Goal: Complete application form

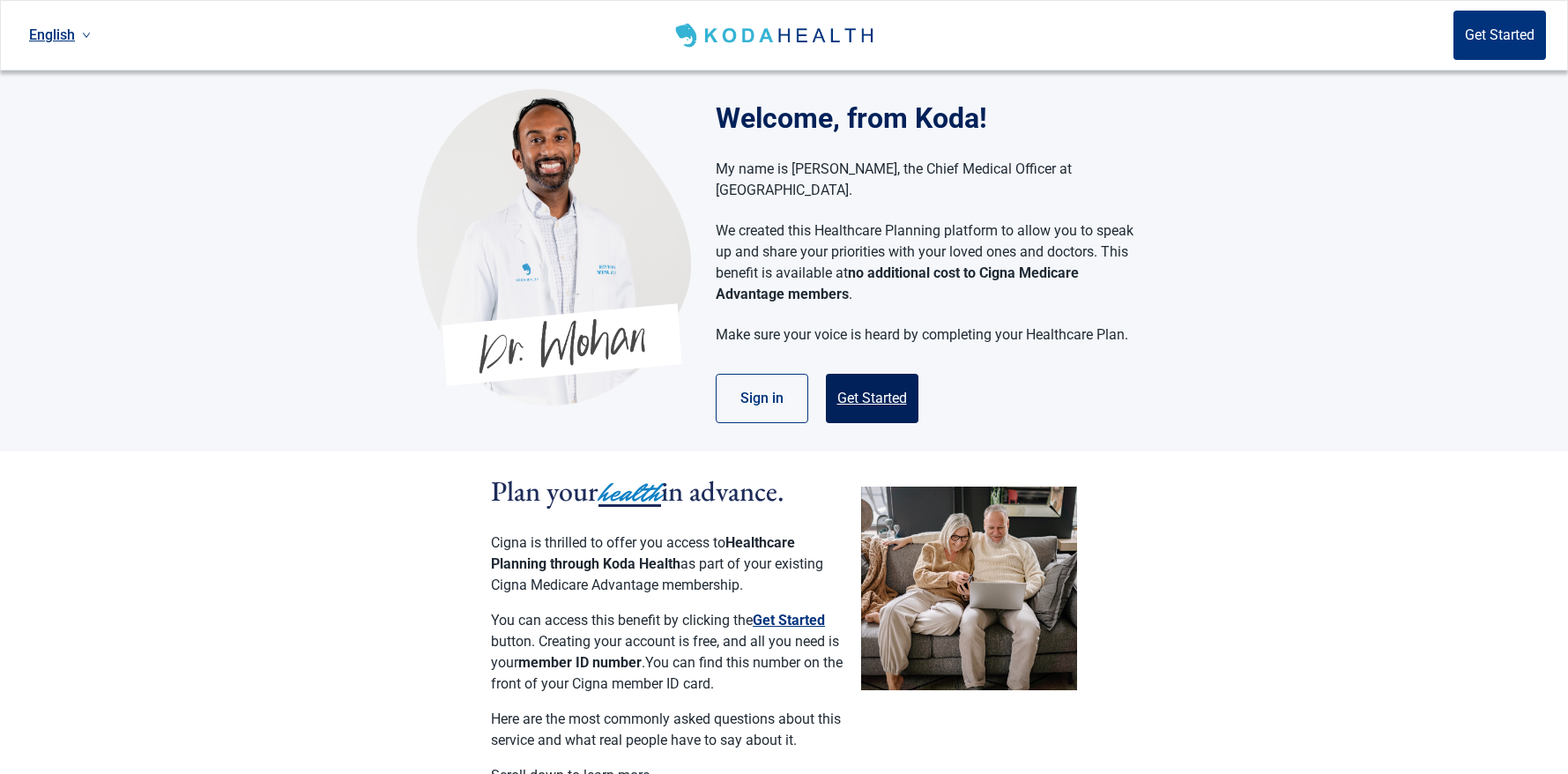
click at [889, 374] on button "Get Started" at bounding box center [872, 398] width 93 height 50
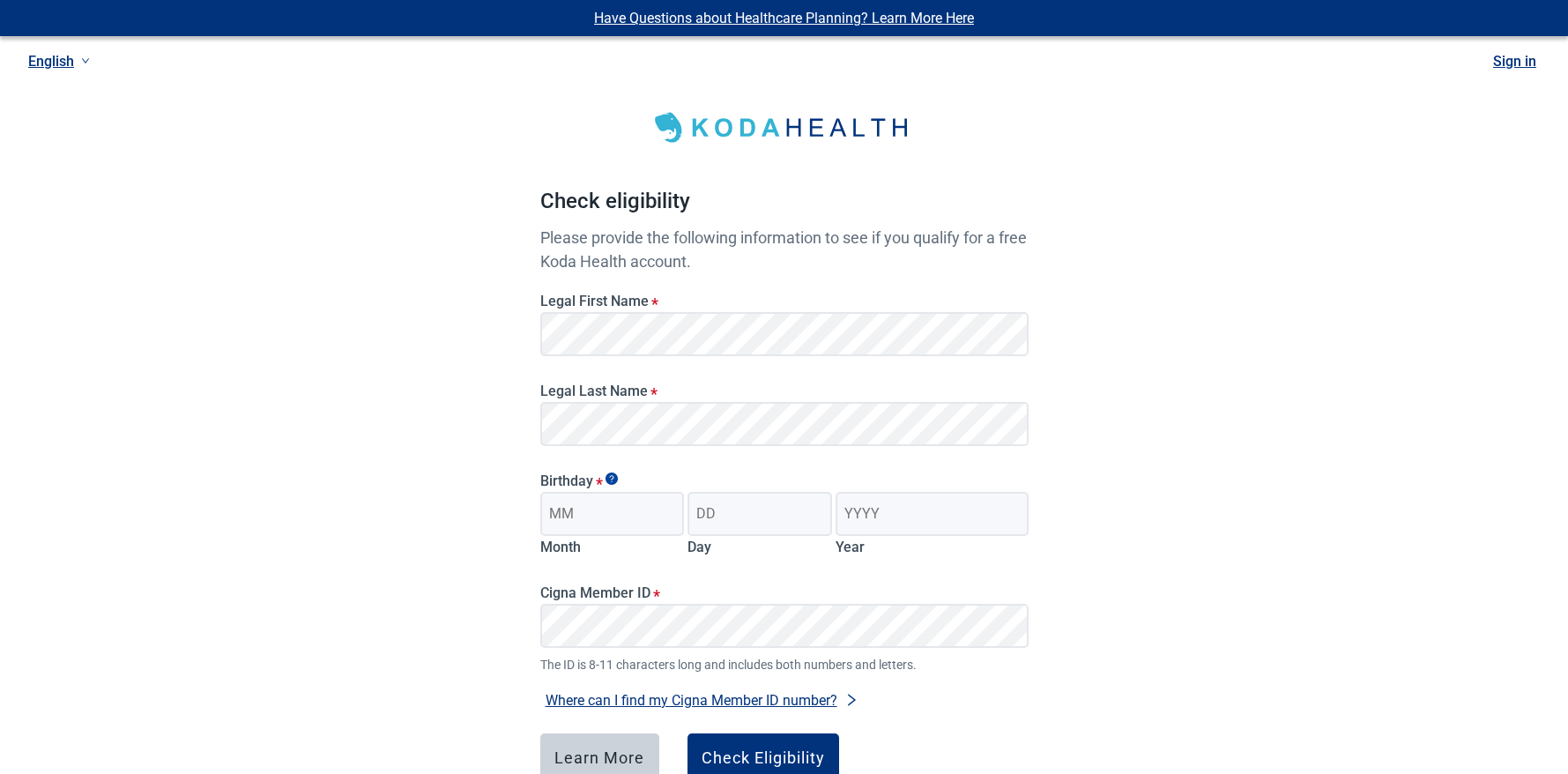
click at [962, 367] on div "Legal Last Name *" at bounding box center [784, 408] width 503 height 90
click at [674, 525] on input "Month" at bounding box center [612, 514] width 144 height 44
click at [650, 516] on input "Month" at bounding box center [612, 514] width 144 height 44
type input "03"
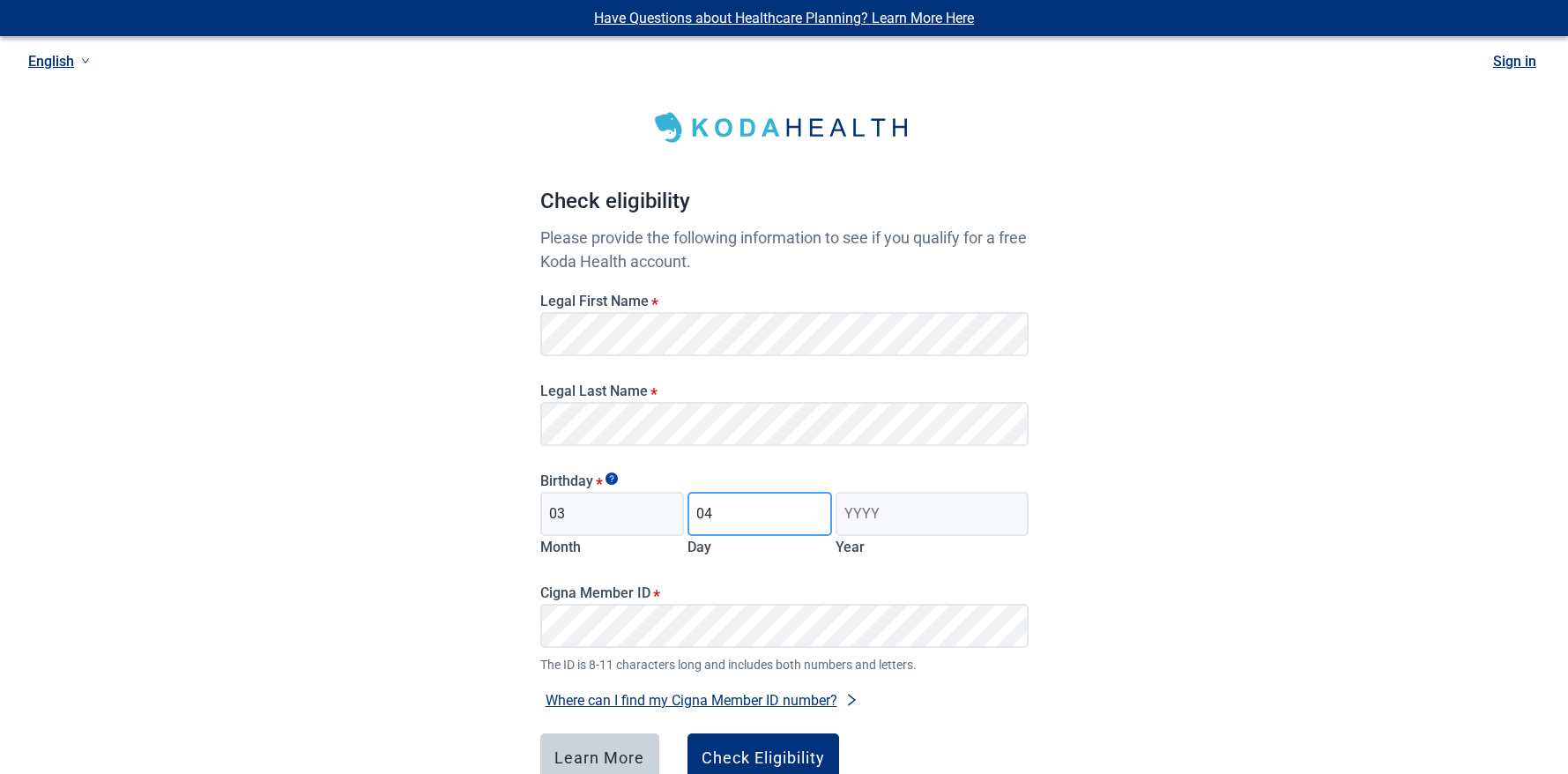
type input "04"
type input "1960"
click at [755, 753] on div "Check Eligibility" at bounding box center [764, 759] width 123 height 18
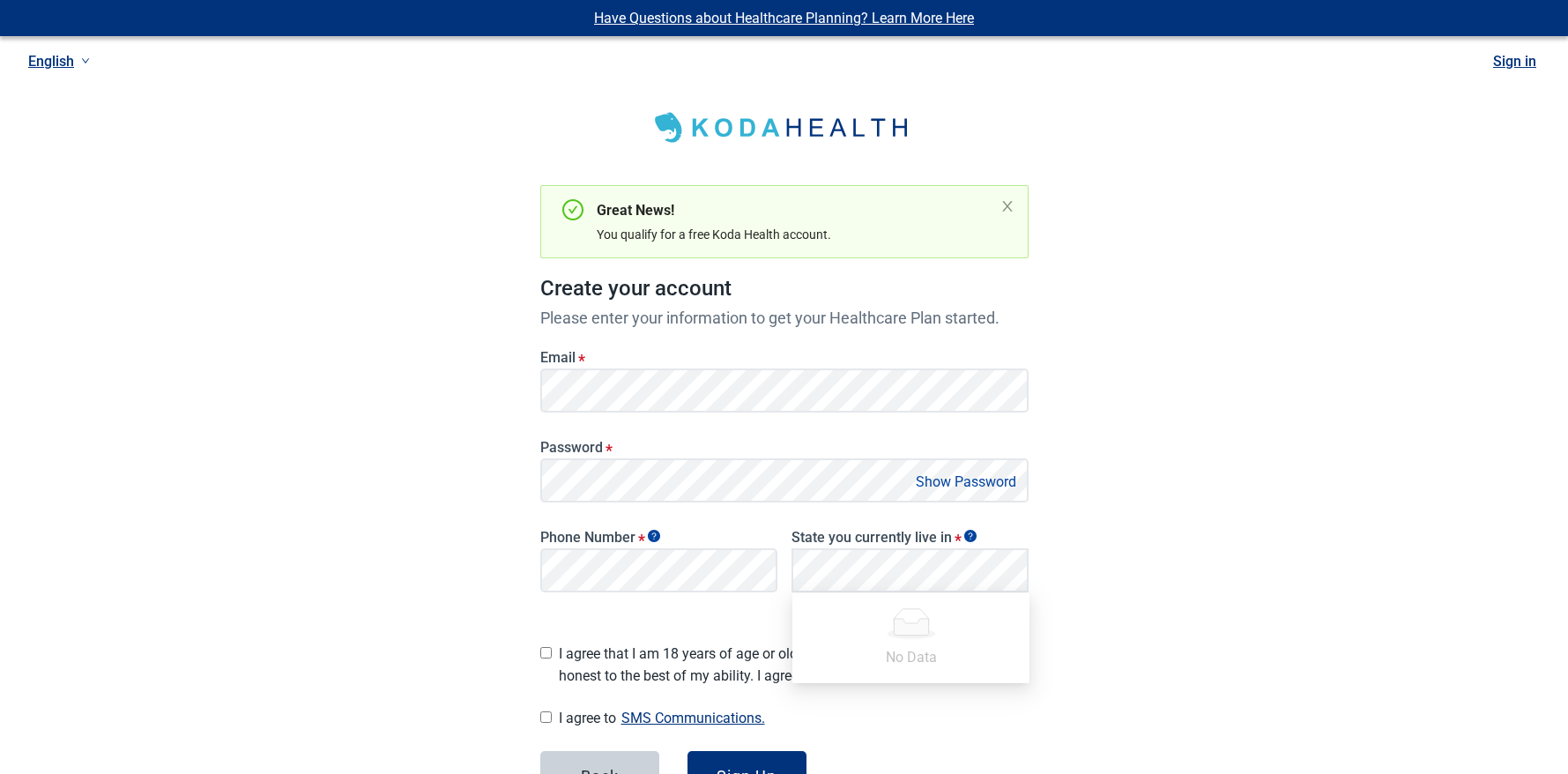
click at [470, 467] on div "Have Questions about Healthcare Planning? Learn More Here English Sign in Great…" at bounding box center [784, 454] width 1568 height 909
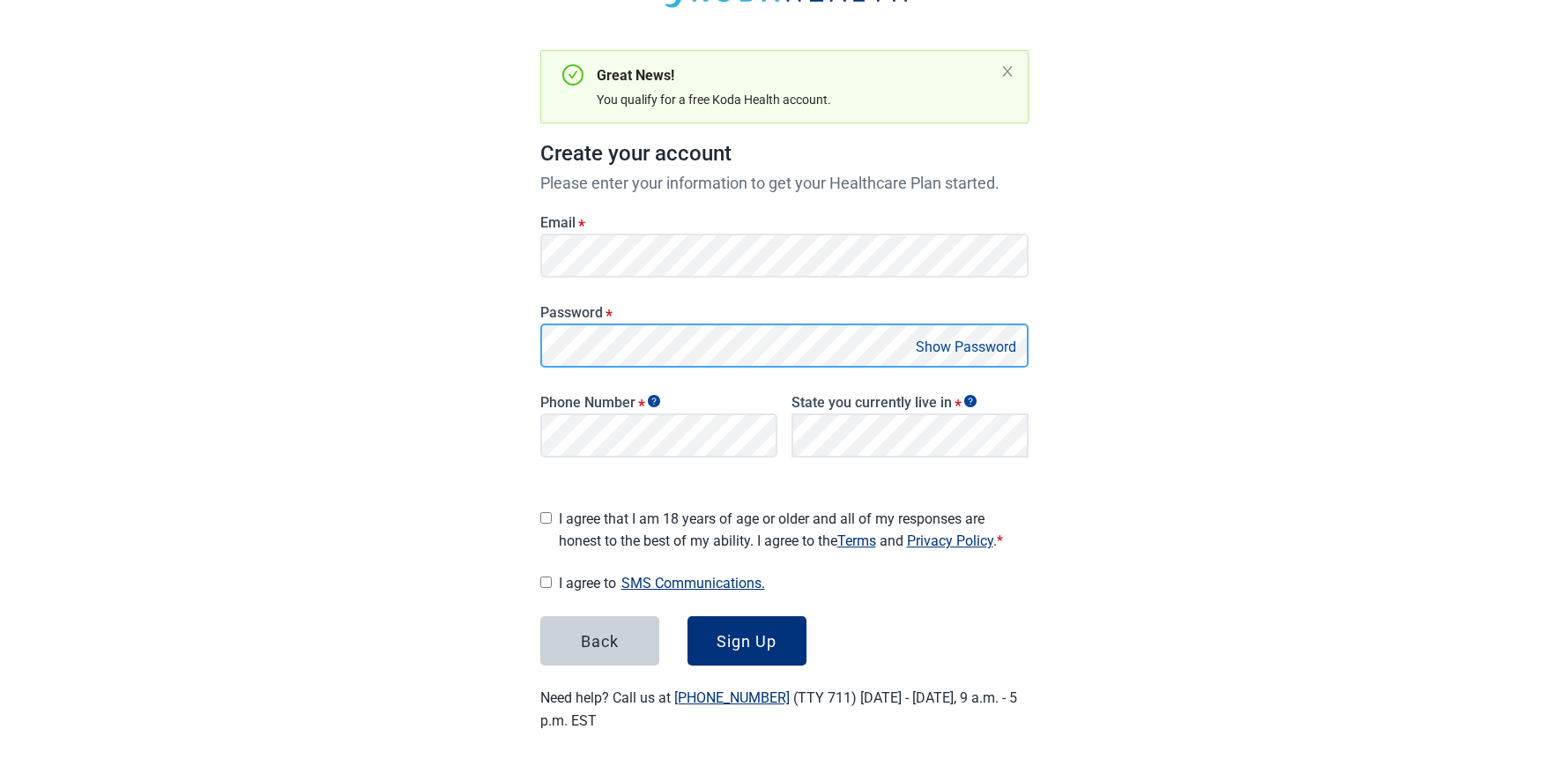
scroll to position [128, 0]
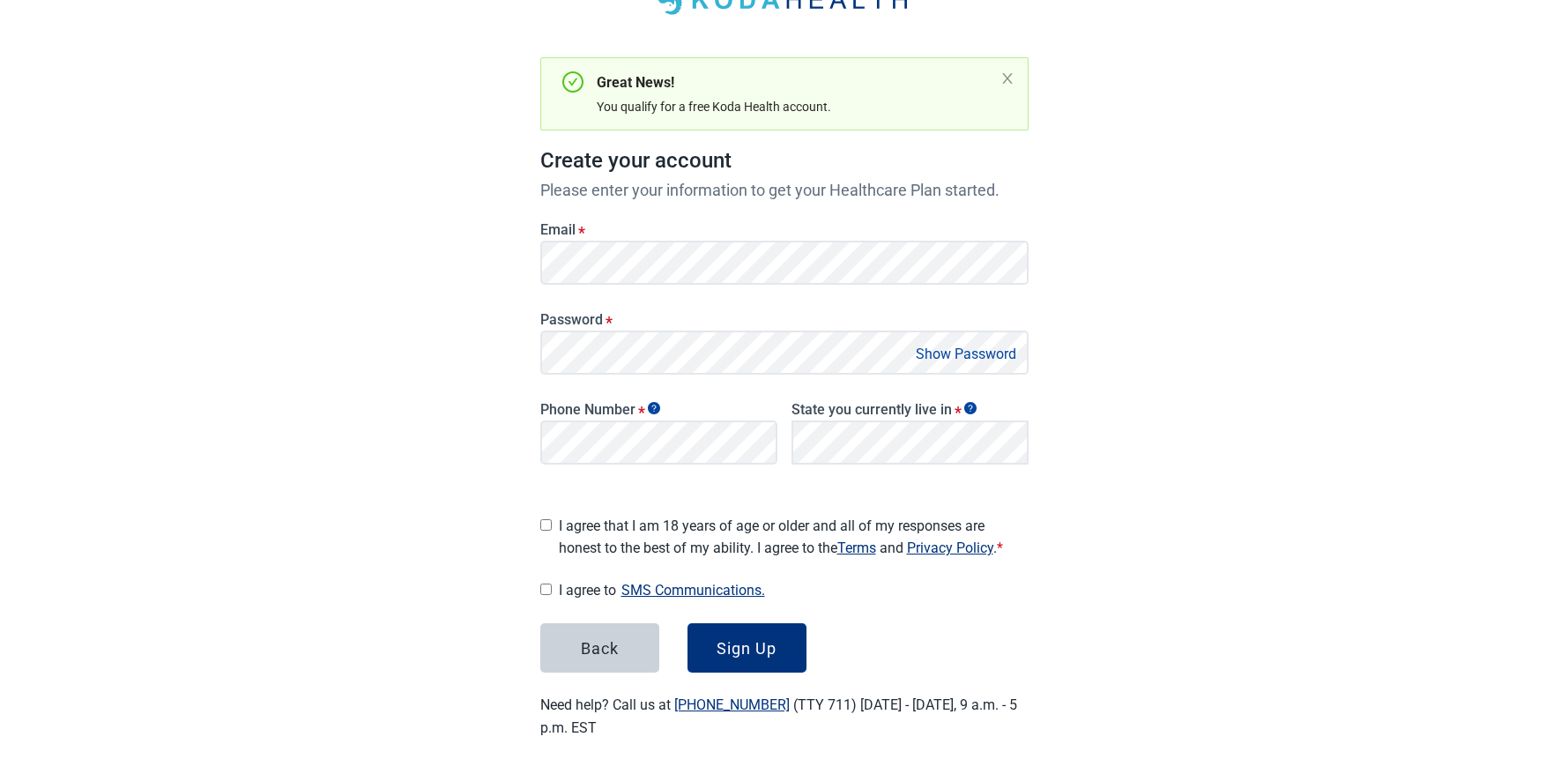
click at [970, 354] on button "Show Password" at bounding box center [967, 355] width 112 height 24
click at [1061, 626] on main "Great News! You qualify for a free Koda Health account. Create your account Ple…" at bounding box center [784, 341] width 573 height 882
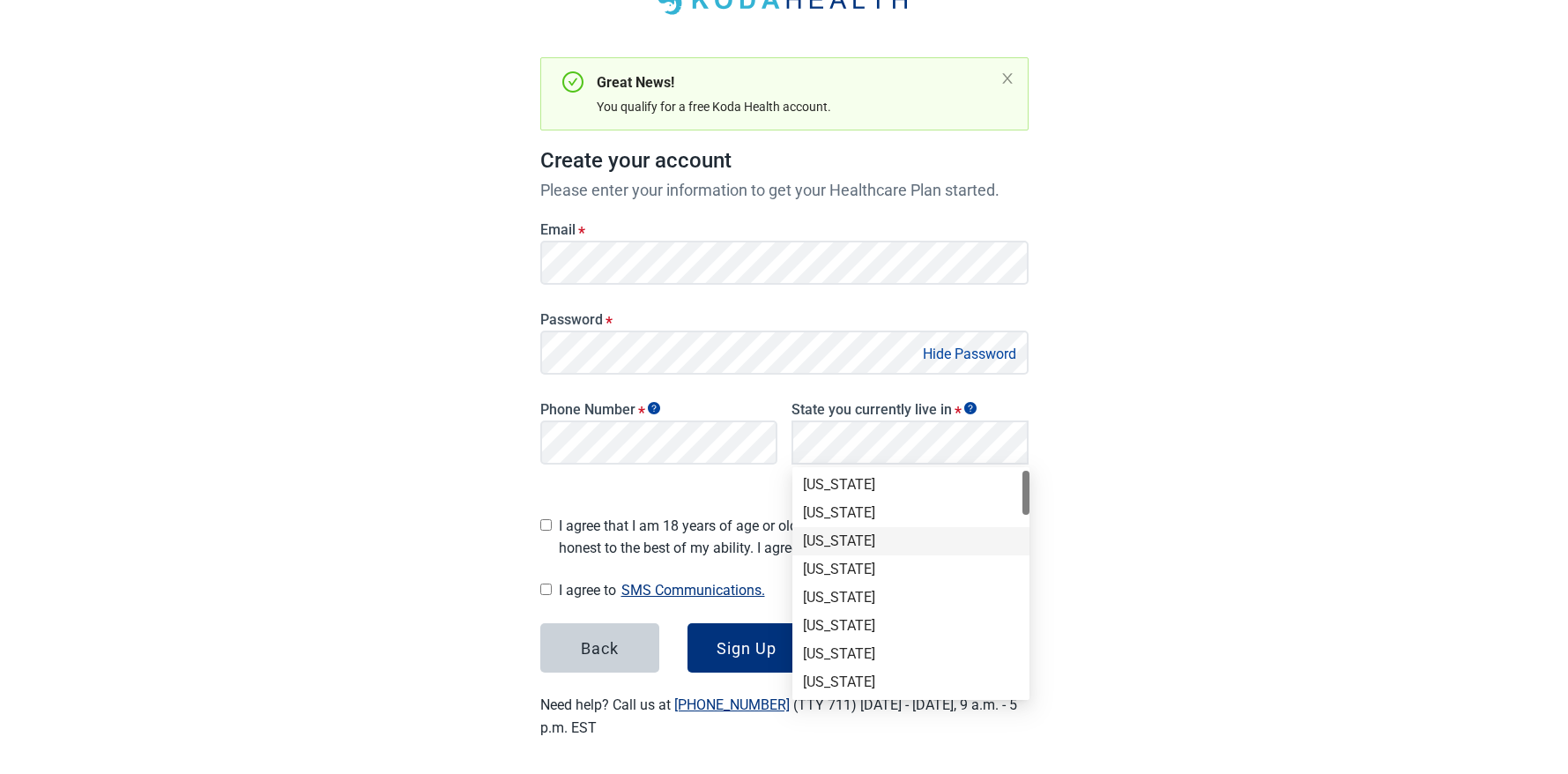
click at [903, 541] on div "[US_STATE]" at bounding box center [911, 541] width 216 height 19
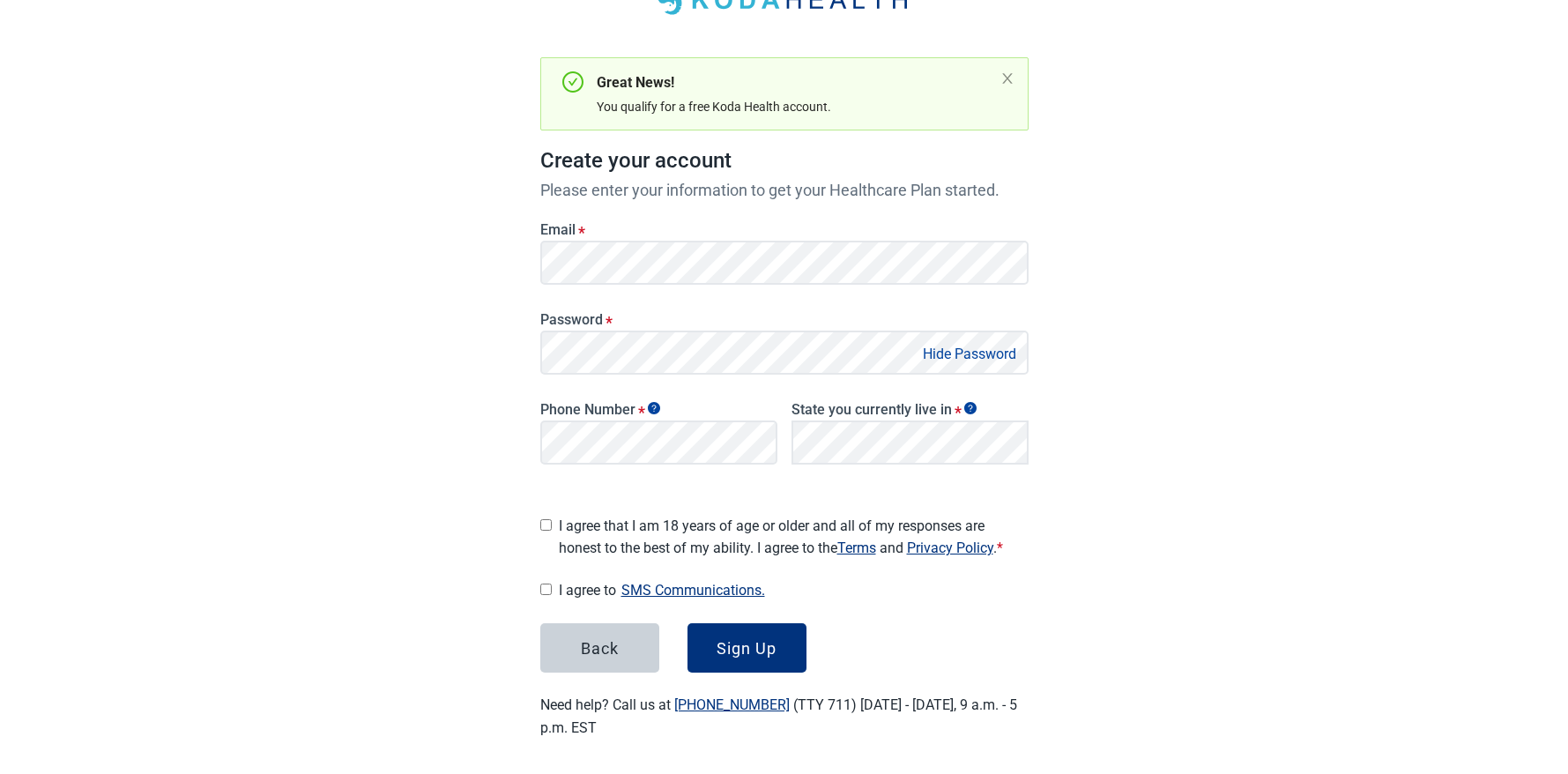
click at [551, 520] on input "I agree that I am 18 years of age or older and all of my responses are honest t…" at bounding box center [547, 526] width 12 height 12
checkbox input "true"
click at [543, 585] on input "I agree to SMS Communications." at bounding box center [547, 590] width 12 height 12
checkbox input "true"
click at [732, 640] on div "Sign Up" at bounding box center [747, 648] width 60 height 18
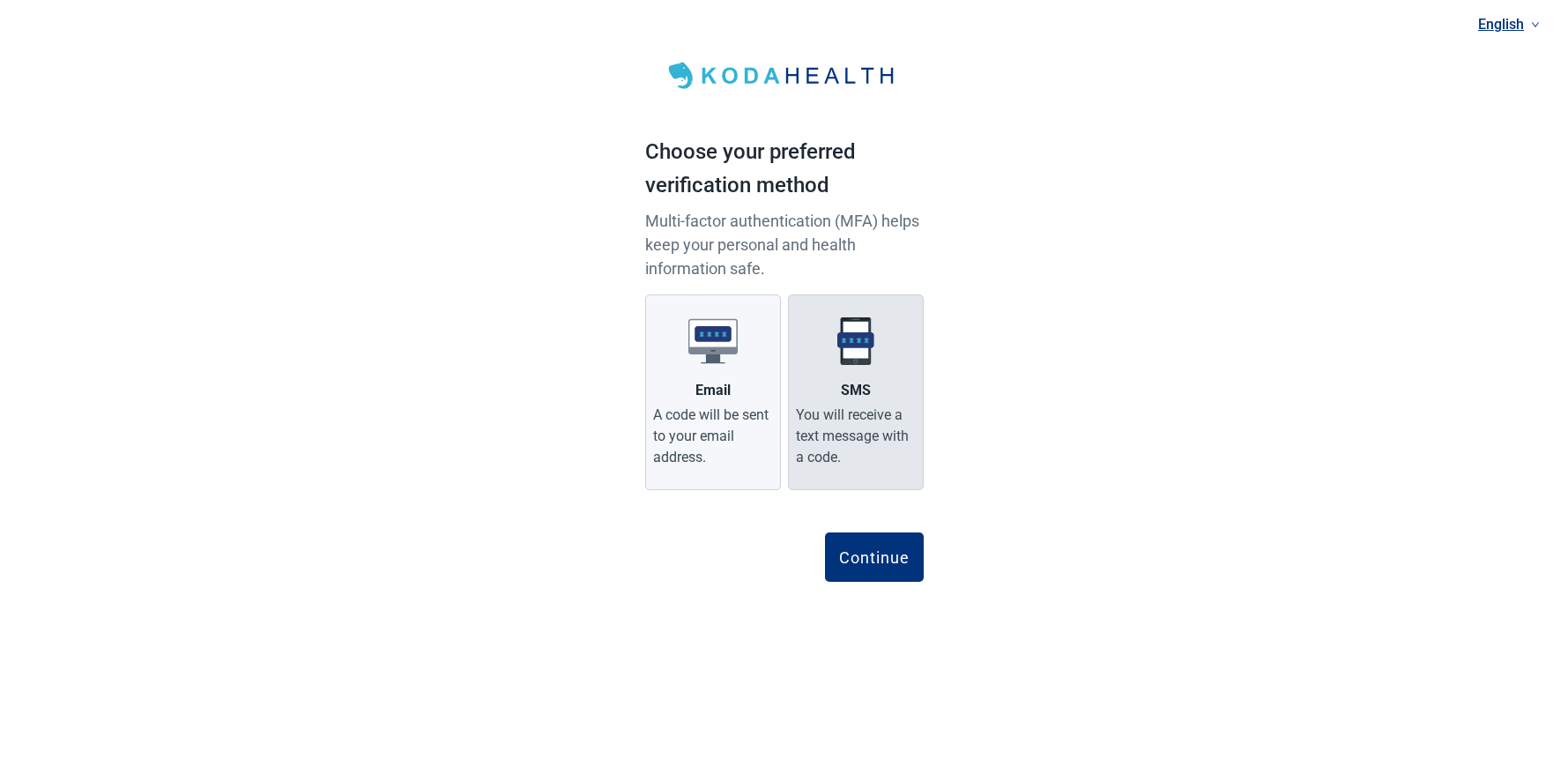
click at [871, 419] on div "You will receive a text message with a code." at bounding box center [856, 436] width 119 height 64
click at [0, 0] on input "SMS You will receive a text message with a code." at bounding box center [0, 0] width 0 height 0
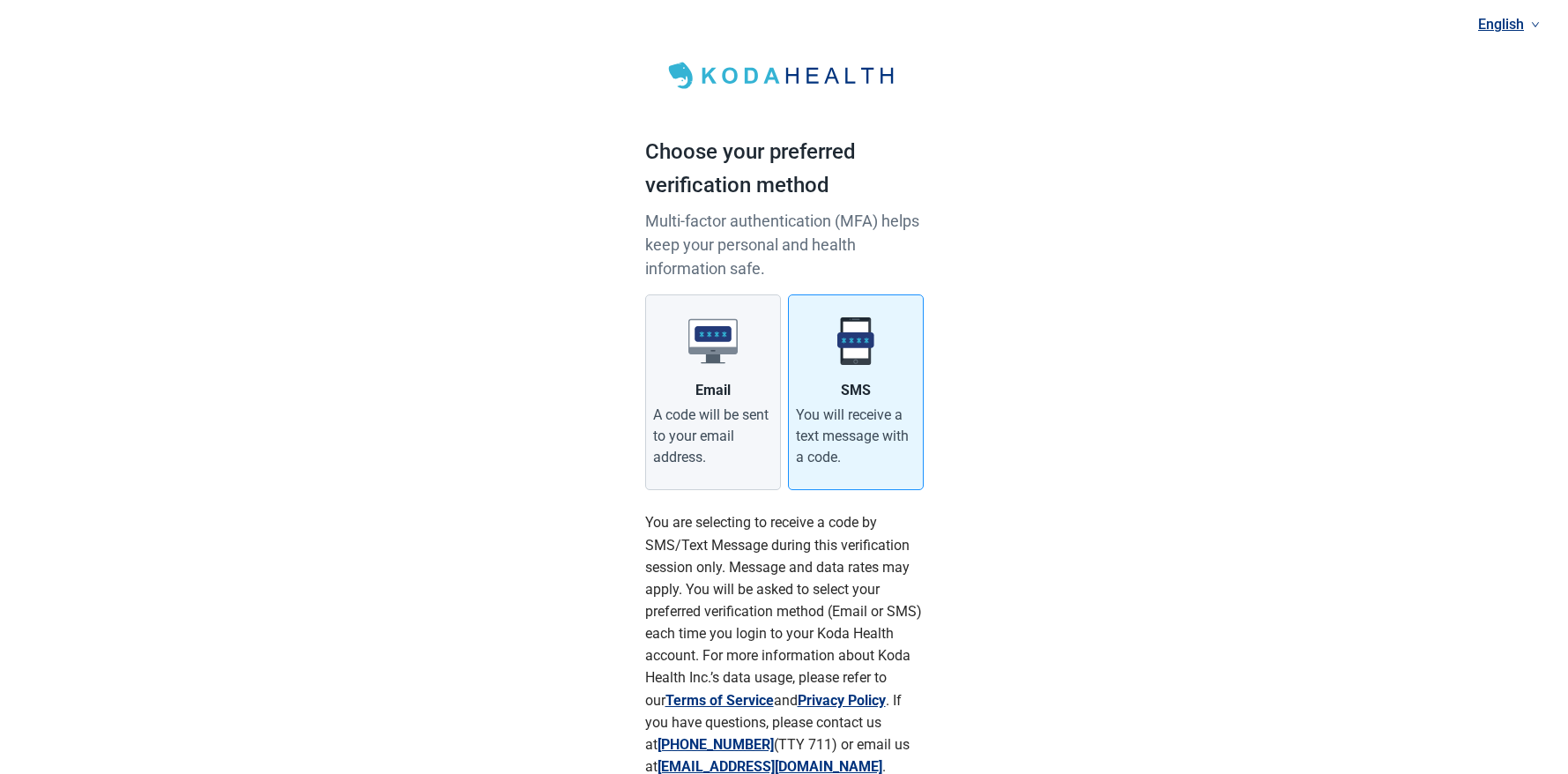
click at [970, 584] on div "English Choose your preferred verification method Multi-factor authentication (…" at bounding box center [784, 470] width 1568 height 940
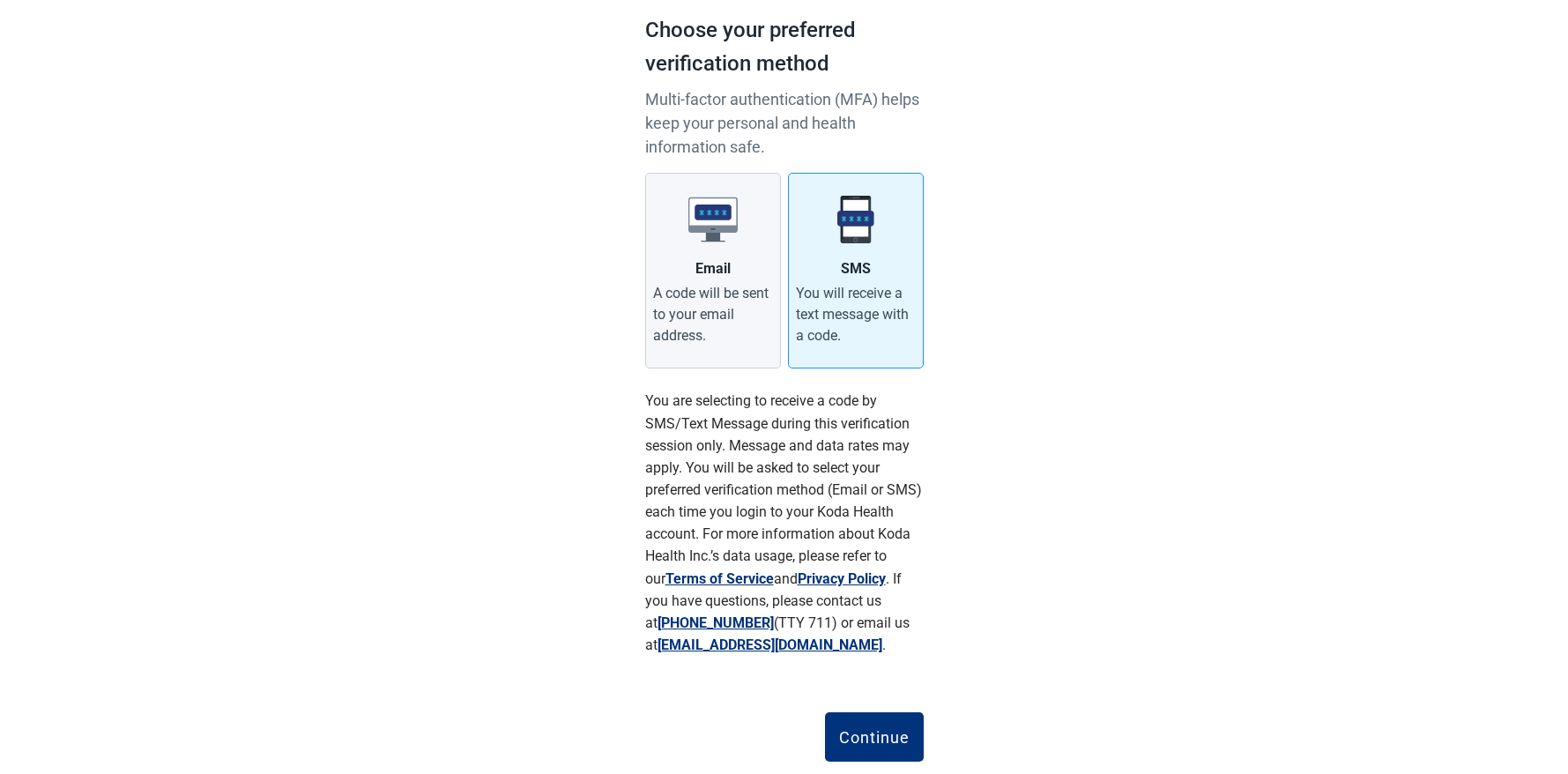
scroll to position [165, 0]
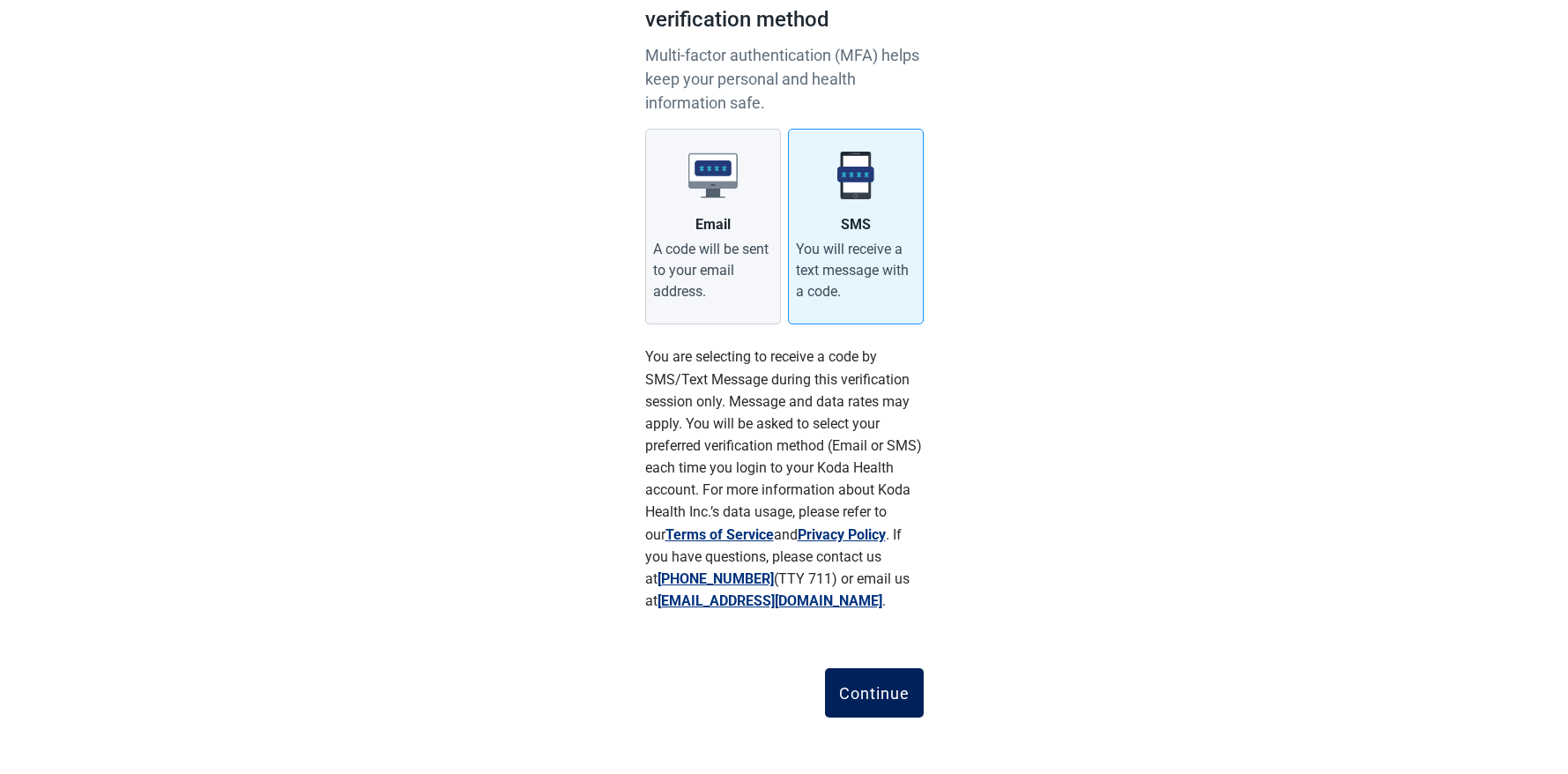
click at [887, 693] on div "Continue" at bounding box center [874, 693] width 71 height 18
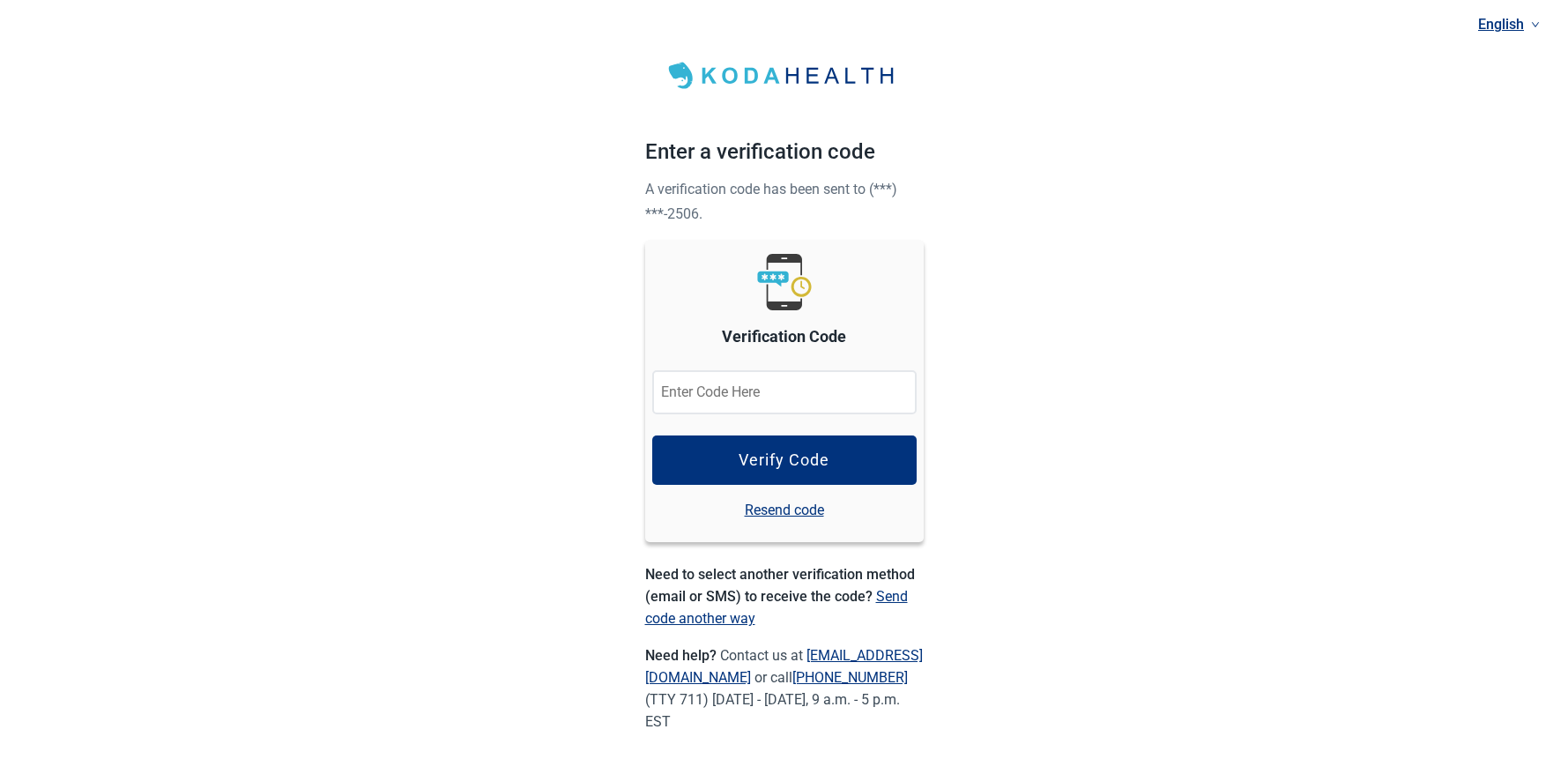
click at [745, 393] on input "Verification Code" at bounding box center [784, 392] width 265 height 44
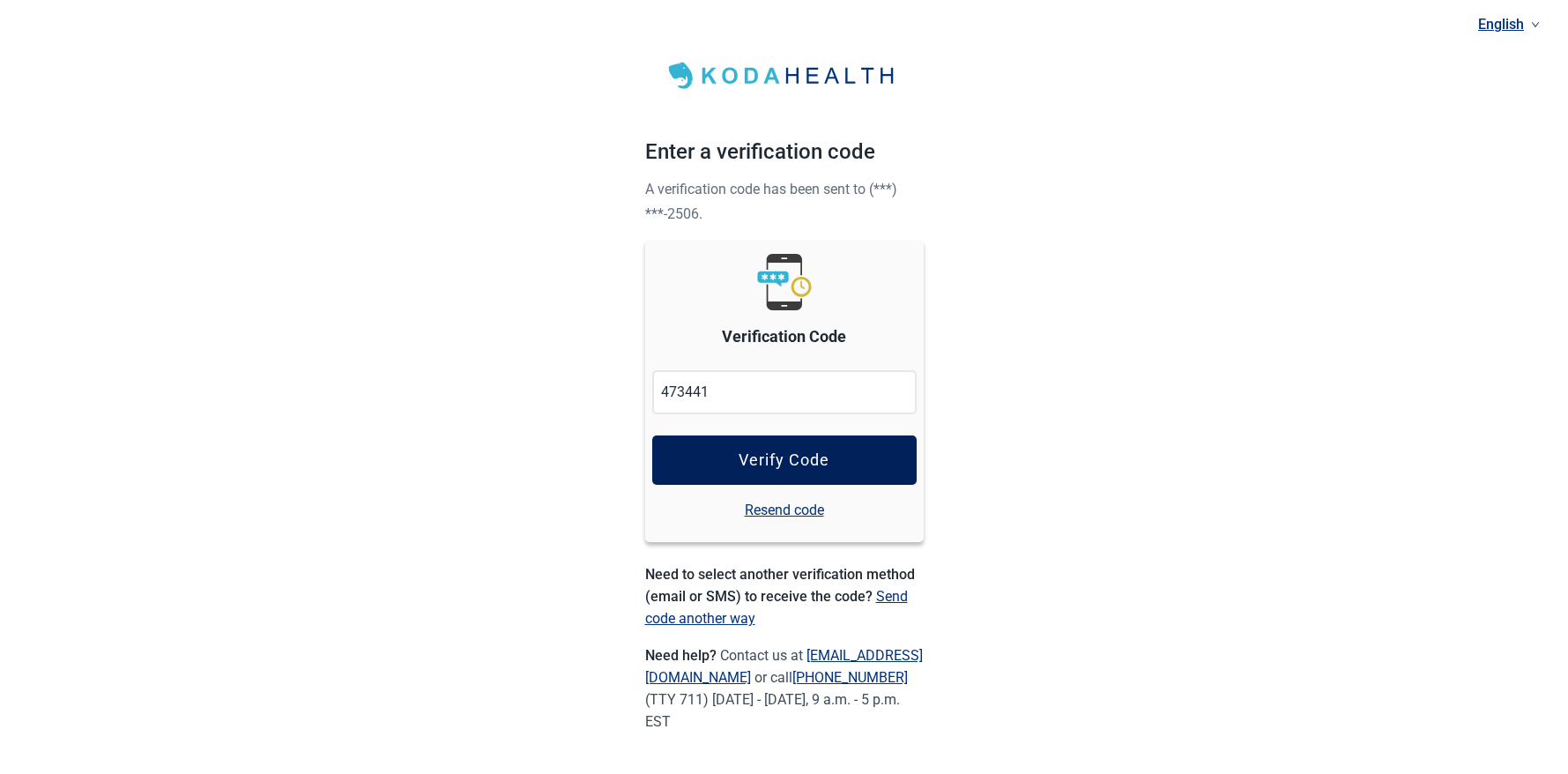
type input "473441"
click at [757, 448] on button "Verify Code" at bounding box center [784, 460] width 265 height 50
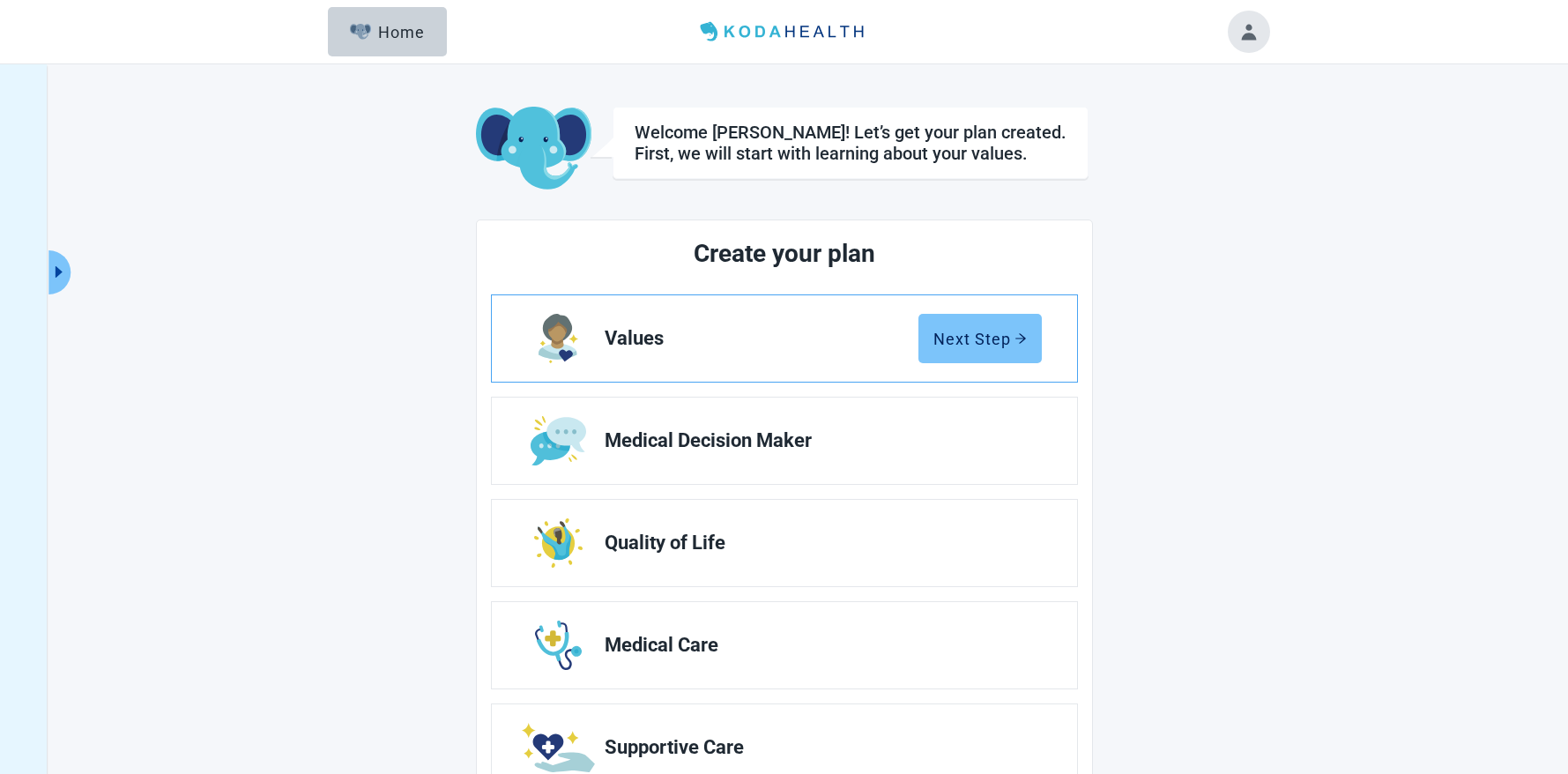
click at [992, 336] on div "Next Step" at bounding box center [981, 339] width 94 height 18
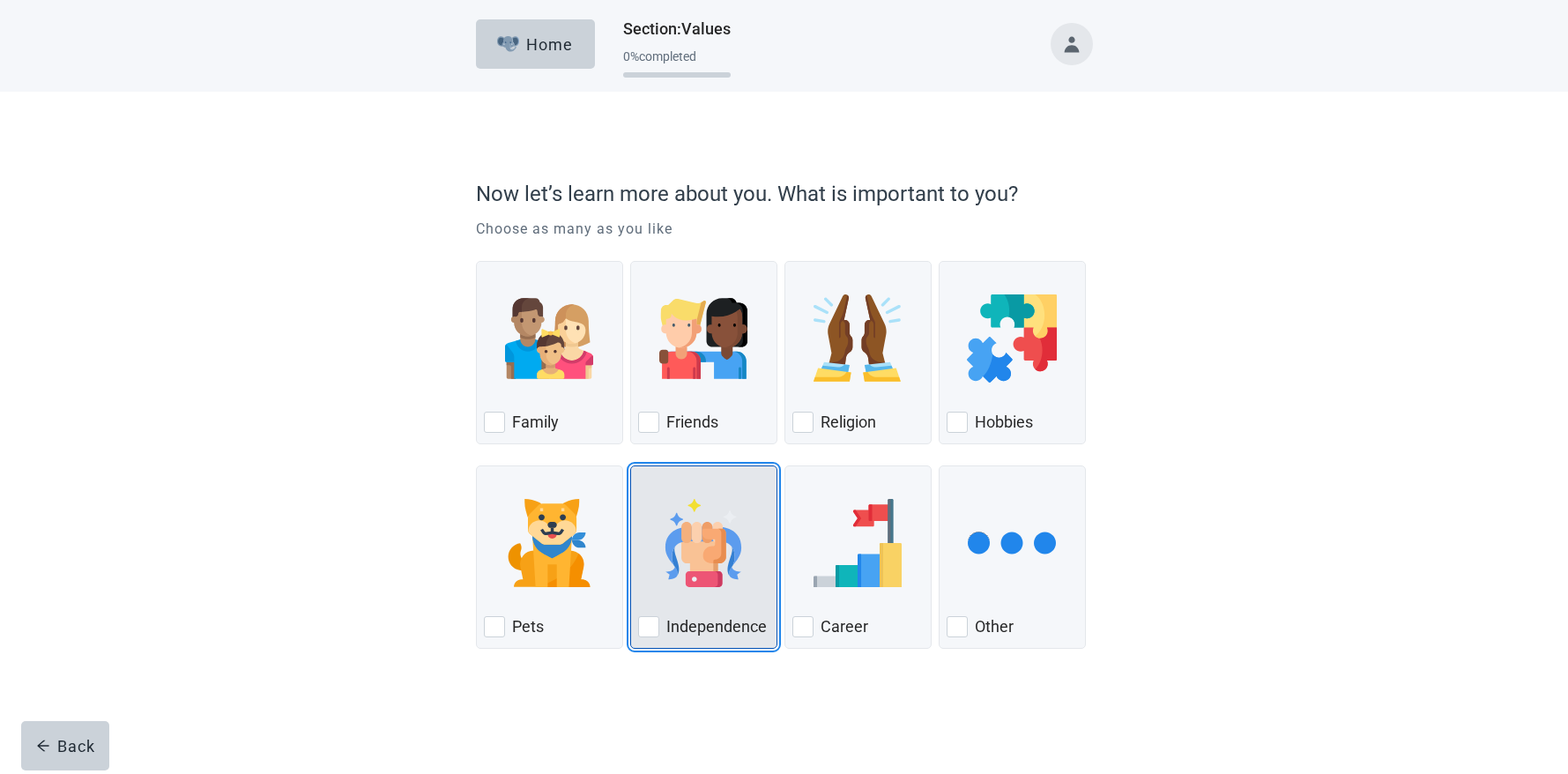
click at [648, 626] on div "Independence, checkbox, not checked" at bounding box center [648, 627] width 21 height 21
click at [631, 466] on input "Independence" at bounding box center [630, 466] width 1 height 1
checkbox input "true"
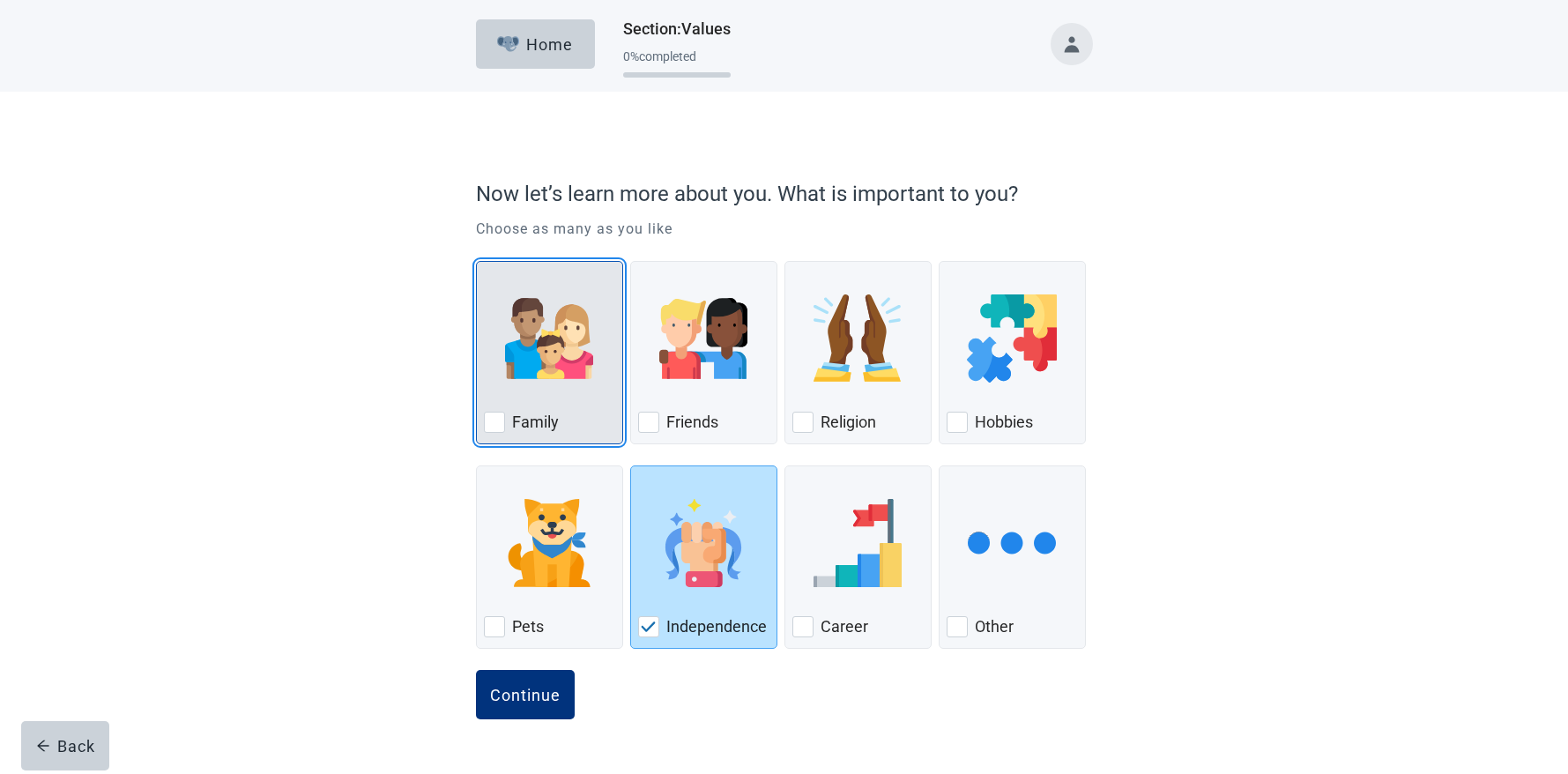
click at [493, 427] on div "Family, checkbox, not checked" at bounding box center [494, 422] width 21 height 21
click at [477, 262] on input "Family" at bounding box center [476, 261] width 1 height 1
checkbox input "true"
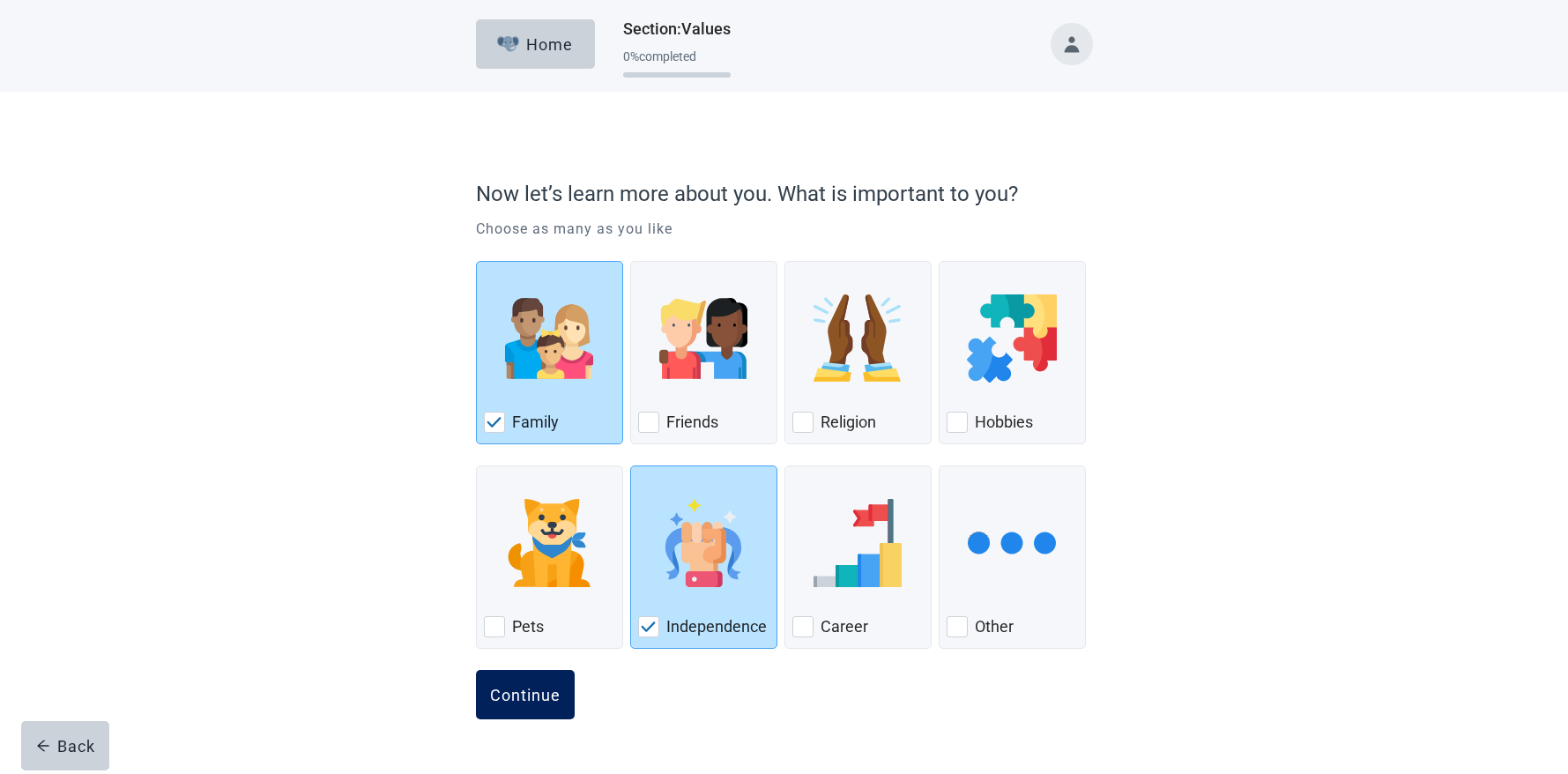
click at [537, 689] on div "Continue" at bounding box center [525, 695] width 71 height 18
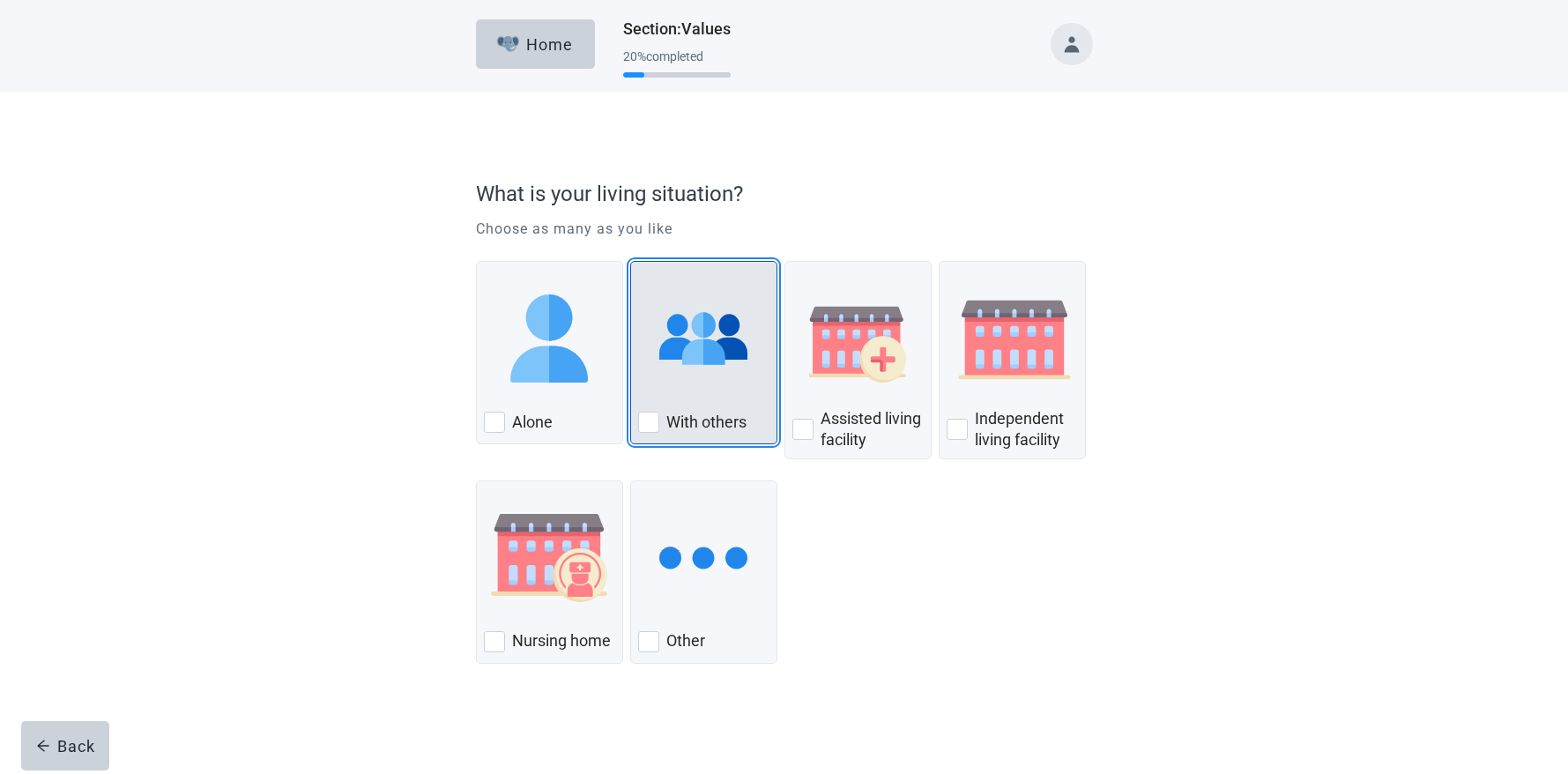
click at [651, 424] on div "With Others, checkbox, not checked" at bounding box center [648, 422] width 21 height 21
click at [631, 262] on input "With others" at bounding box center [630, 261] width 1 height 1
checkbox input "true"
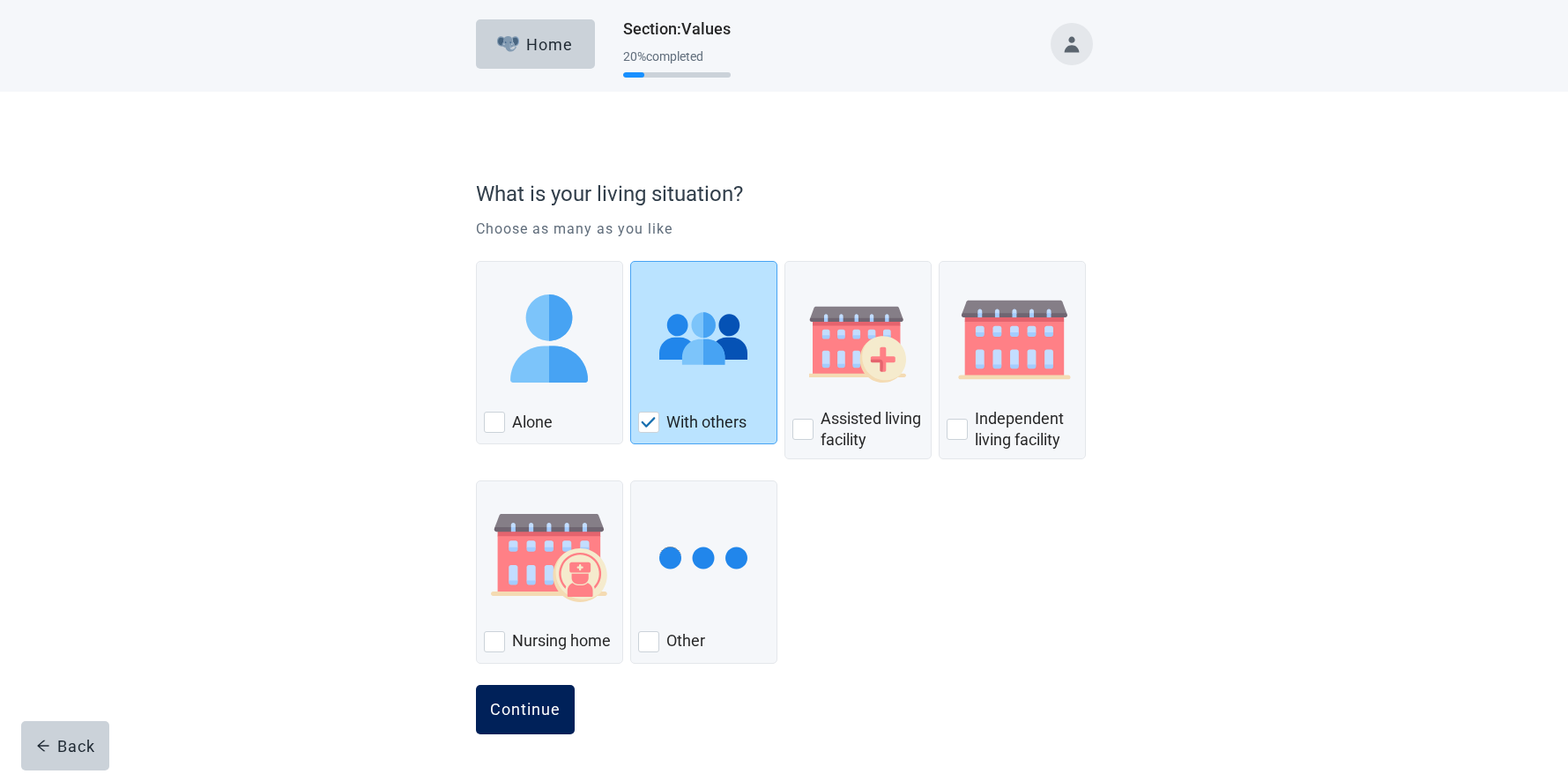
click at [551, 696] on button "Continue" at bounding box center [525, 710] width 99 height 50
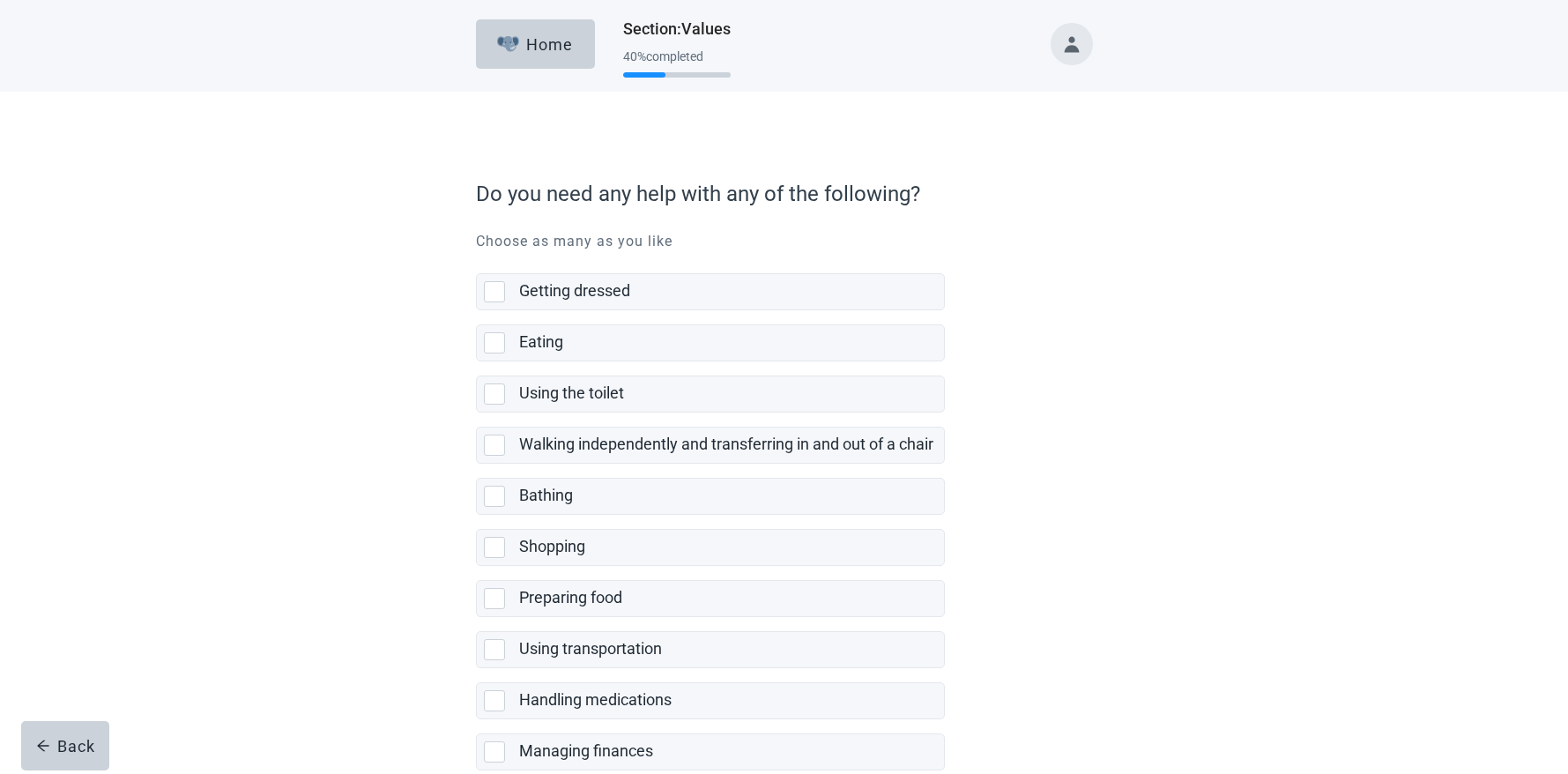
click at [441, 714] on div "Do you need any help with any of the following? Choose as many as you like Gett…" at bounding box center [784, 552] width 741 height 849
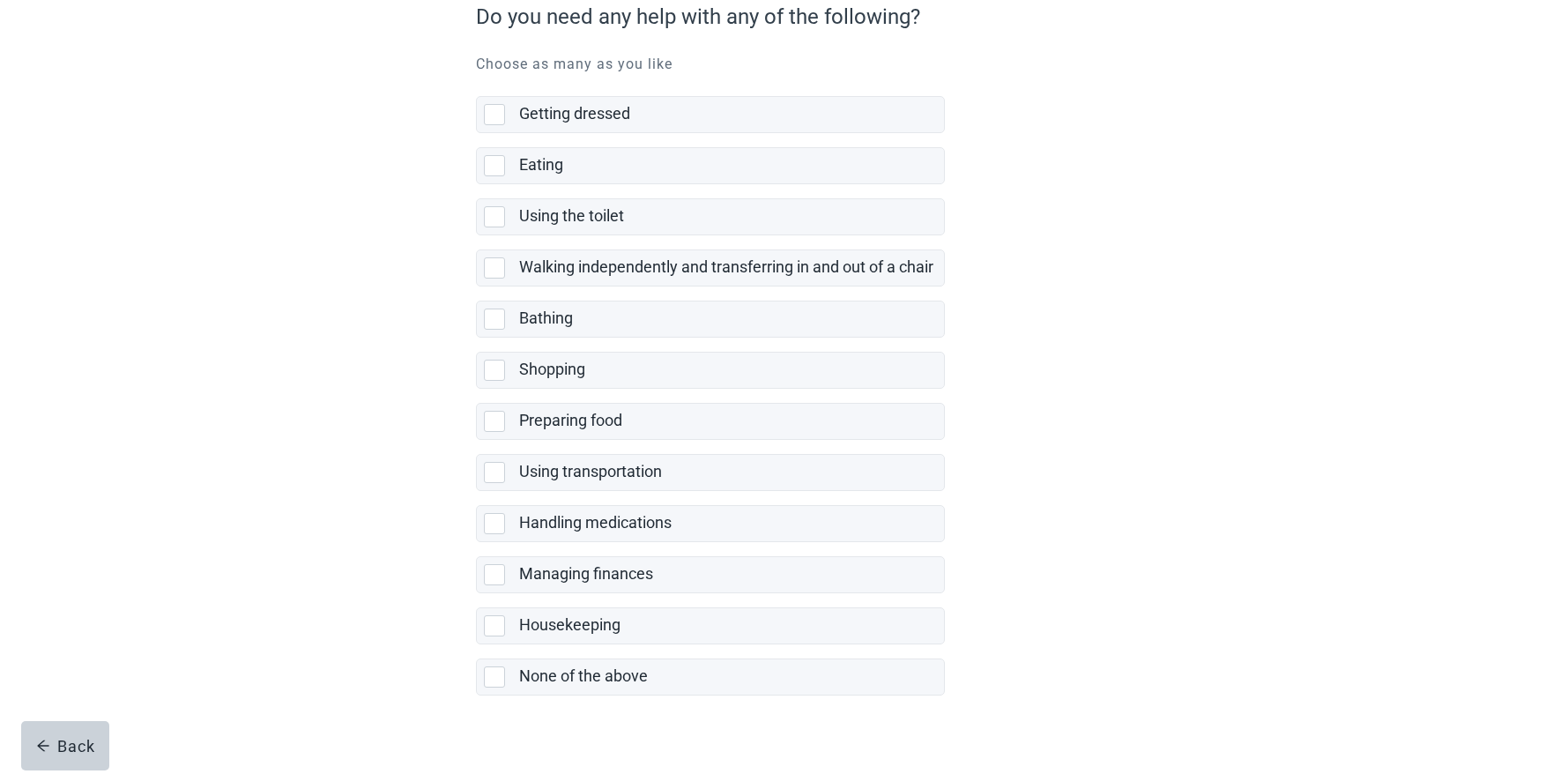
scroll to position [201, 0]
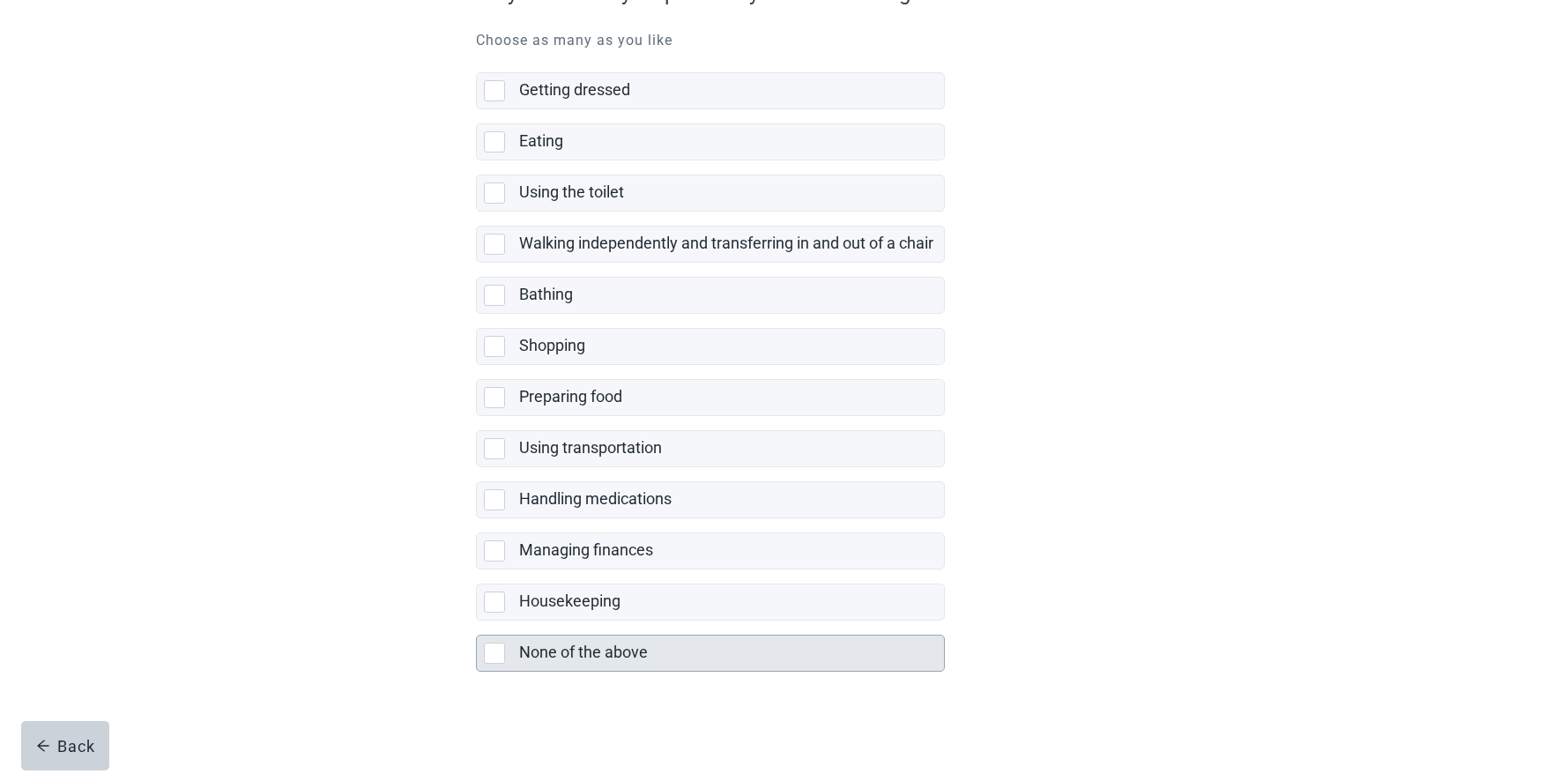
click at [492, 654] on div "None of the above, checkbox, not selected" at bounding box center [494, 653] width 21 height 21
click at [477, 622] on input "None of the above" at bounding box center [476, 621] width 1 height 1
checkbox input "true"
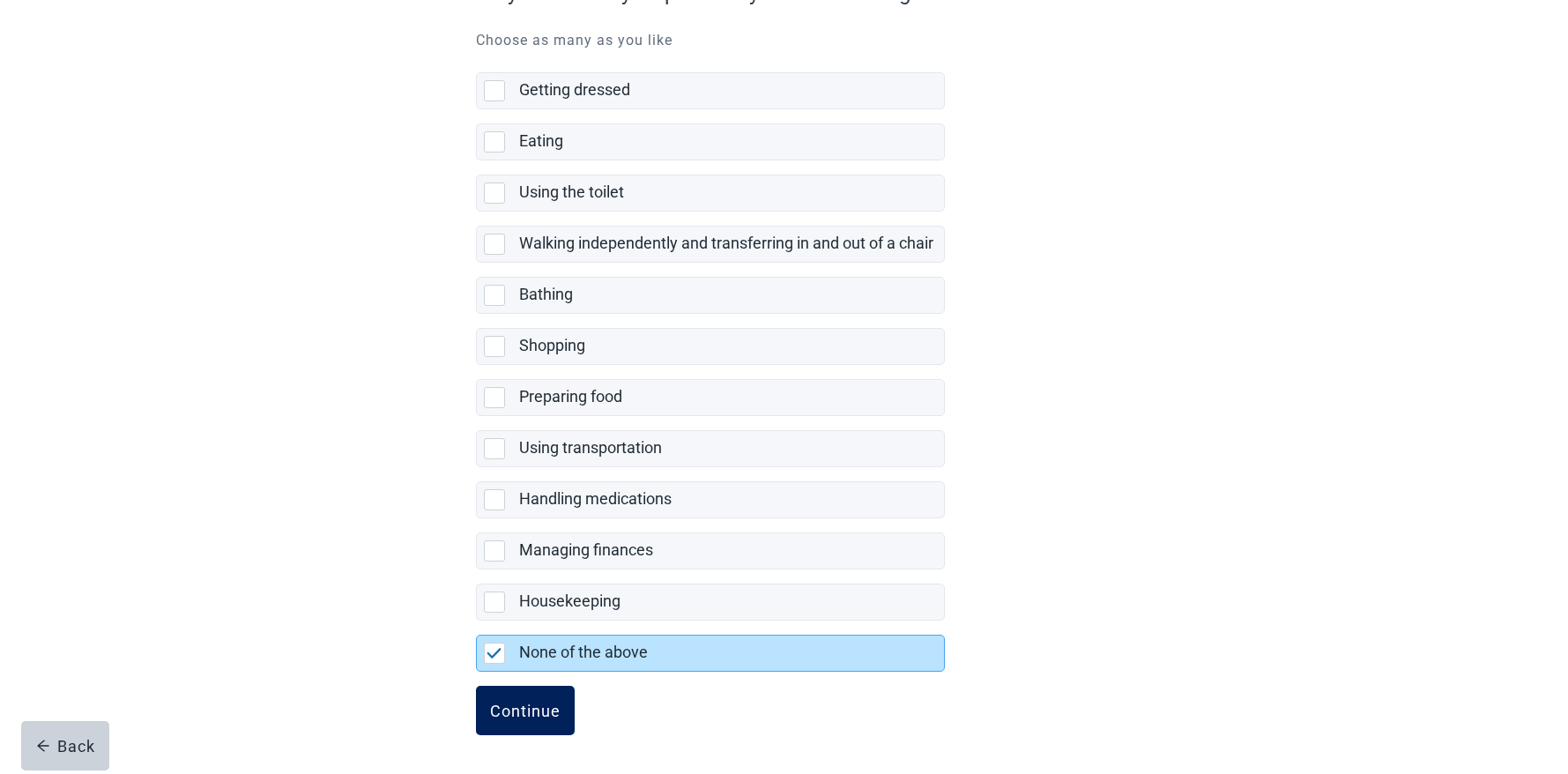
click at [496, 705] on div "Continue" at bounding box center [525, 711] width 71 height 18
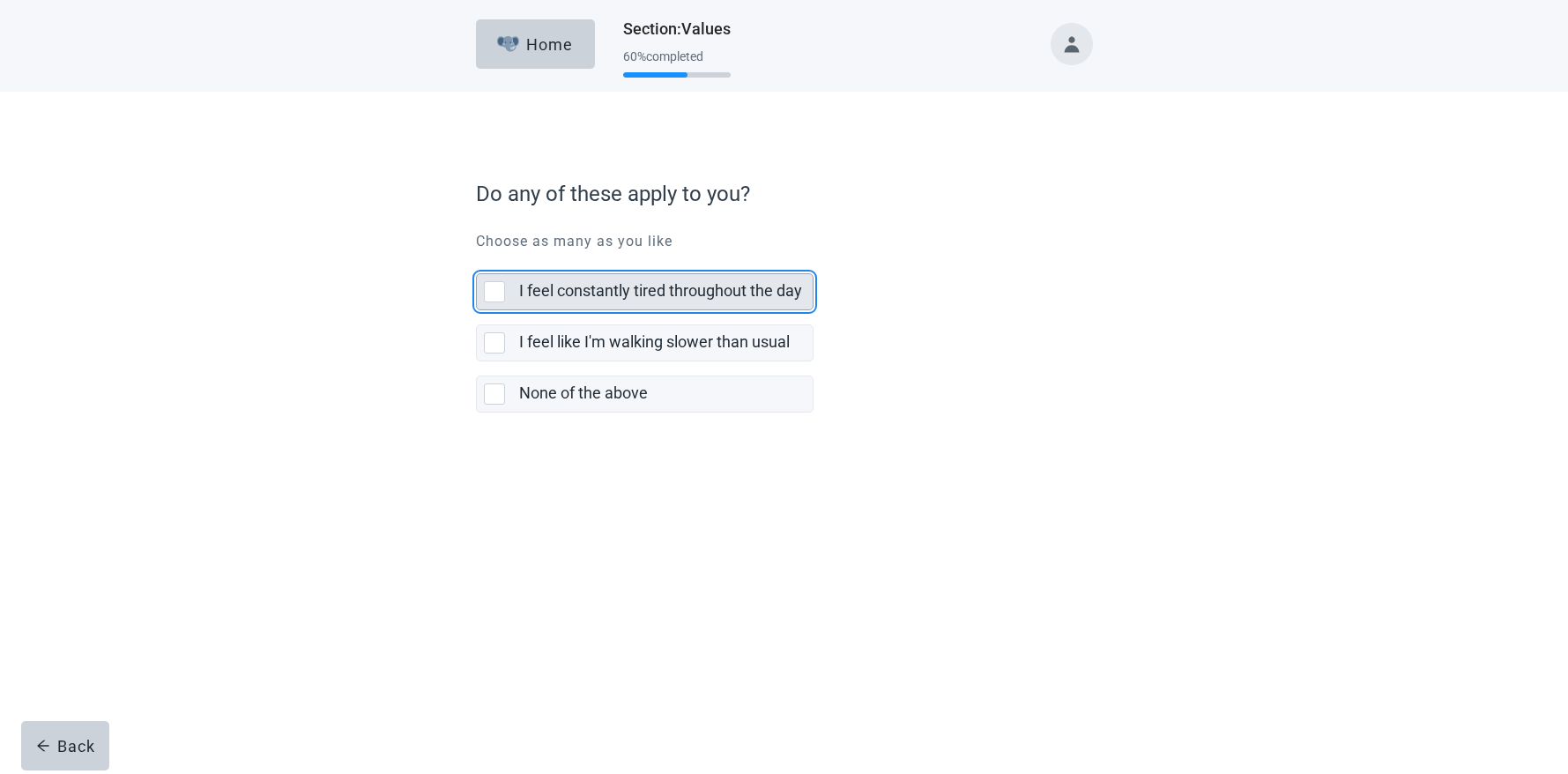
click at [496, 292] on div "I feel constantly tired throughout the day, checkbox, not selected" at bounding box center [494, 291] width 21 height 21
click at [477, 260] on input "I feel constantly tired throughout the day" at bounding box center [476, 259] width 1 height 1
checkbox input "true"
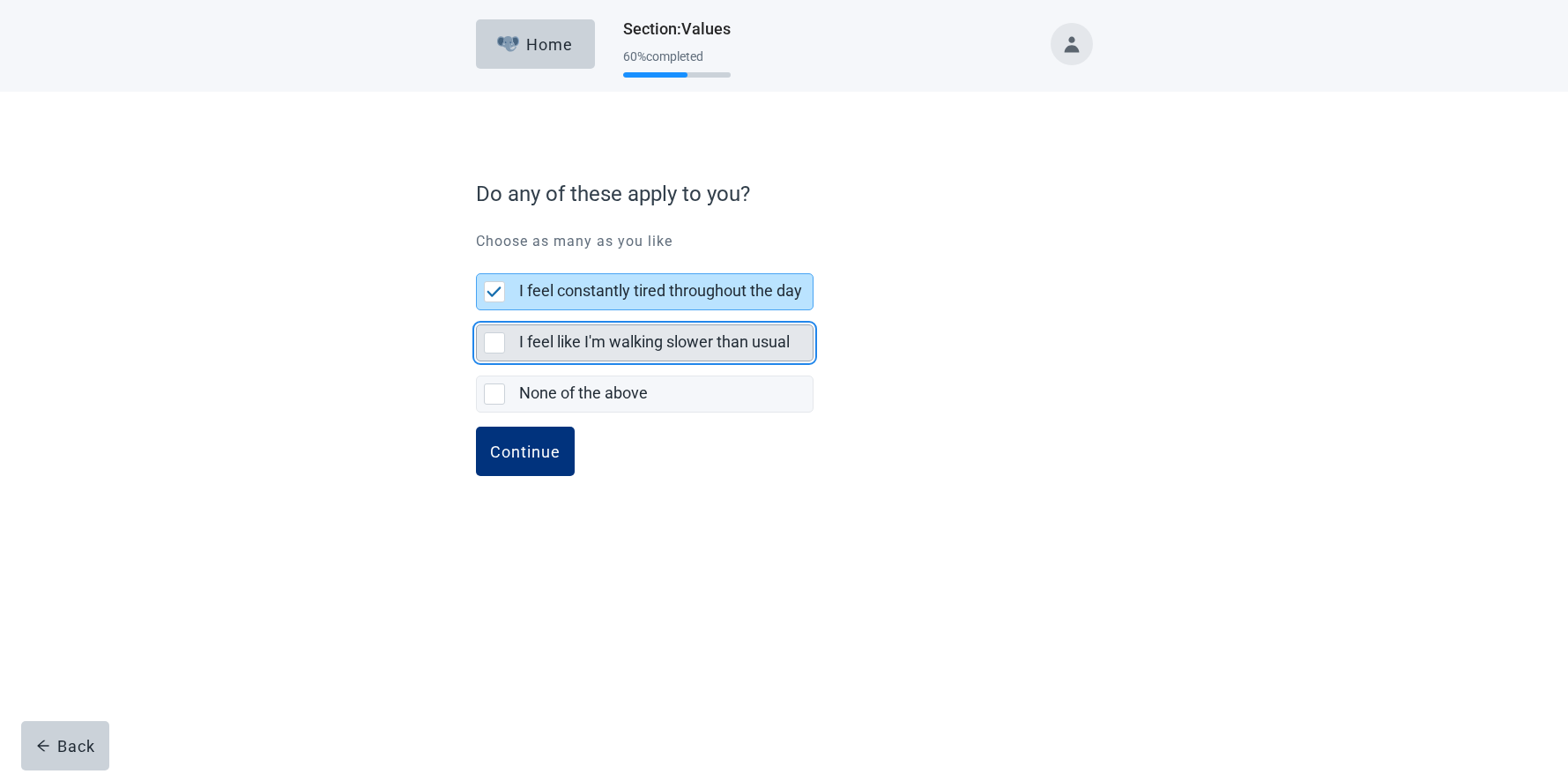
click at [497, 343] on div "I feel like I'm walking slower than usual, checkbox, not selected" at bounding box center [494, 343] width 21 height 21
click at [477, 312] on input "I feel like I'm walking slower than usual" at bounding box center [476, 311] width 1 height 1
checkbox input "true"
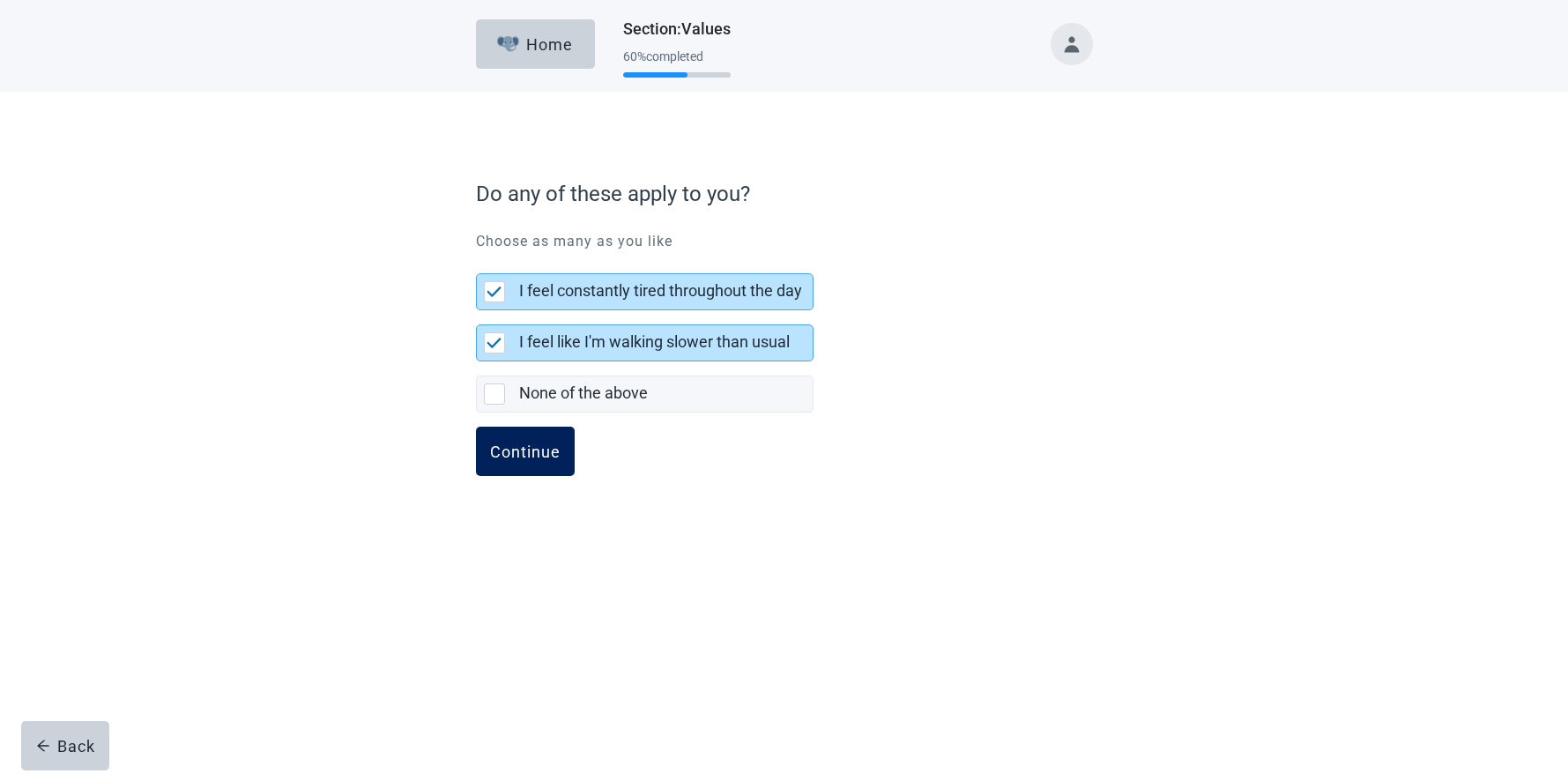
click at [514, 448] on div "Continue" at bounding box center [525, 452] width 71 height 18
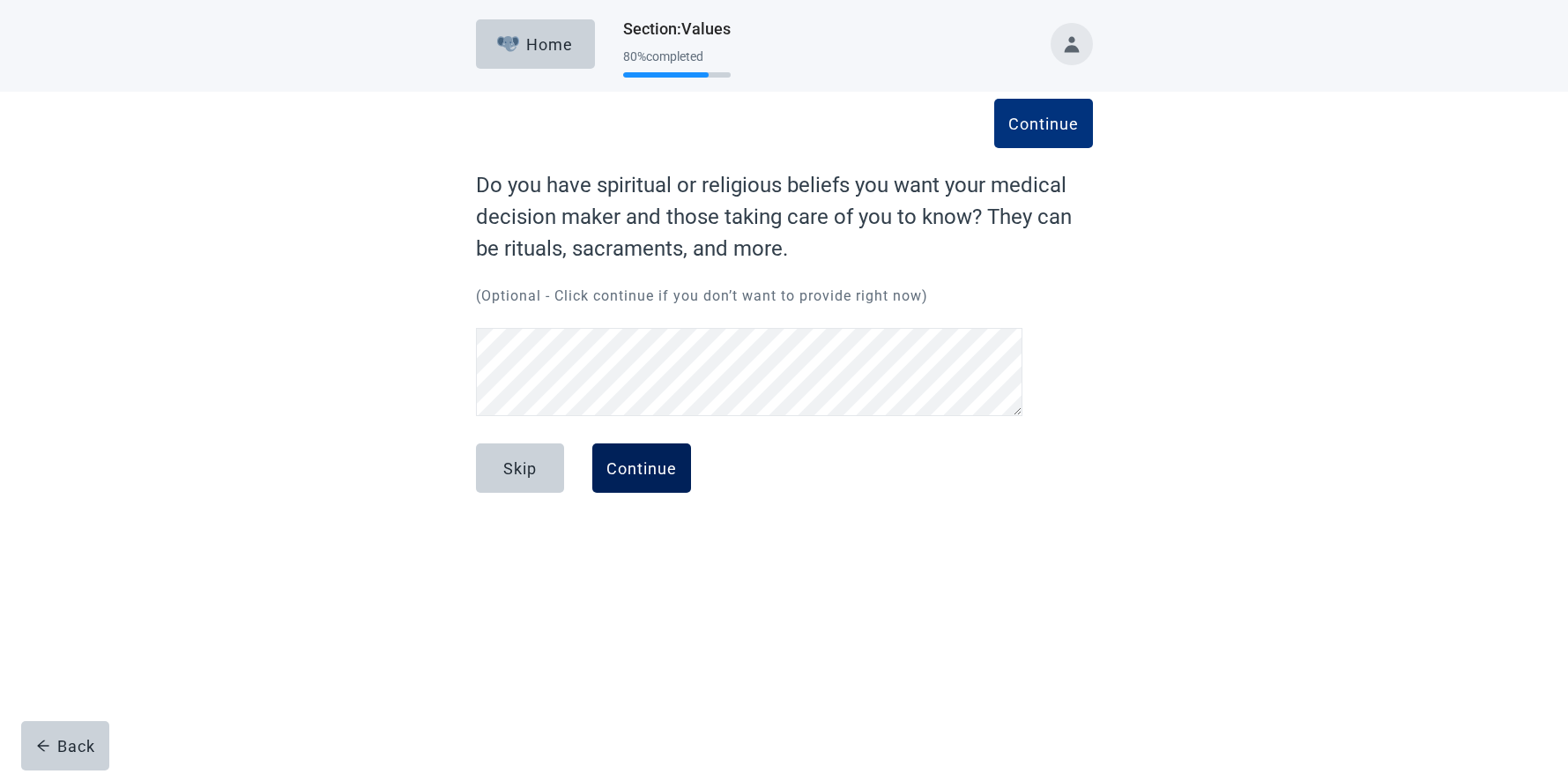
click at [646, 464] on div "Continue" at bounding box center [641, 468] width 71 height 18
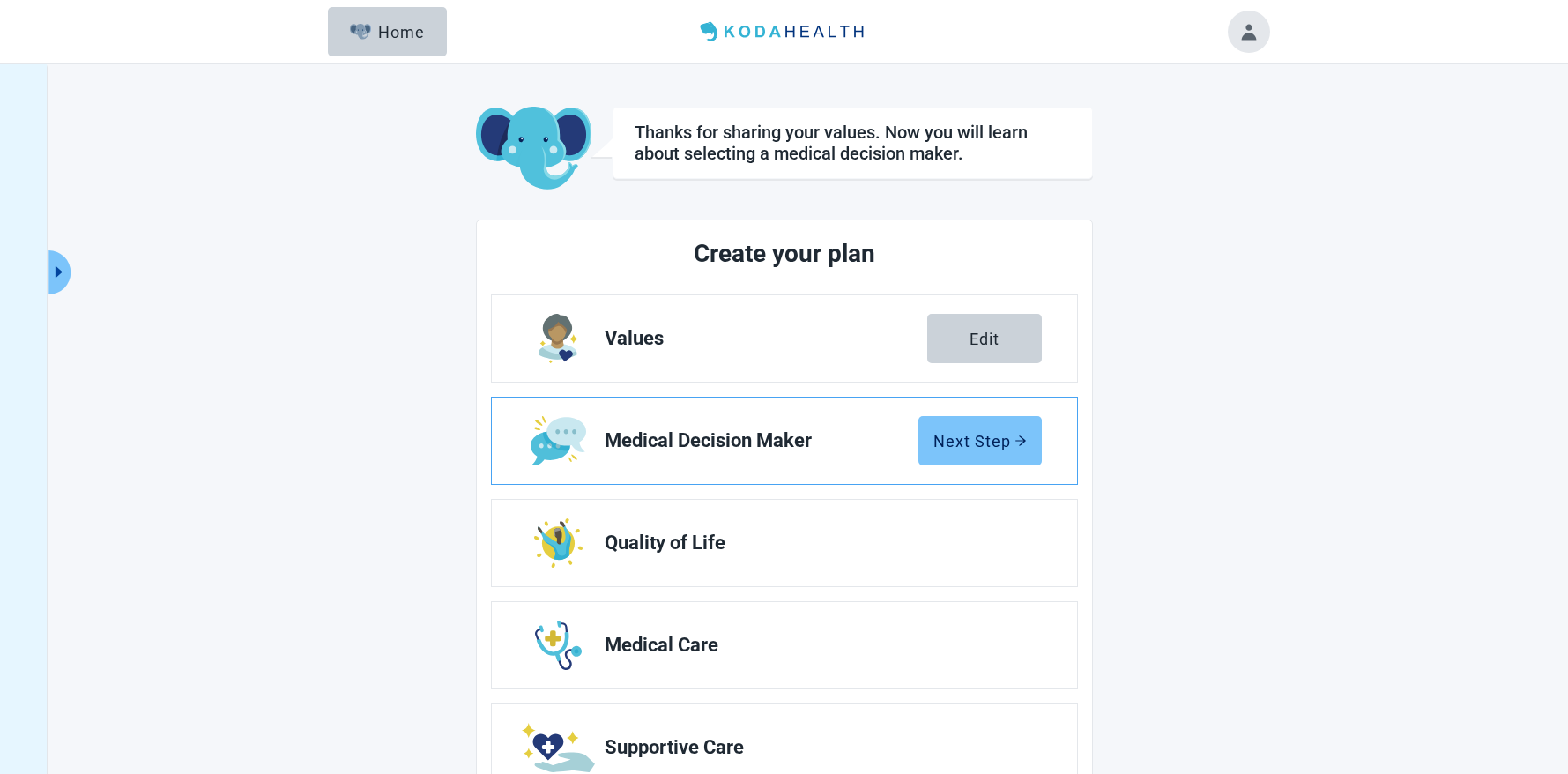
click at [993, 440] on div "Next Step" at bounding box center [981, 441] width 94 height 18
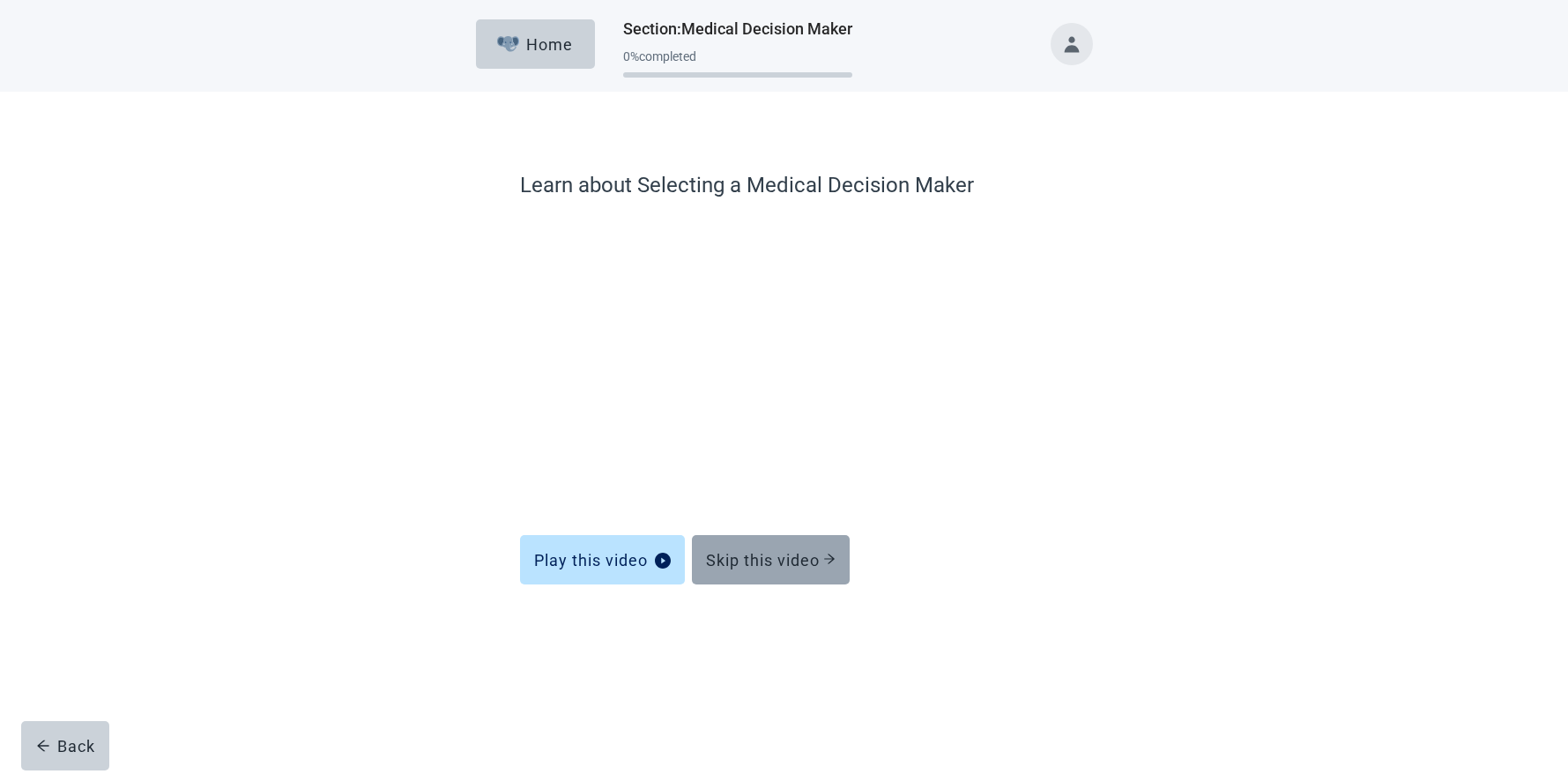
click at [819, 557] on div "Skip this video" at bounding box center [771, 560] width 129 height 18
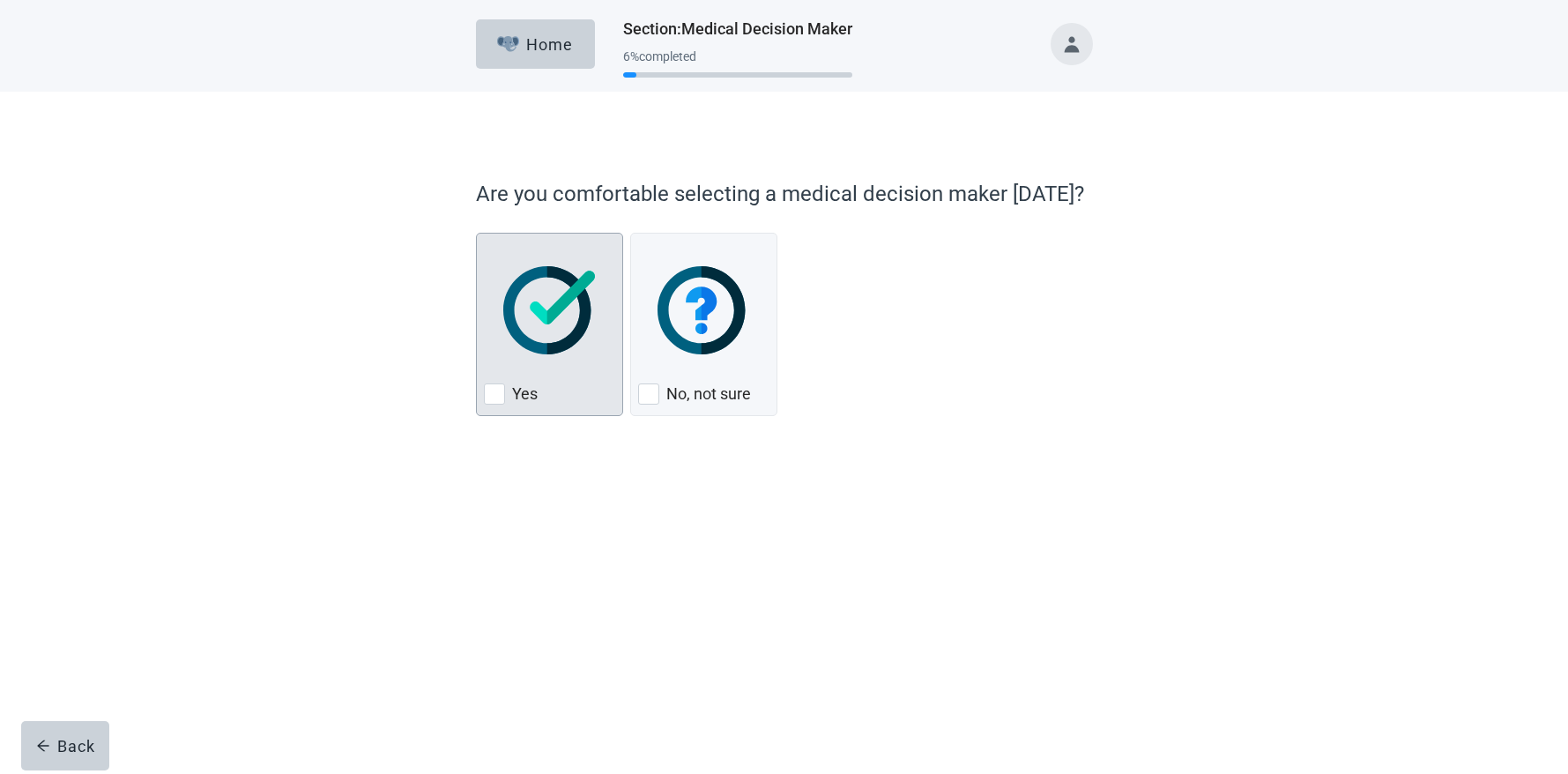
click at [567, 311] on img "Yes, checkbox, not checked" at bounding box center [550, 310] width 93 height 89
click at [477, 234] on input "Yes" at bounding box center [476, 233] width 1 height 1
checkbox input "true"
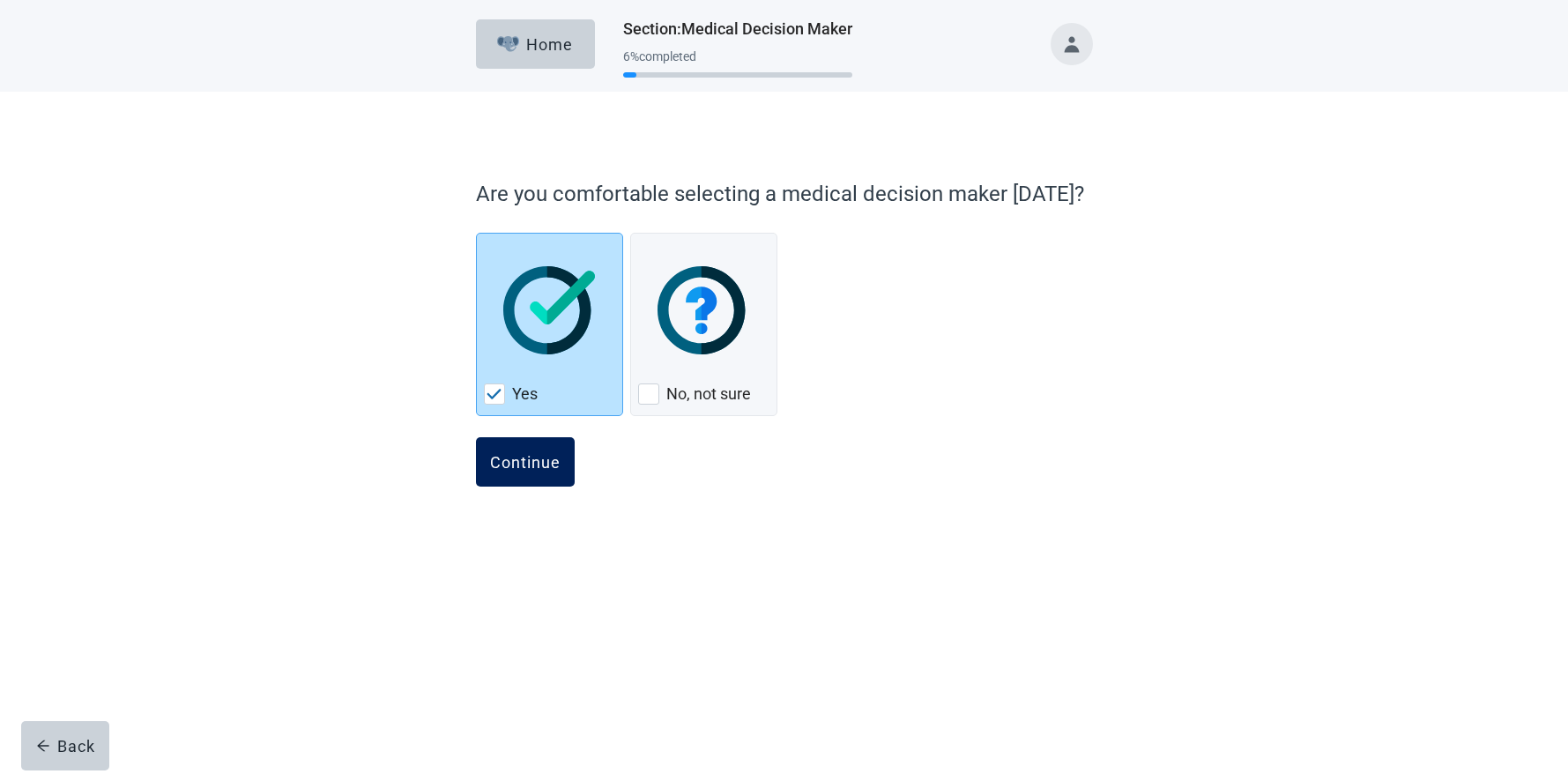
click at [539, 463] on div "Continue" at bounding box center [525, 462] width 71 height 18
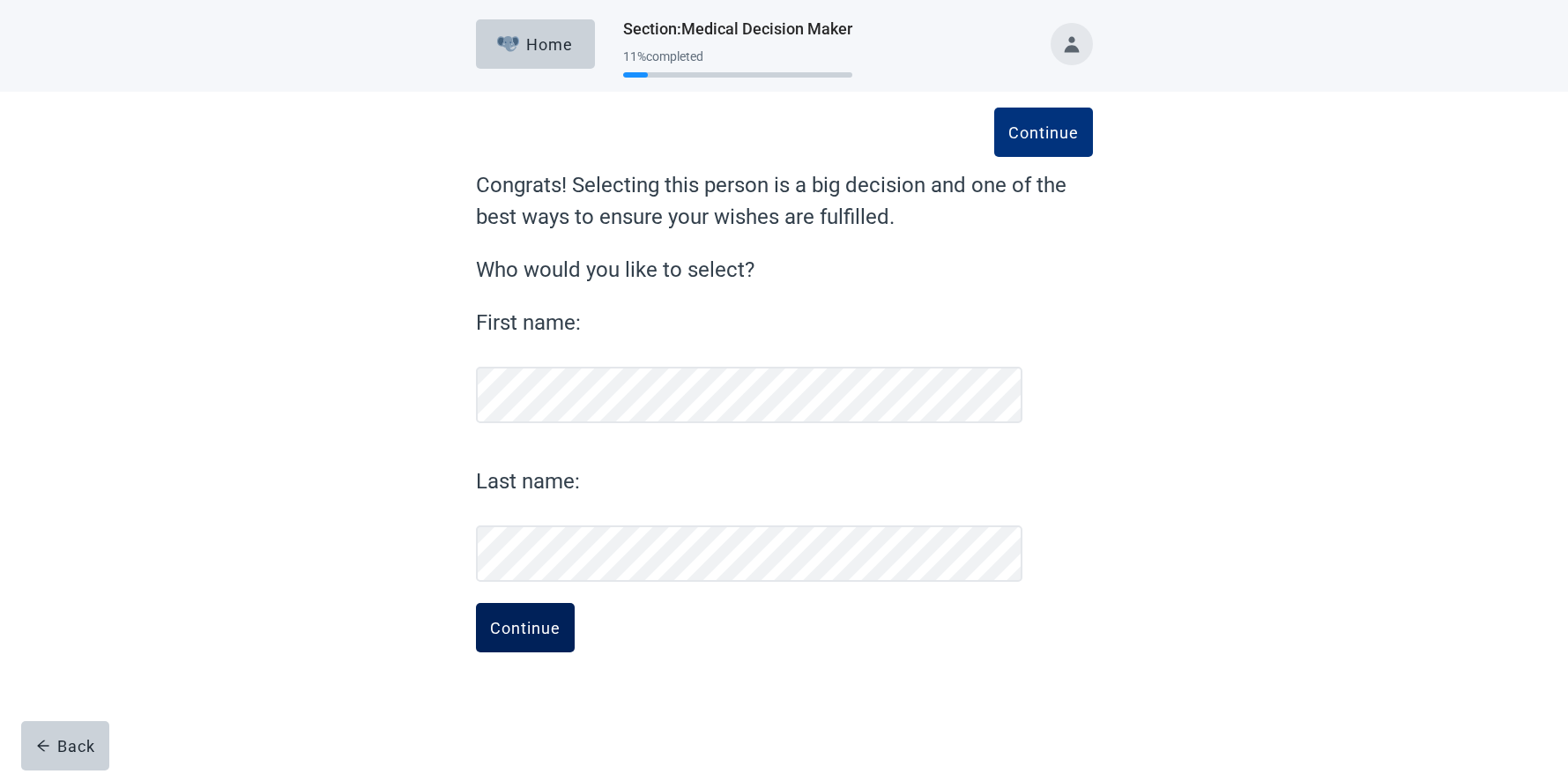
click at [533, 634] on div "Continue" at bounding box center [525, 629] width 71 height 18
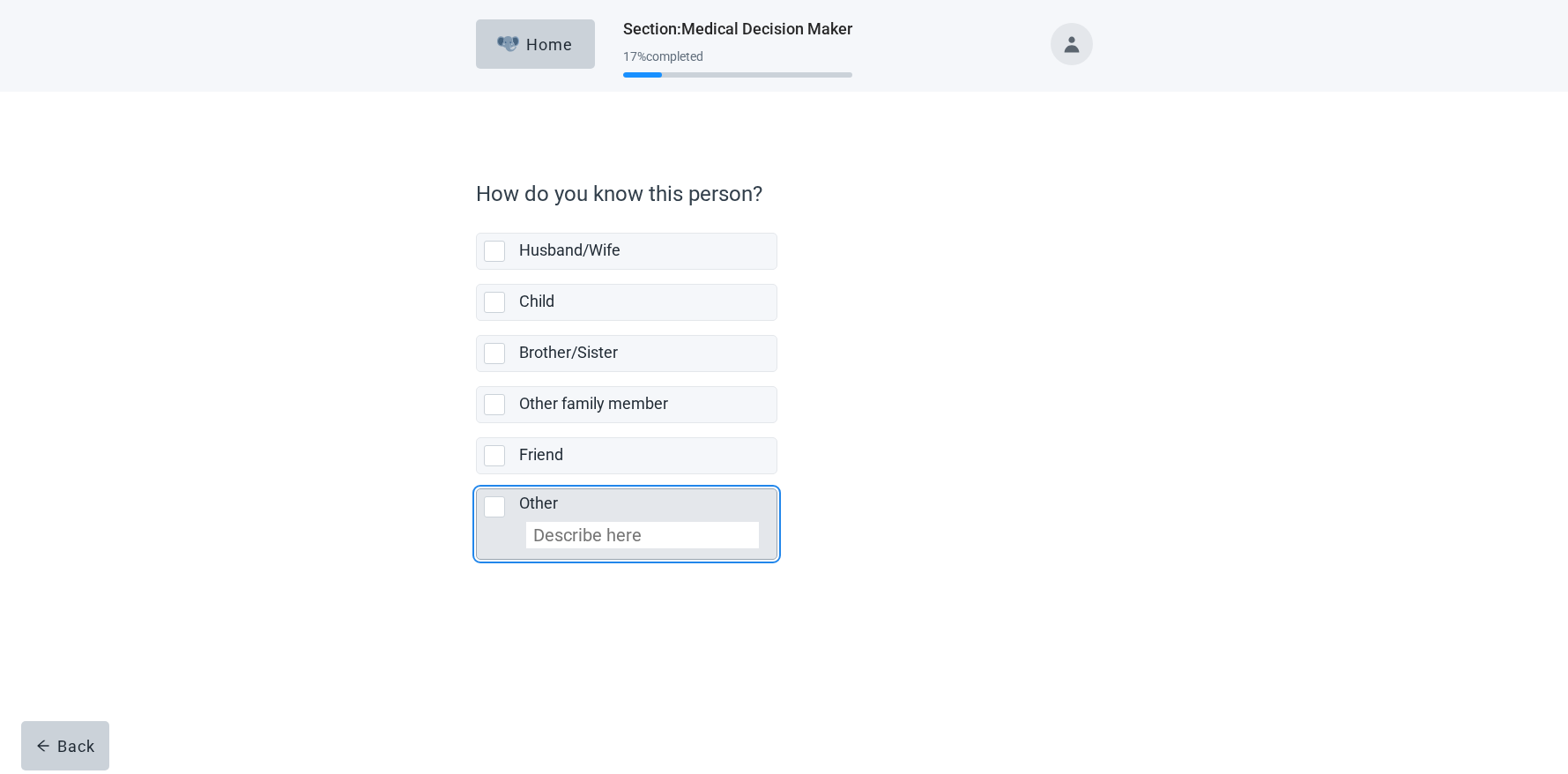
click at [497, 504] on div "Other, checkbox, not selected" at bounding box center [494, 507] width 21 height 21
click at [477, 475] on input "Other" at bounding box center [476, 474] width 1 height 1
checkbox input "true"
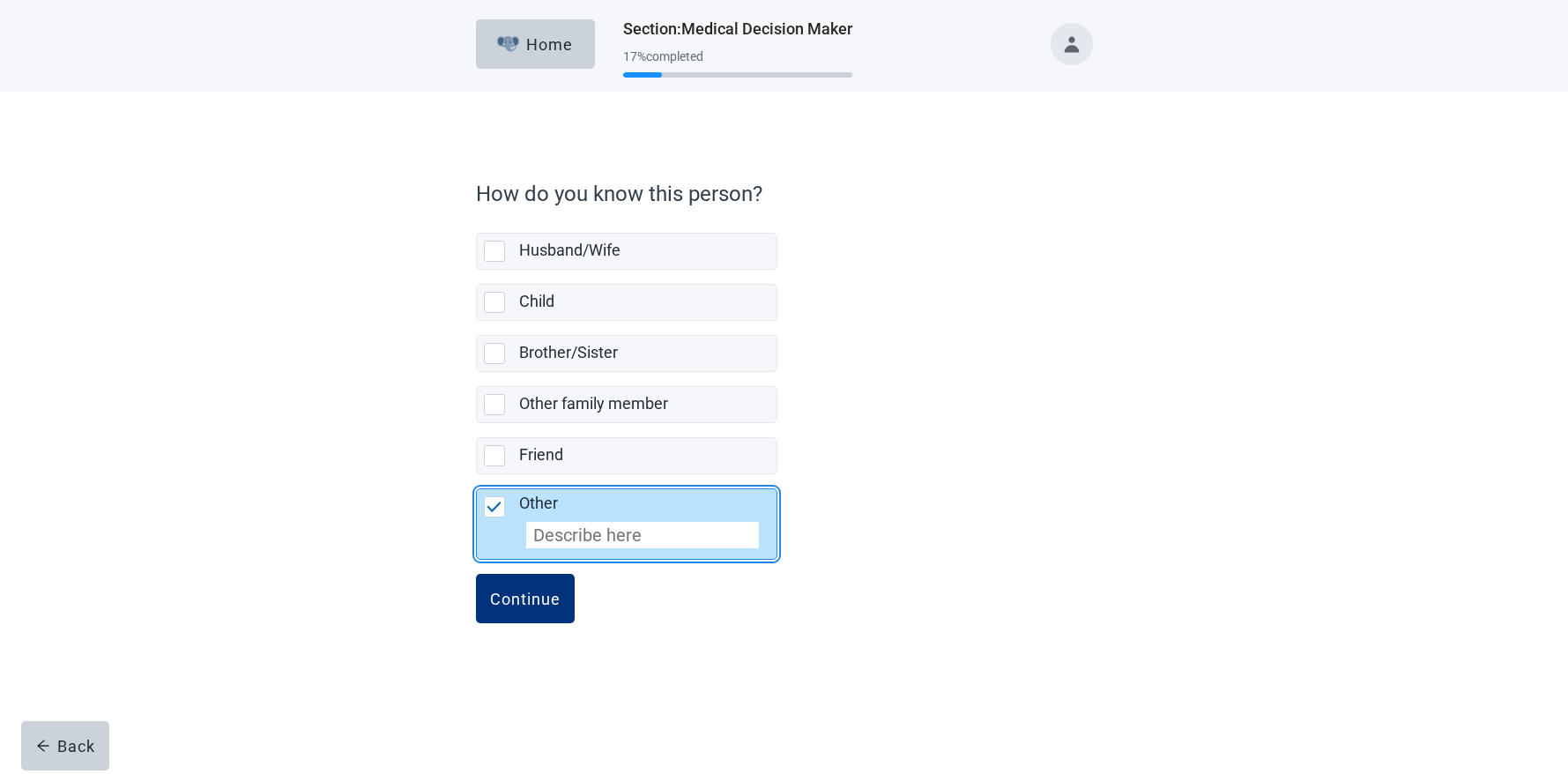
click at [575, 538] on input "Other" at bounding box center [643, 535] width 233 height 27
type input "Partner"
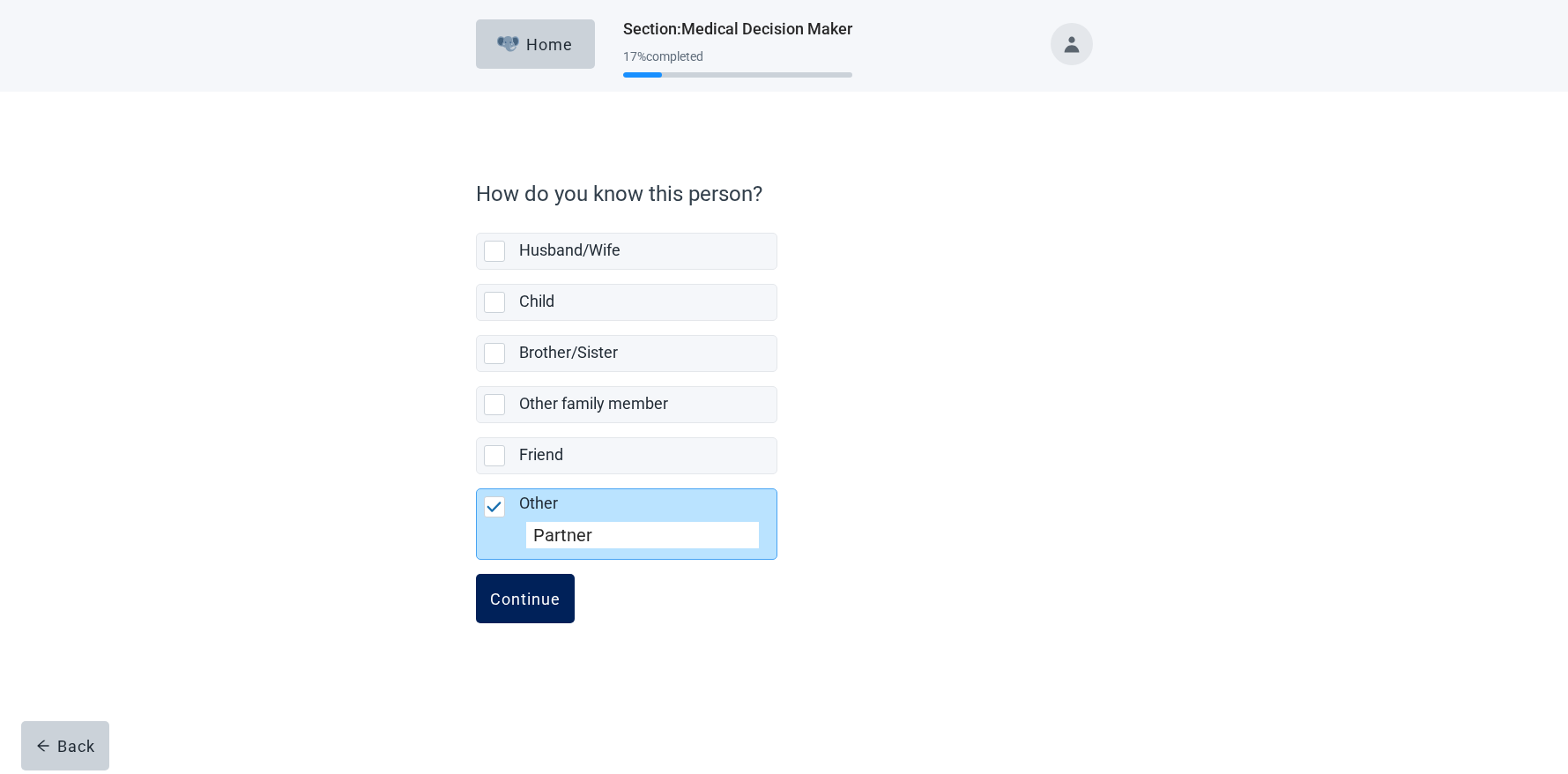
click at [542, 598] on div "Continue" at bounding box center [525, 599] width 71 height 18
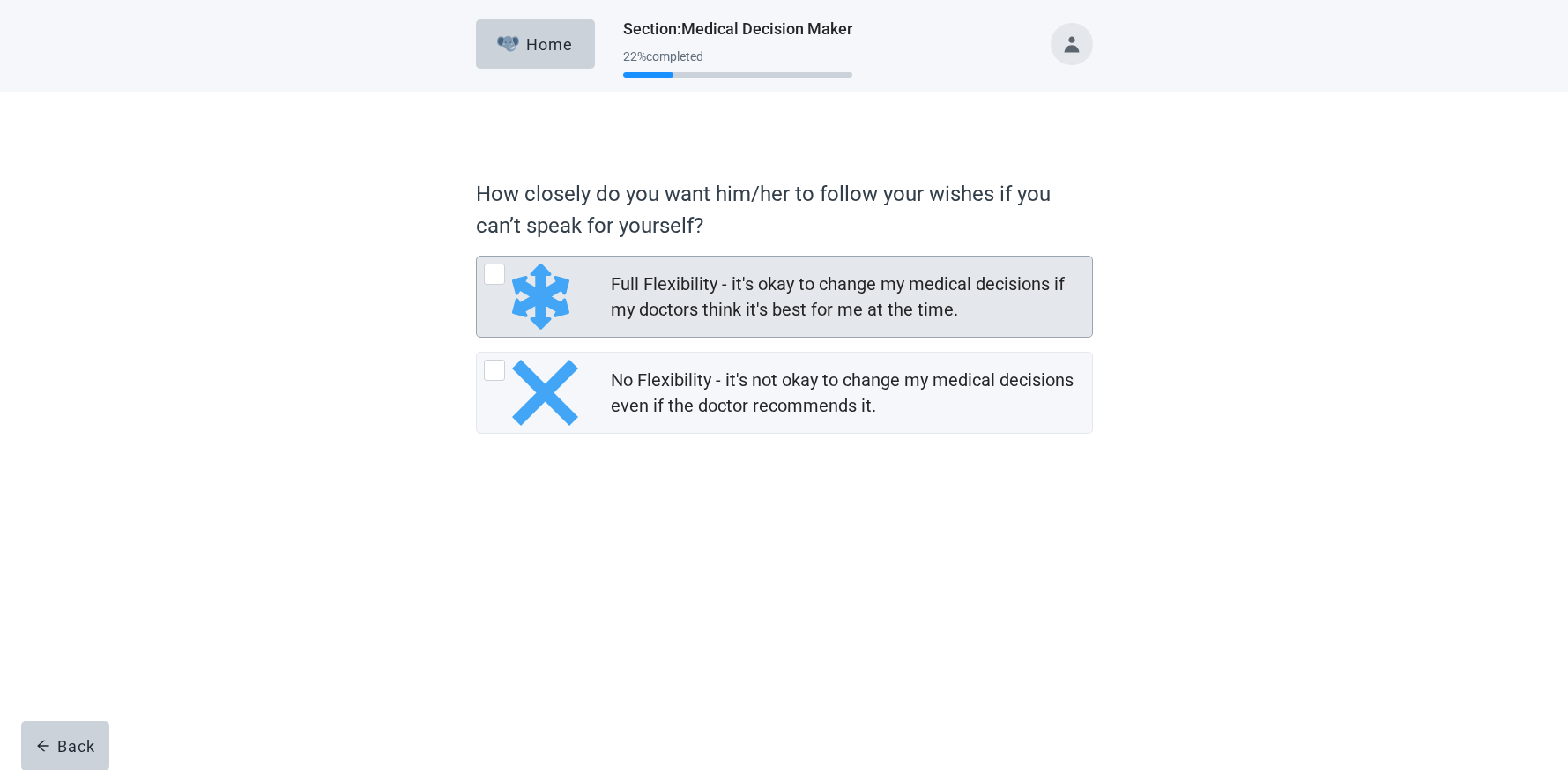
click at [492, 269] on div "Full Flexibility - it's okay to change my medical decisions if my doctors think…" at bounding box center [494, 274] width 21 height 21
click at [477, 257] on input "Full Flexibility - it's okay to change my medical decisions if my doctors think…" at bounding box center [476, 256] width 1 height 1
radio input "true"
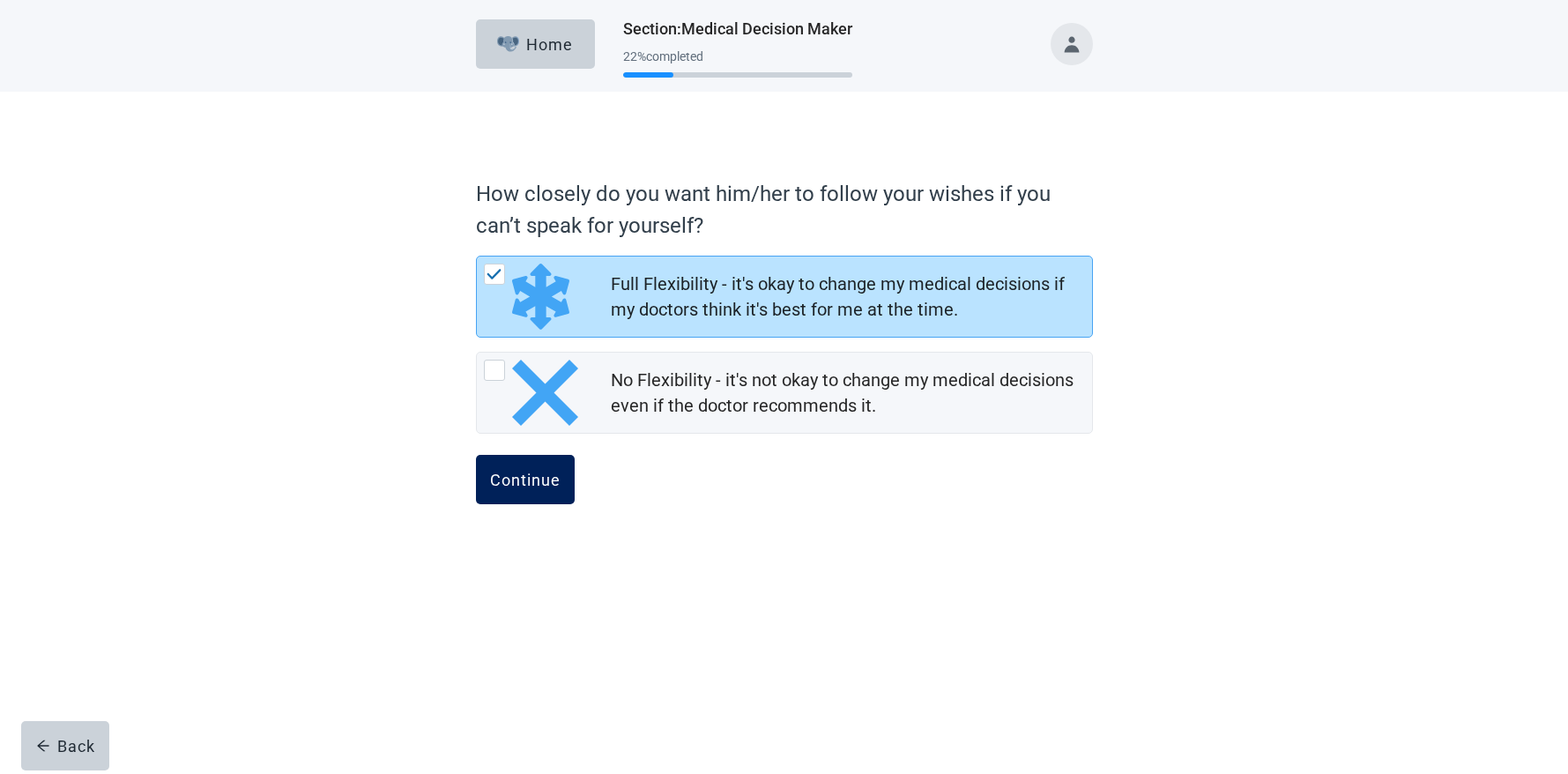
click at [535, 475] on div "Continue" at bounding box center [525, 480] width 71 height 18
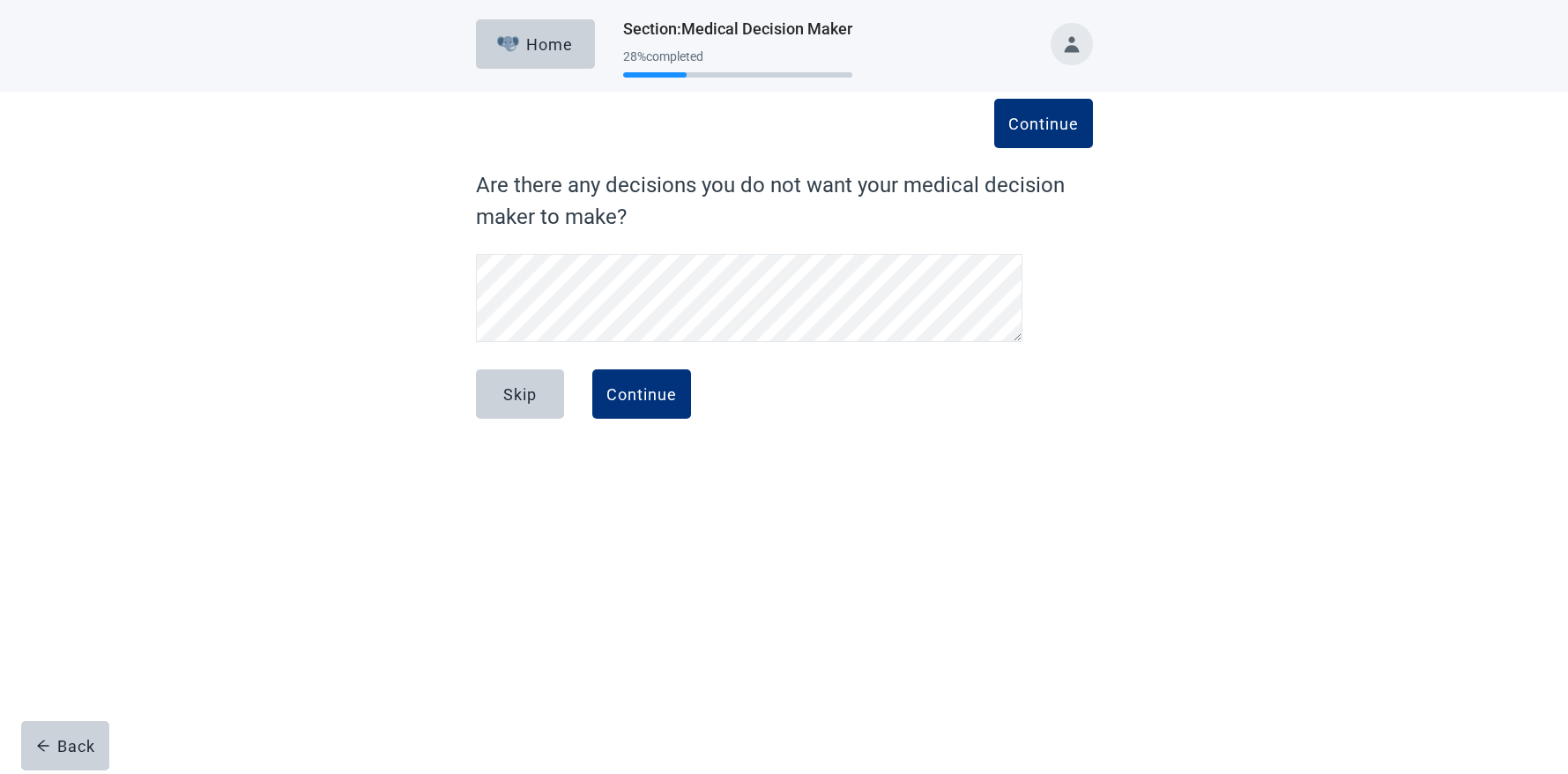
scroll to position [35, 0]
click at [625, 388] on div "Continue" at bounding box center [641, 394] width 71 height 18
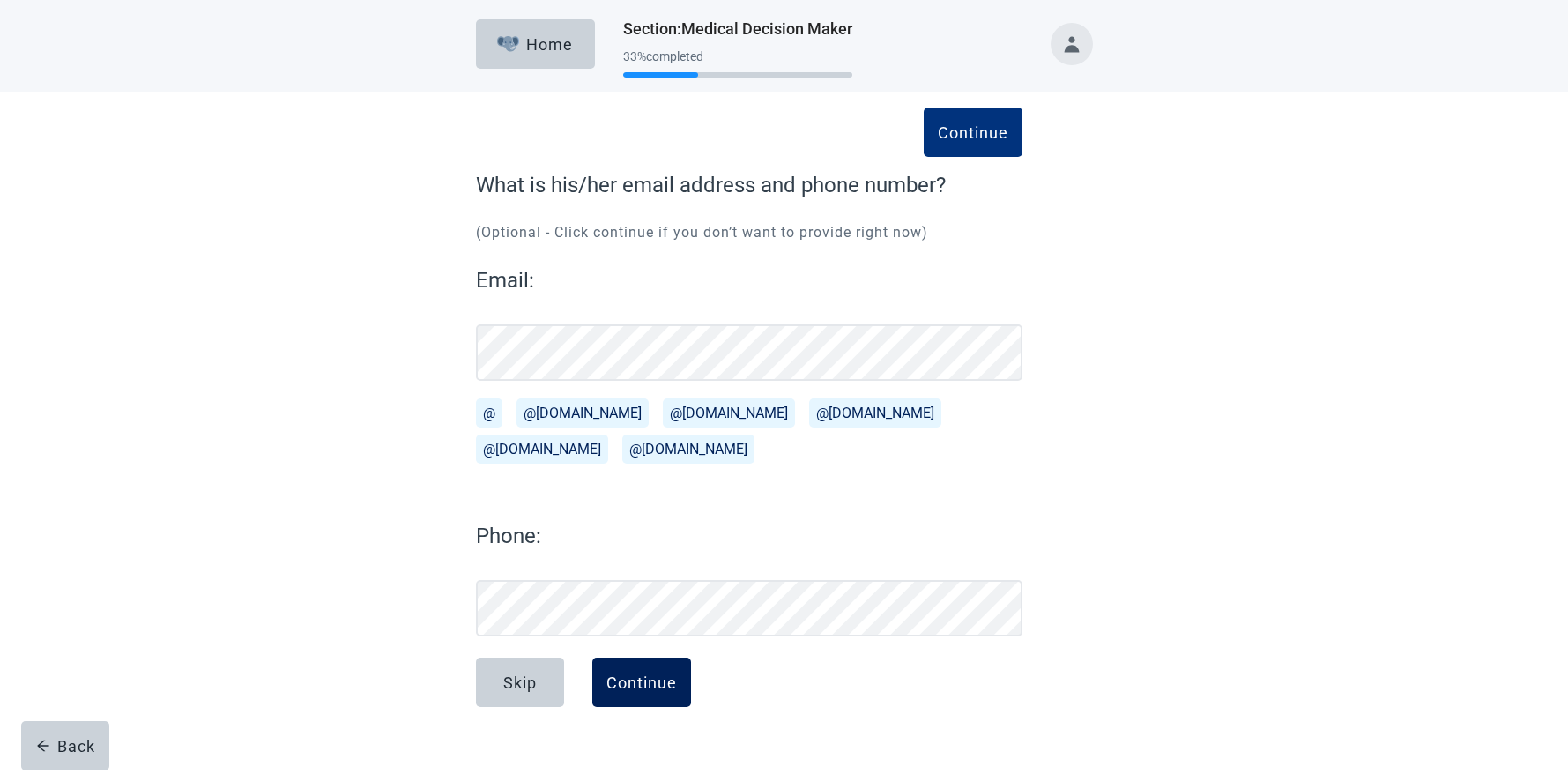
click at [643, 680] on div "Continue" at bounding box center [641, 683] width 71 height 18
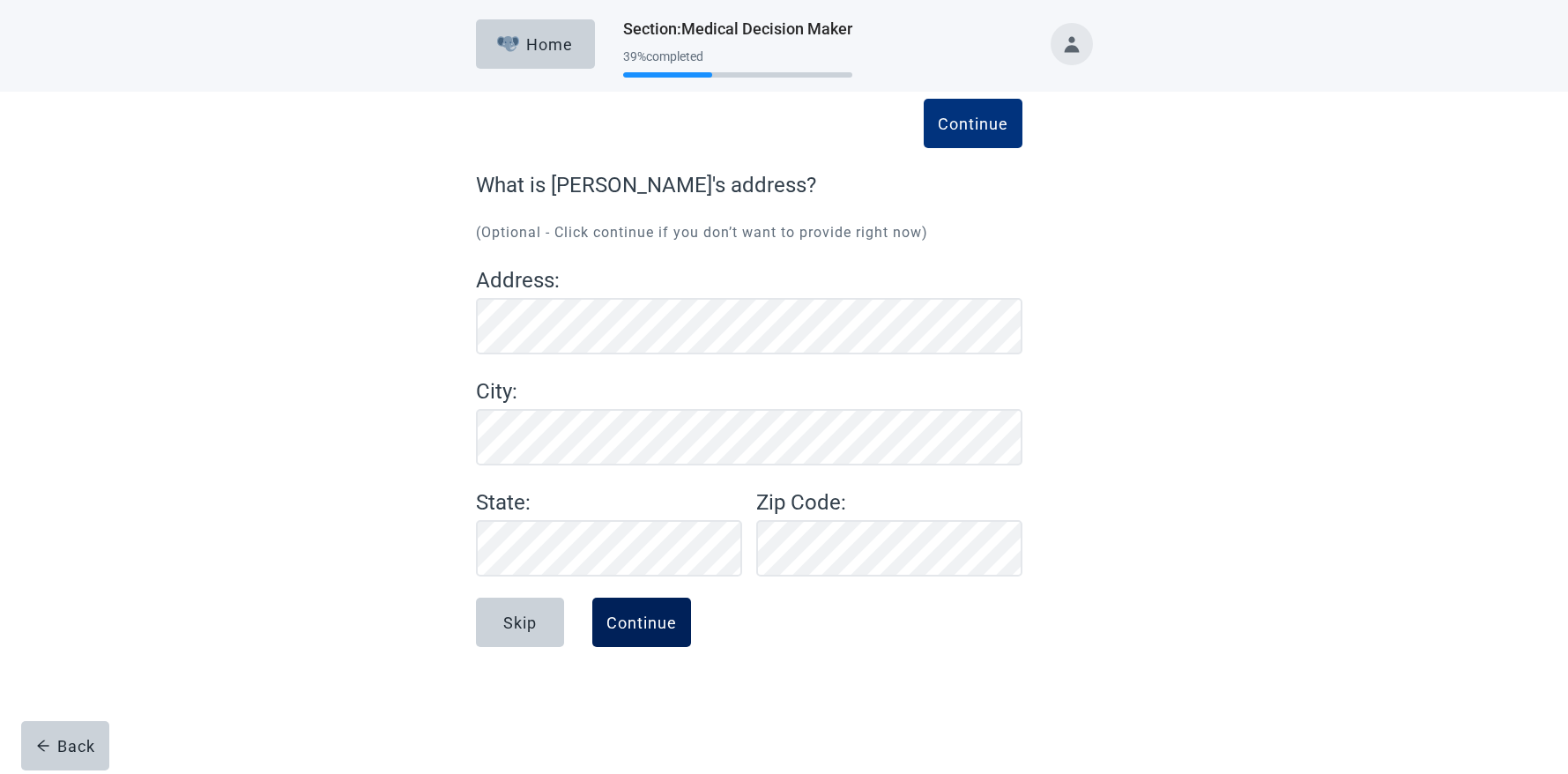
click at [649, 624] on div "Continue" at bounding box center [641, 623] width 71 height 18
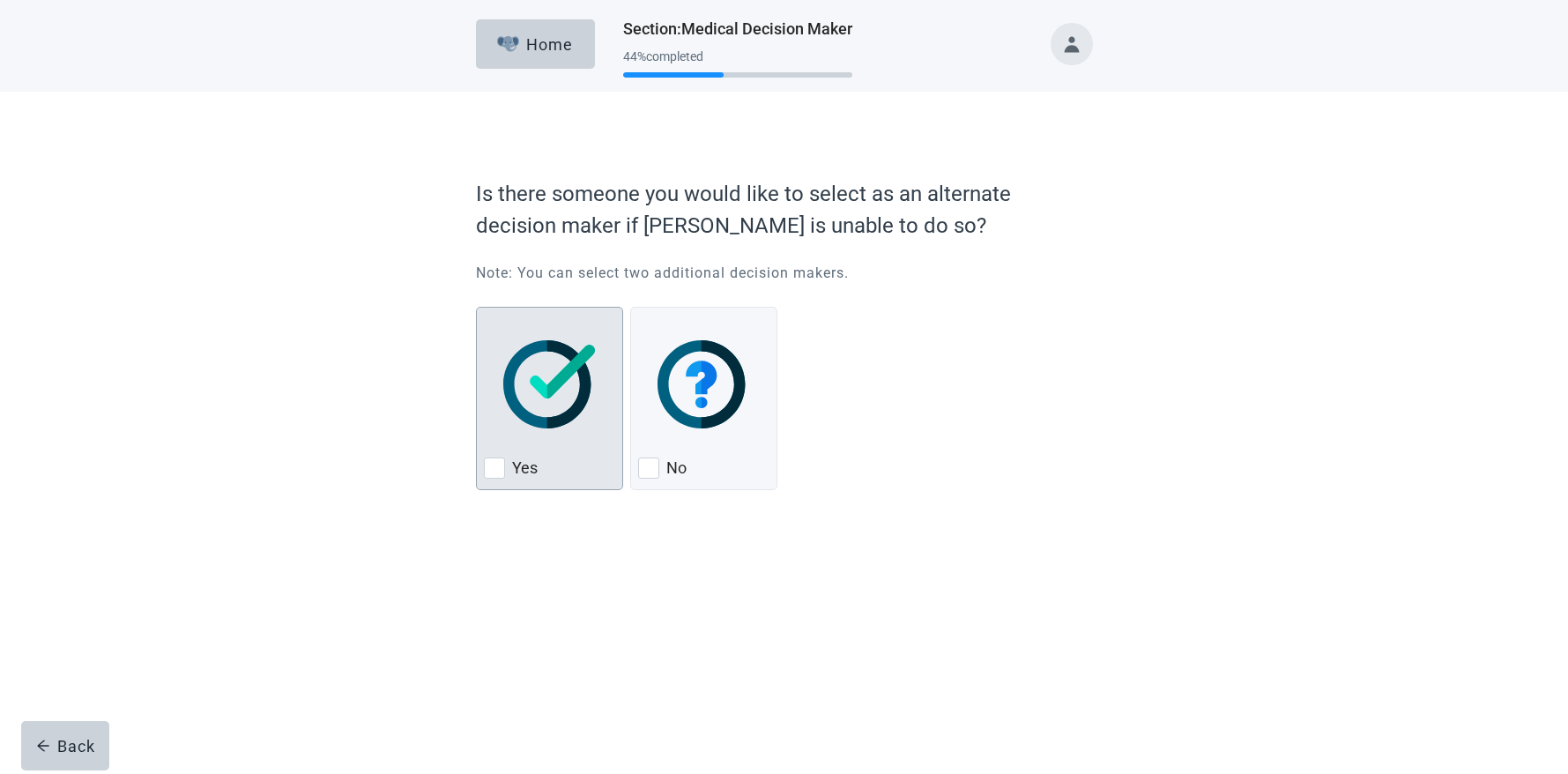
click at [495, 465] on div "Yes, checkbox, not checked" at bounding box center [494, 468] width 21 height 21
click at [477, 308] on input "Yes" at bounding box center [476, 307] width 1 height 1
checkbox input "true"
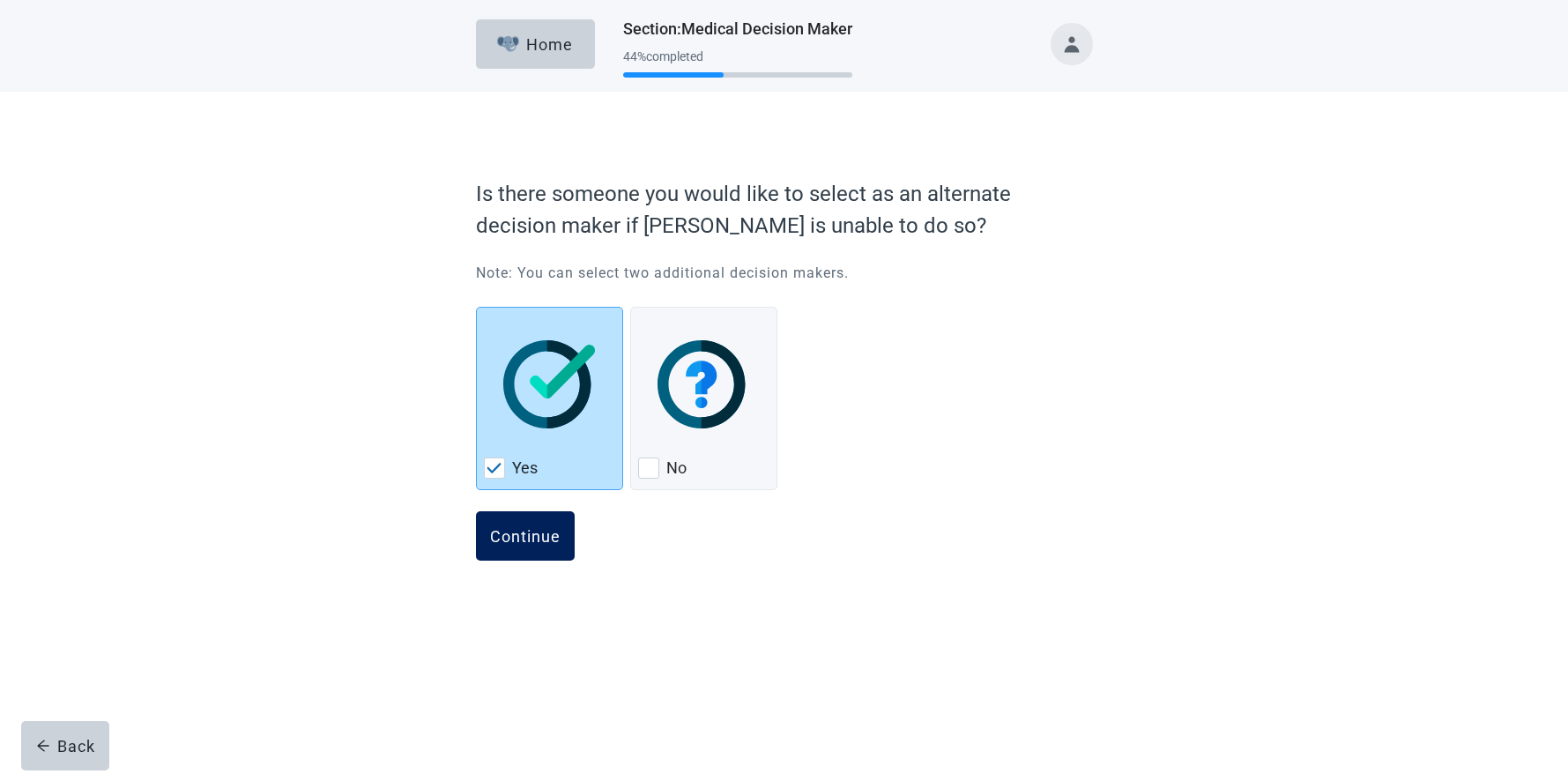
click at [513, 522] on button "Continue" at bounding box center [525, 537] width 99 height 50
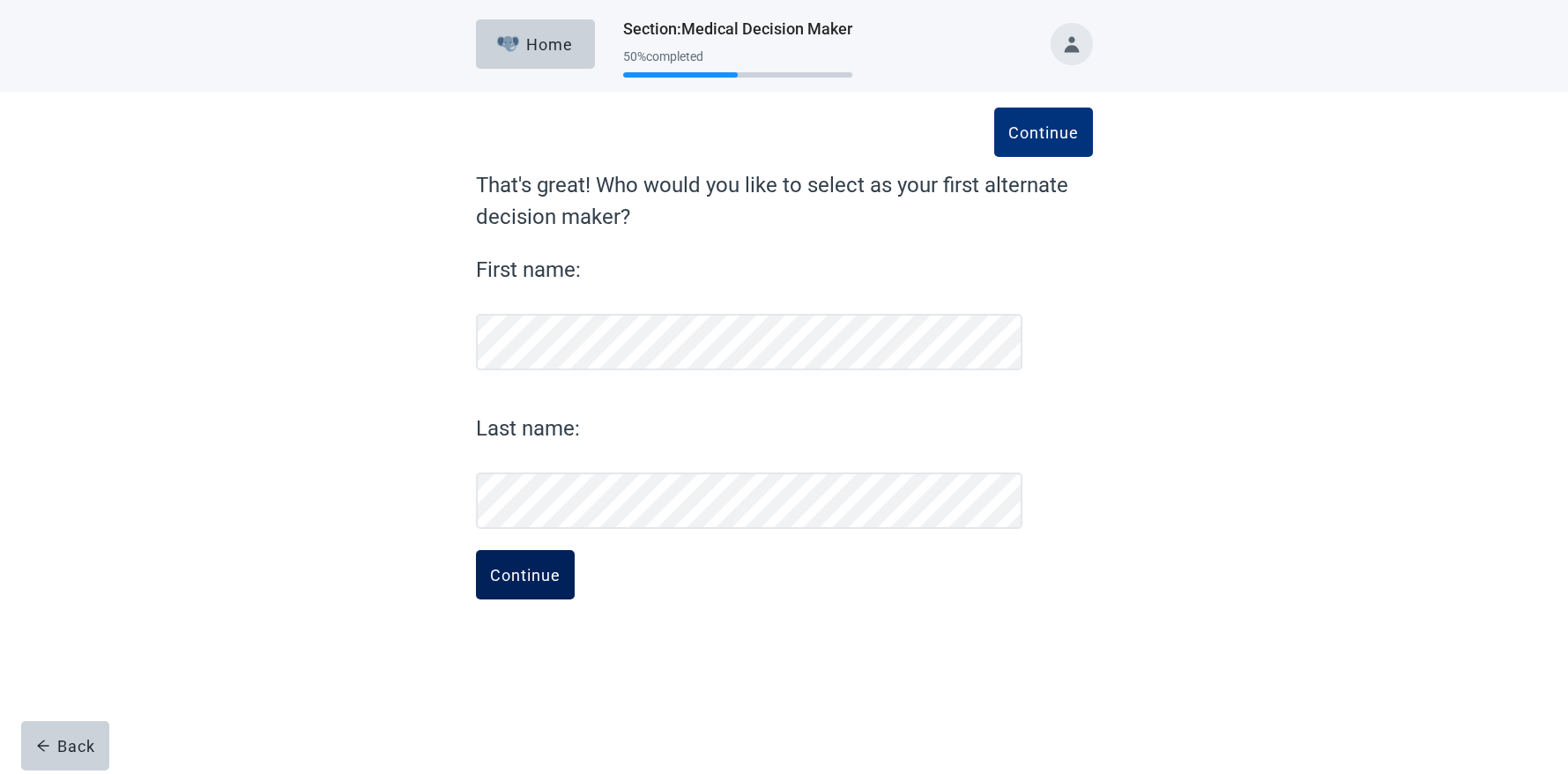
click at [527, 578] on div "Continue" at bounding box center [525, 576] width 71 height 18
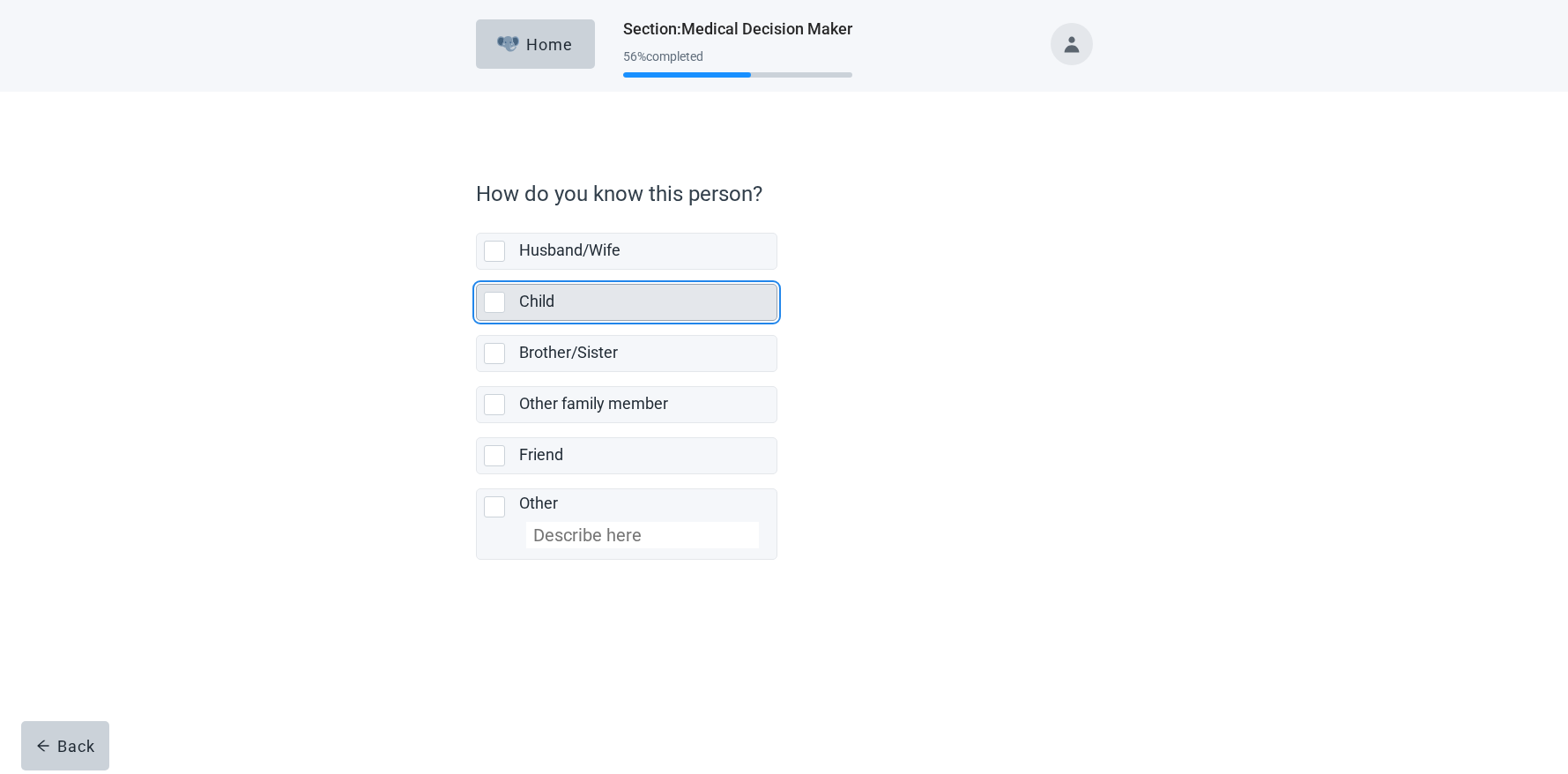
click at [497, 302] on div "Child, checkbox, not selected" at bounding box center [494, 302] width 21 height 21
click at [477, 271] on input "Child" at bounding box center [476, 270] width 1 height 1
checkbox input "true"
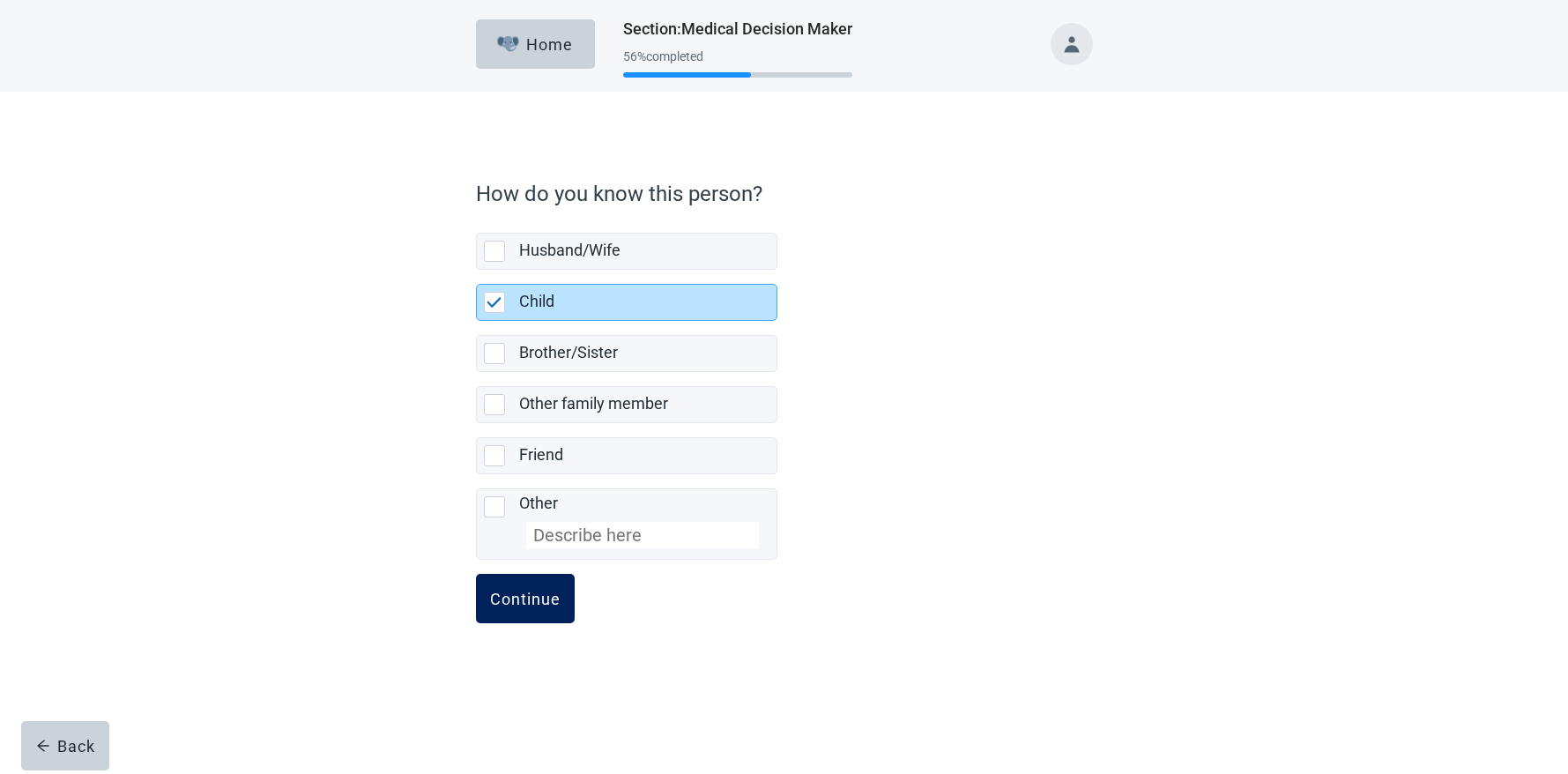
click at [536, 603] on div "Continue" at bounding box center [525, 599] width 71 height 18
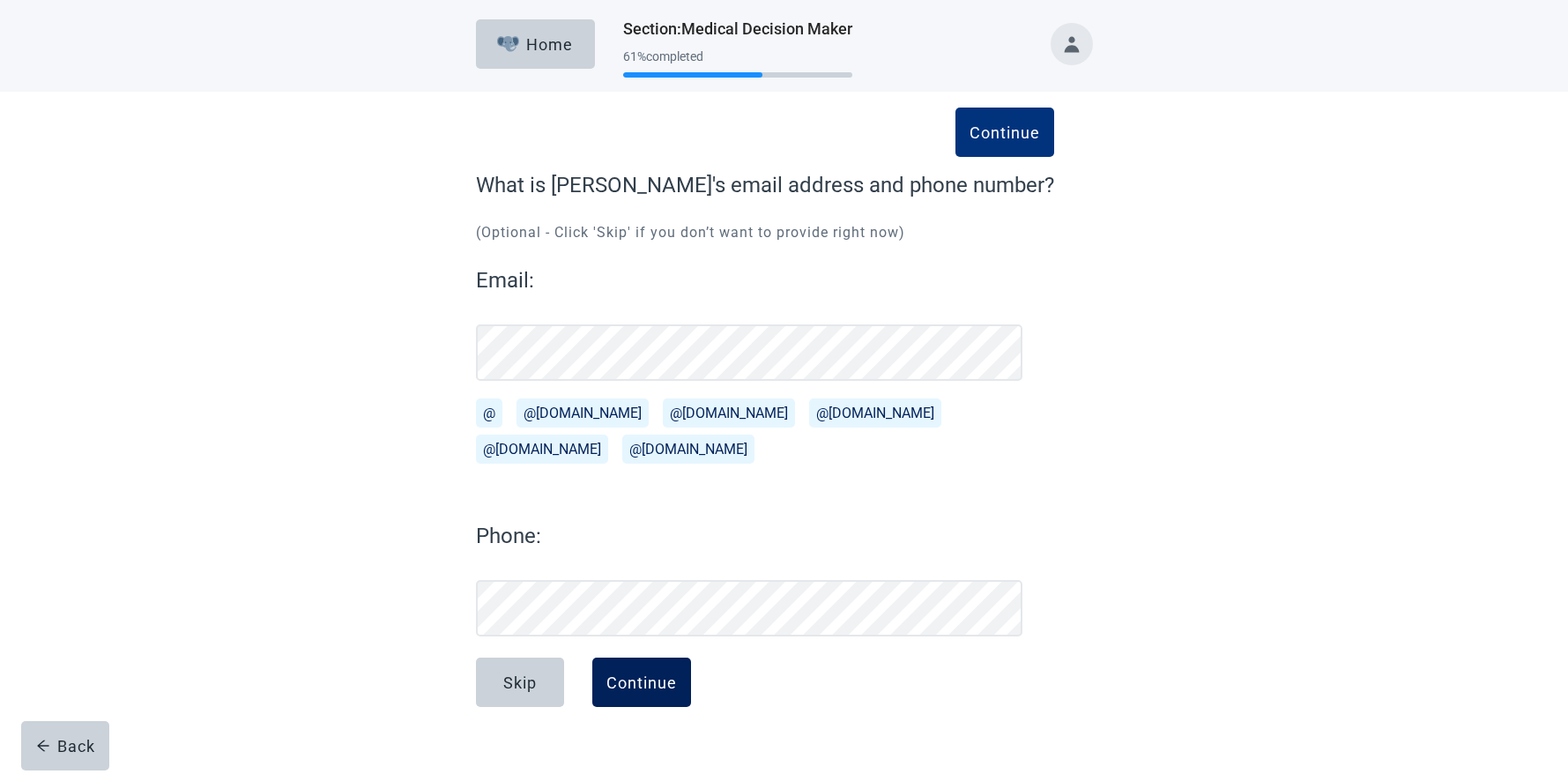
click at [648, 672] on button "Continue" at bounding box center [641, 683] width 99 height 50
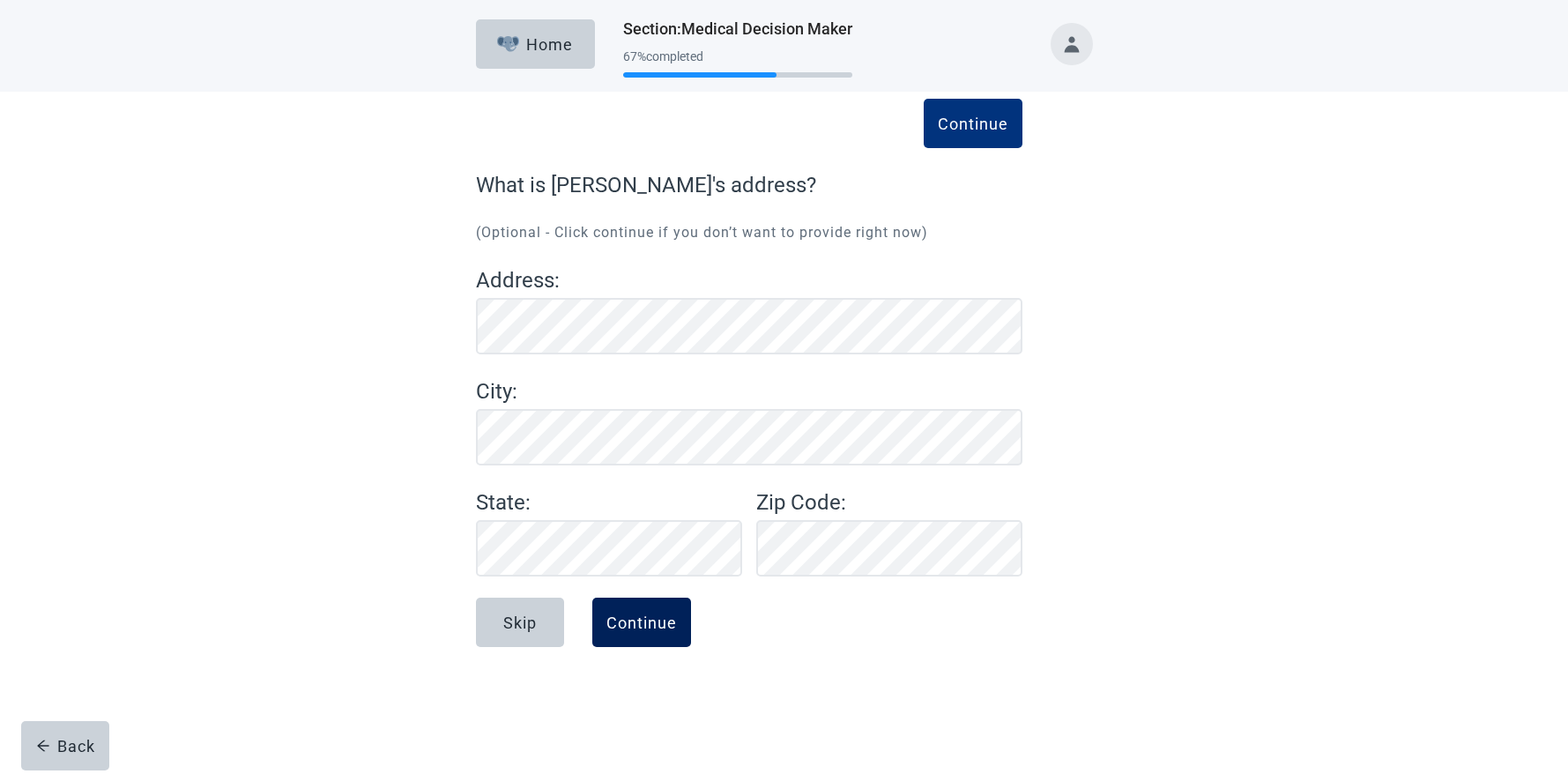
click at [654, 625] on div "Continue" at bounding box center [641, 623] width 71 height 18
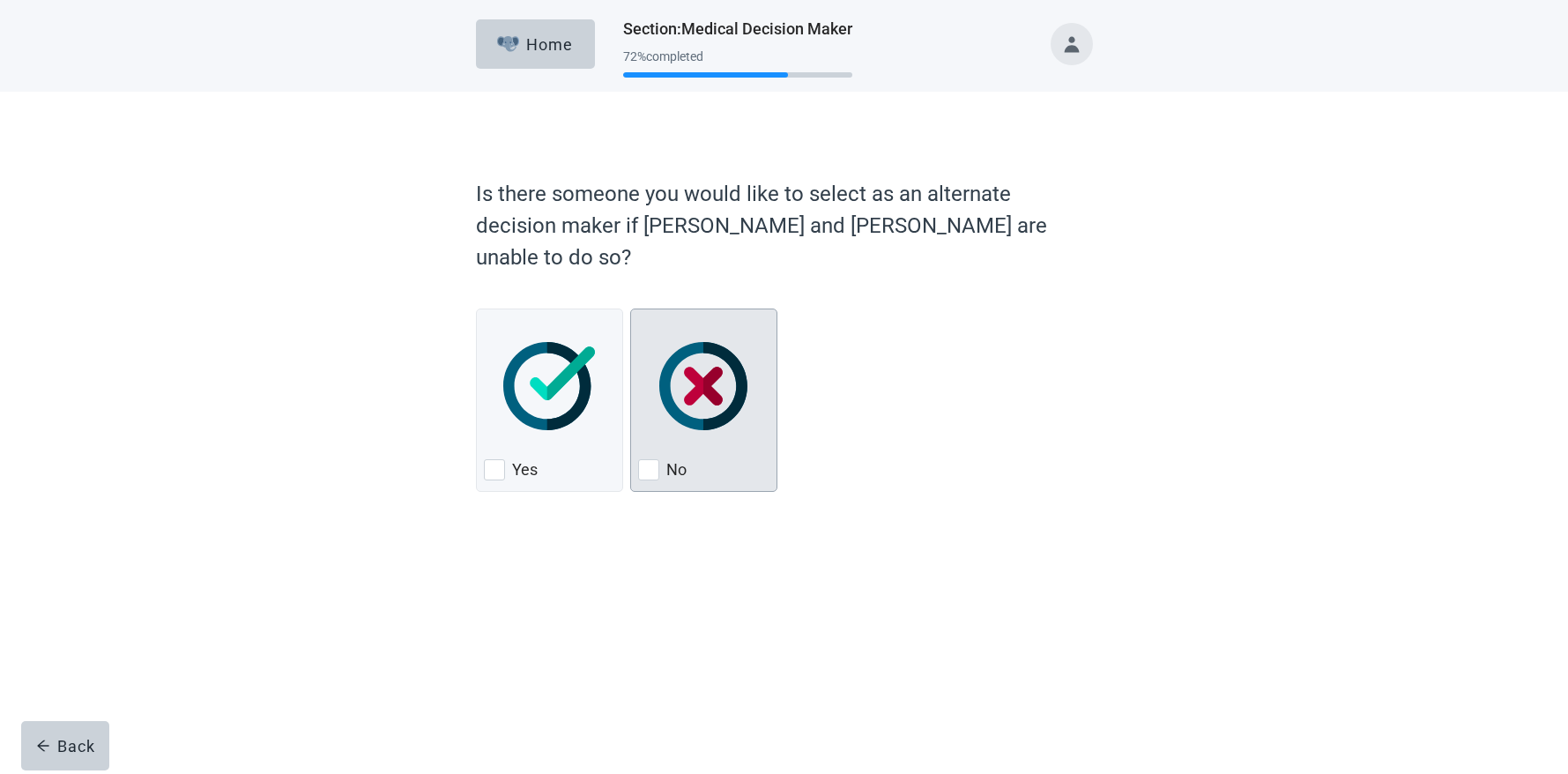
click at [709, 365] on img "No, checkbox, not checked" at bounding box center [703, 387] width 89 height 89
click at [631, 310] on input "No" at bounding box center [630, 309] width 1 height 1
checkbox input "true"
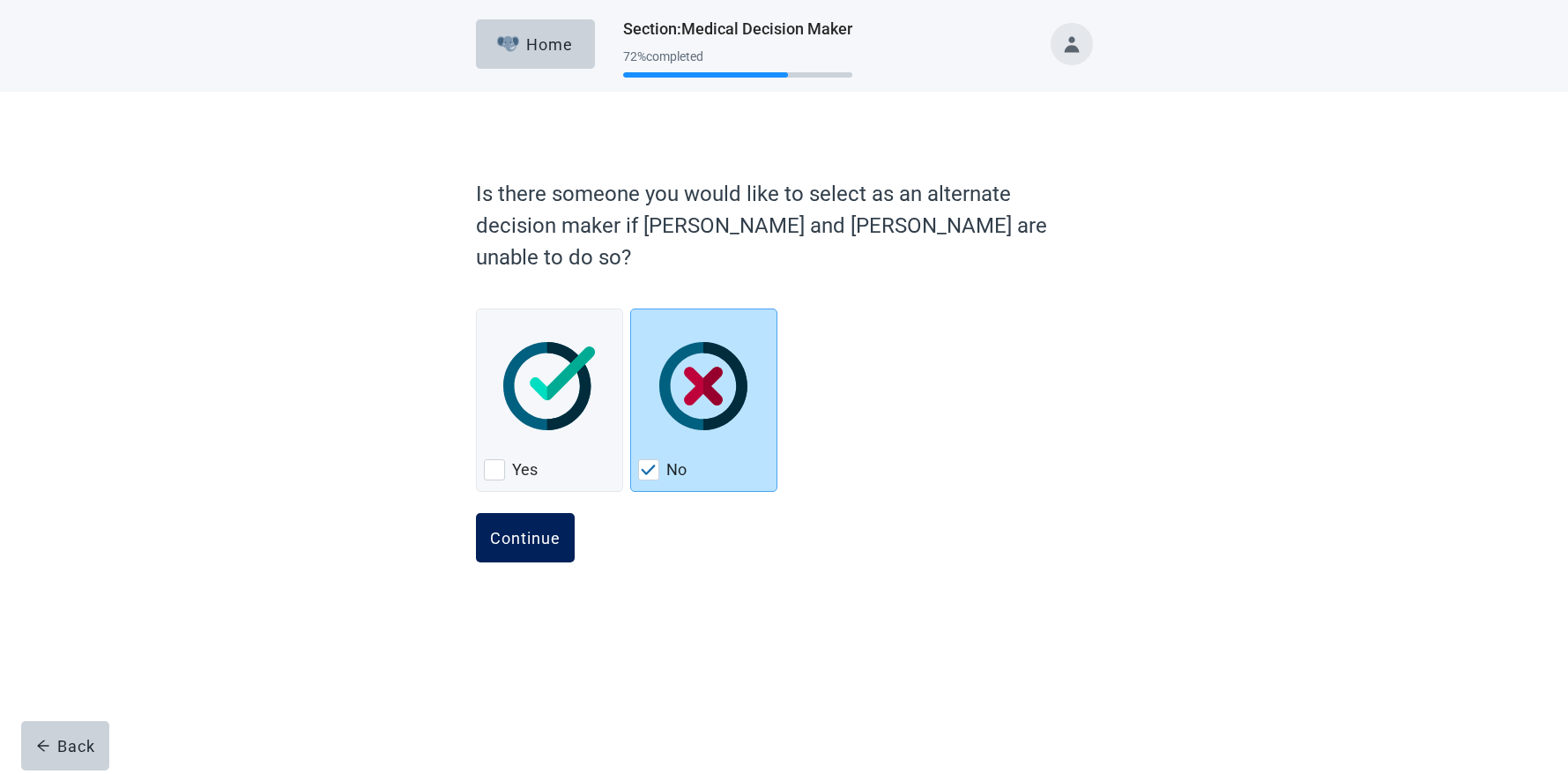
click at [544, 529] on div "Continue" at bounding box center [525, 538] width 71 height 18
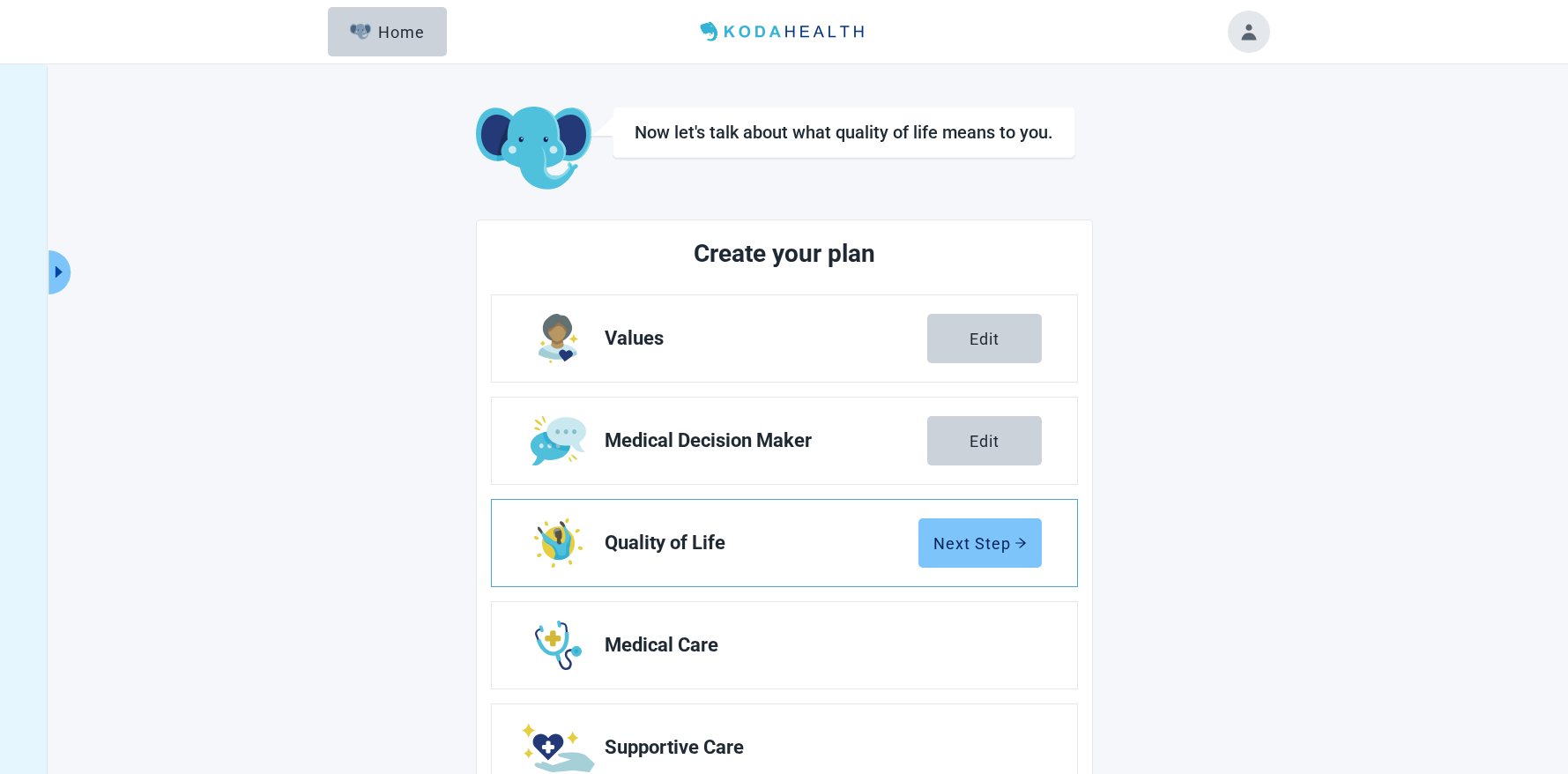
click at [981, 537] on div "Next Step" at bounding box center [981, 544] width 94 height 18
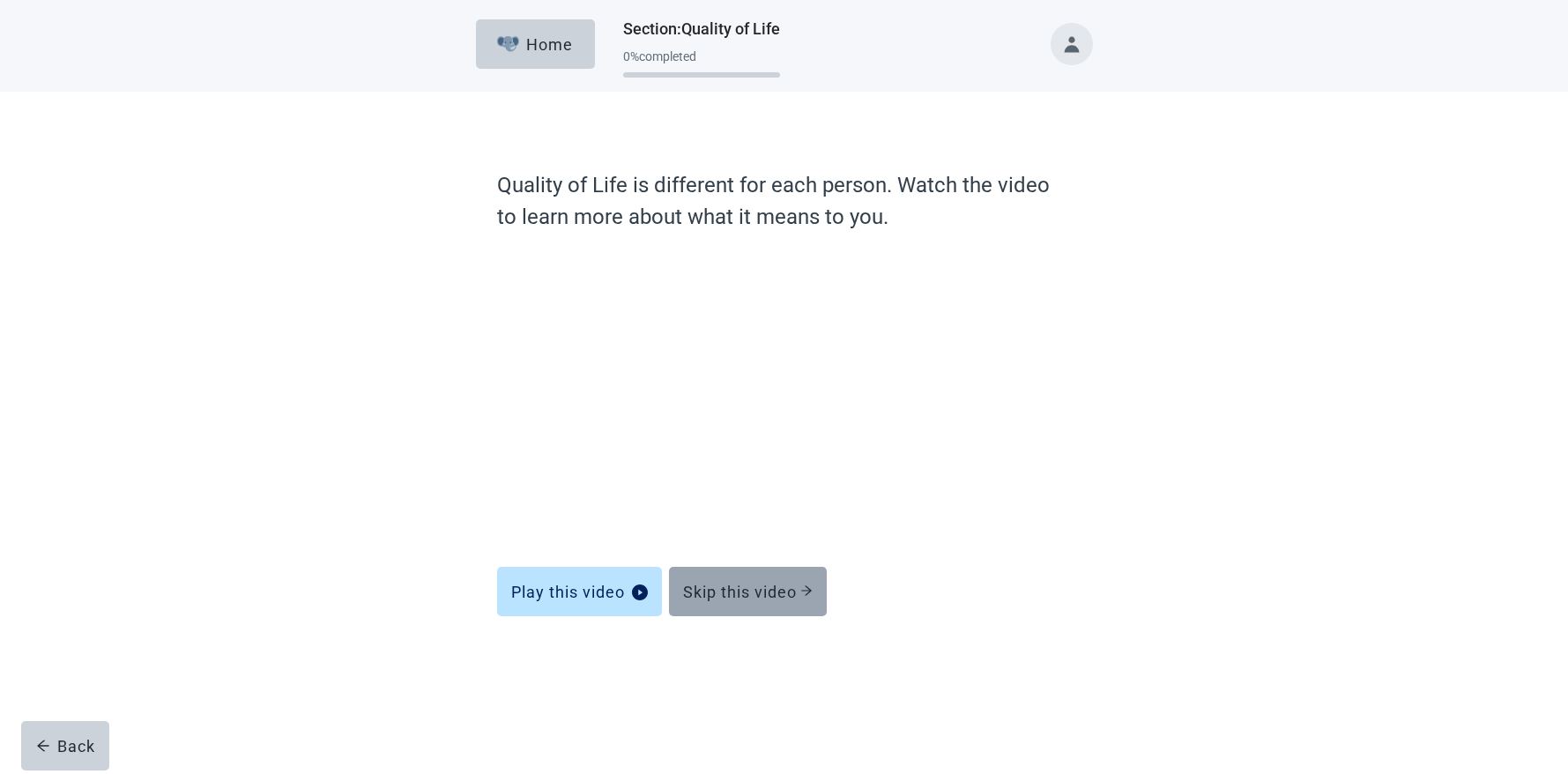
click at [799, 596] on div "Skip this video" at bounding box center [748, 592] width 129 height 18
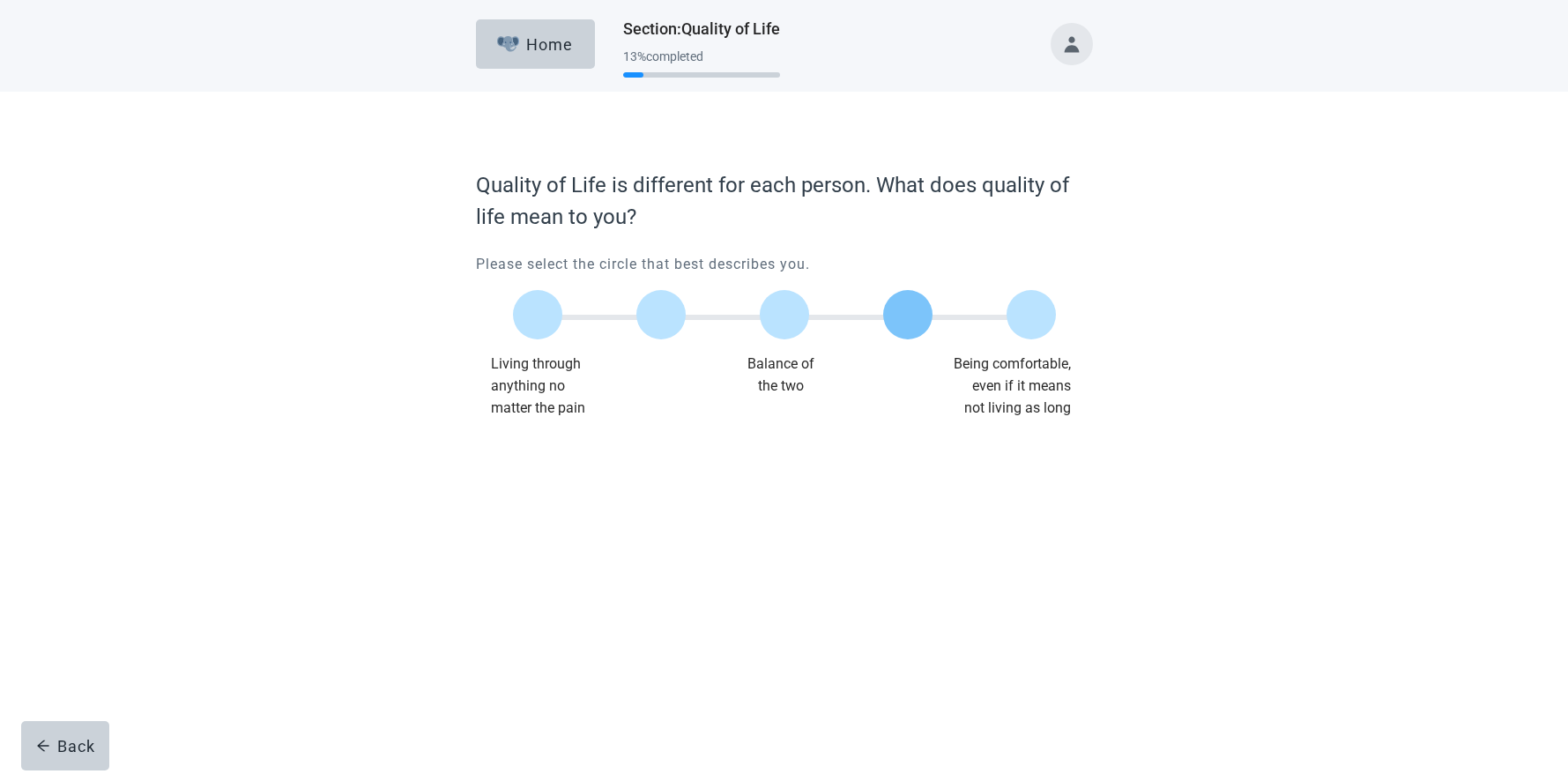
click at [902, 315] on label "Main content" at bounding box center [908, 315] width 50 height 50
click at [908, 315] on input "Quality of life scale: 75 out of 100. 75% between extremes" at bounding box center [908, 315] width 0 height 0
click at [520, 450] on div "Continue" at bounding box center [525, 455] width 71 height 18
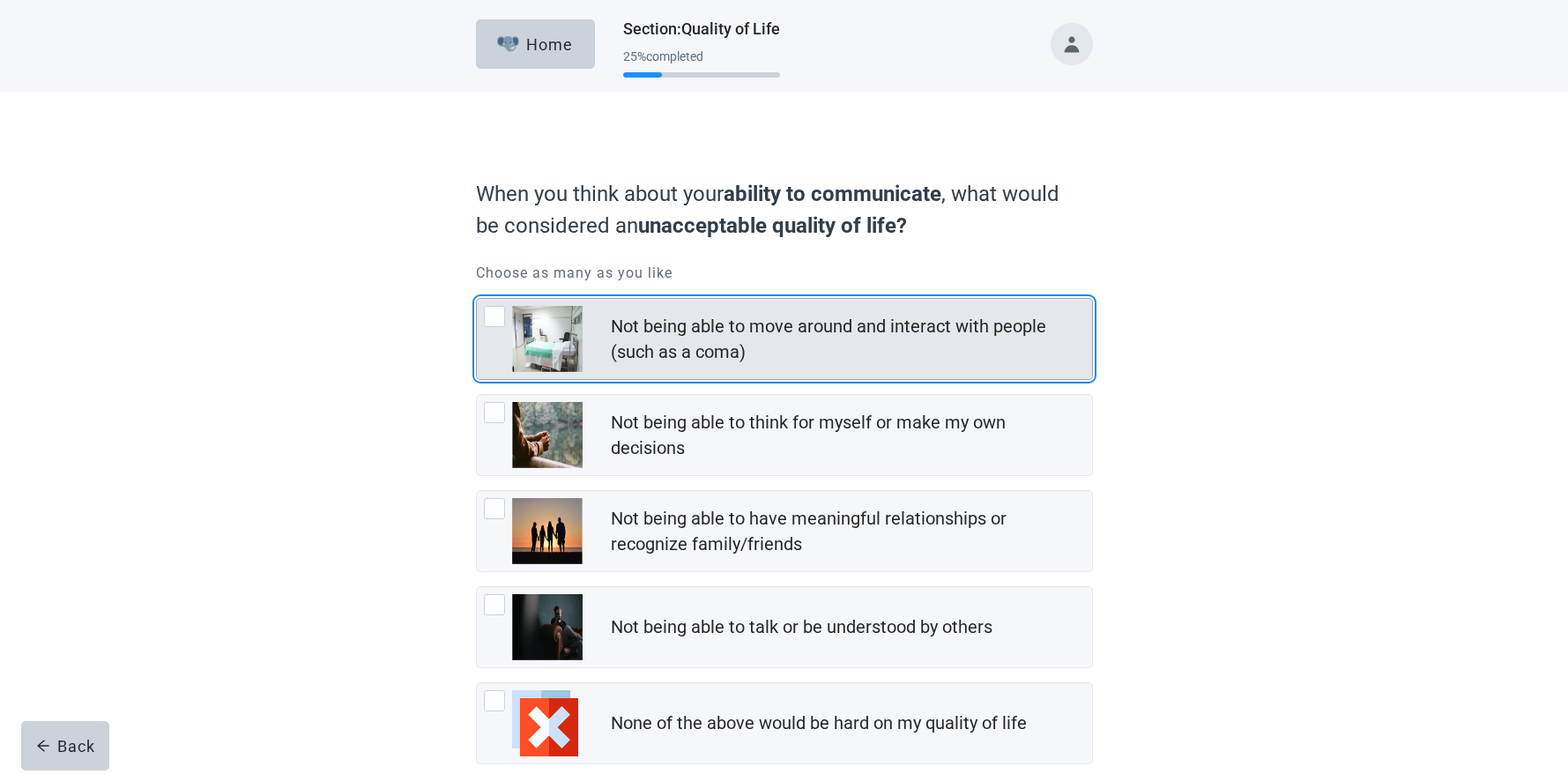
click at [490, 319] on div "Not being able to move around and interact with people (such as a coma), checkb…" at bounding box center [494, 316] width 21 height 21
click at [477, 299] on input "Not being able to move around and interact with people (such as a coma)" at bounding box center [476, 298] width 1 height 1
checkbox input "true"
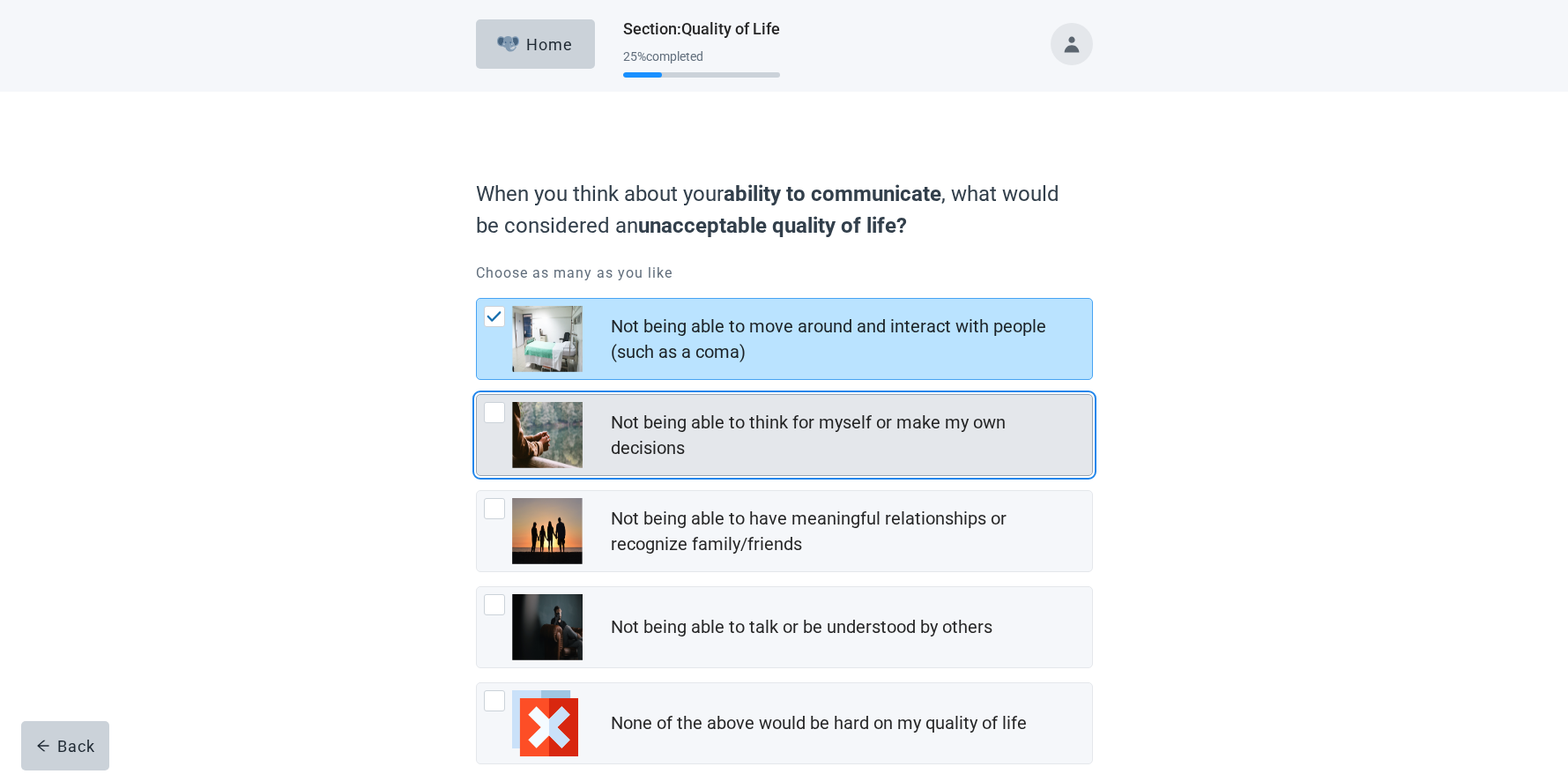
click at [497, 417] on div "Not being able to think for myself or make my own decisions, checkbox, not chec…" at bounding box center [494, 412] width 21 height 21
click at [477, 395] on input "Not being able to think for myself or make my own decisions" at bounding box center [476, 394] width 1 height 1
checkbox input "true"
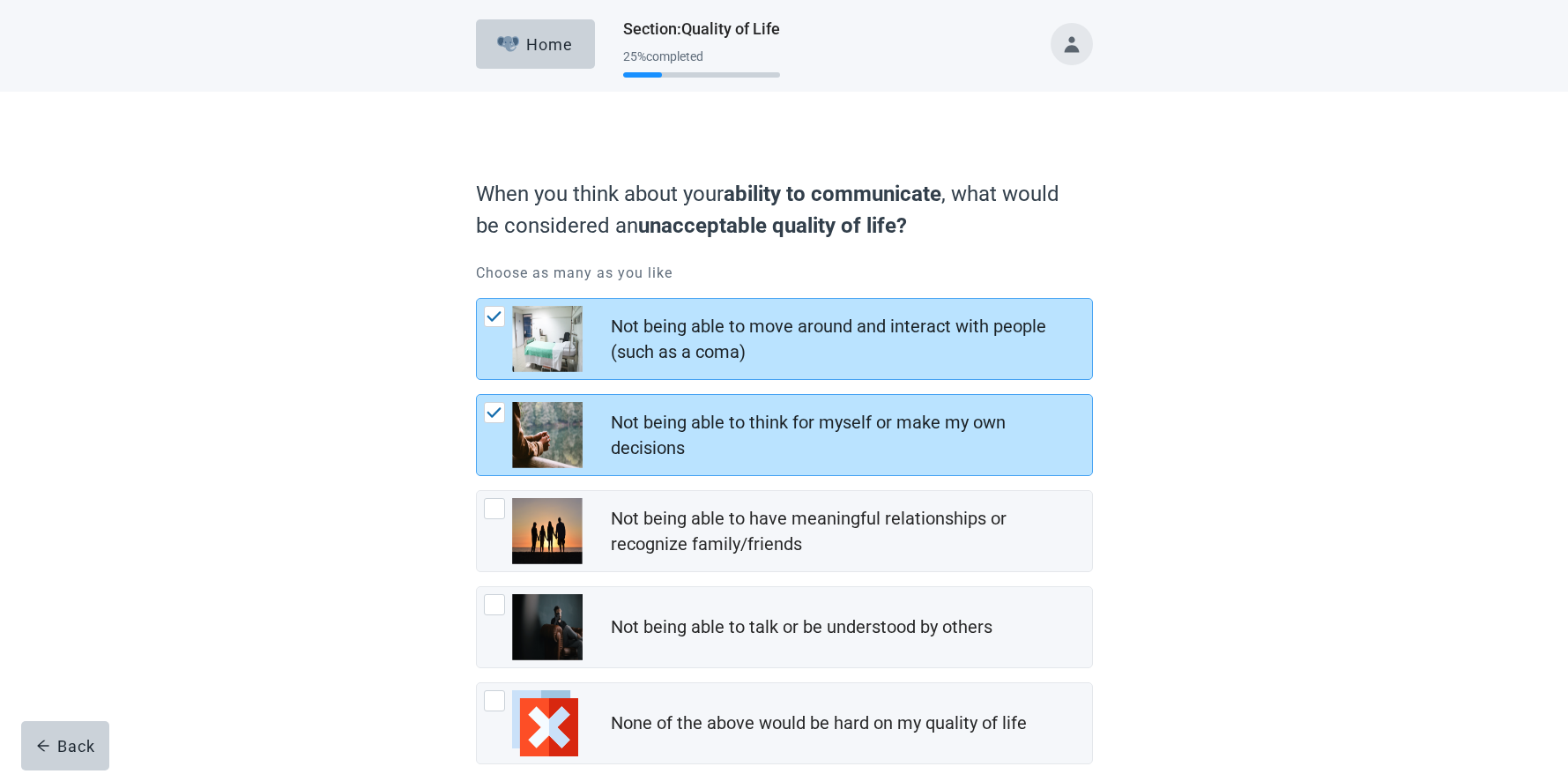
click at [1175, 682] on div "When you think about your ability to communicate , what would be considered an …" at bounding box center [784, 482] width 1412 height 782
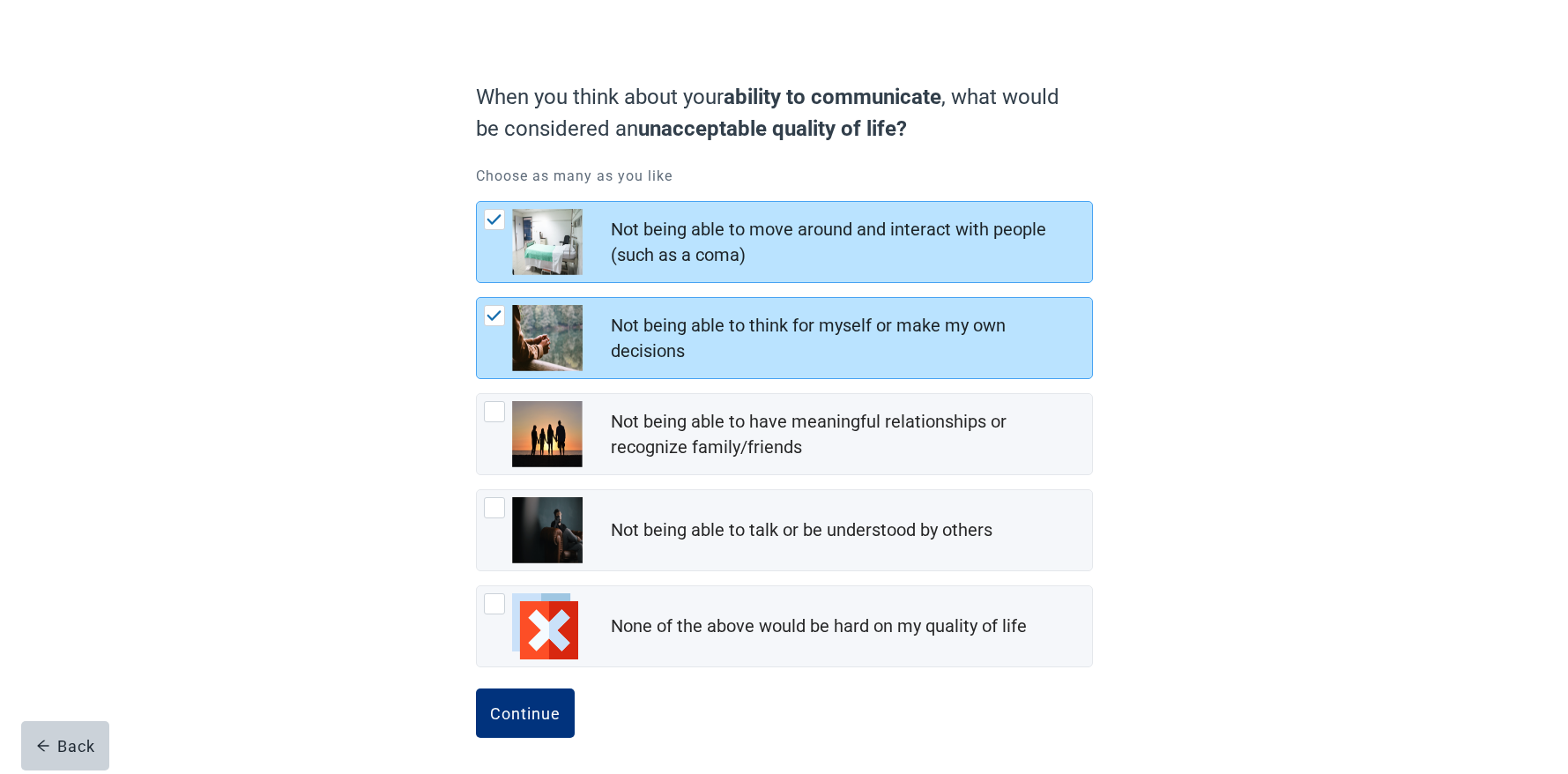
scroll to position [100, 0]
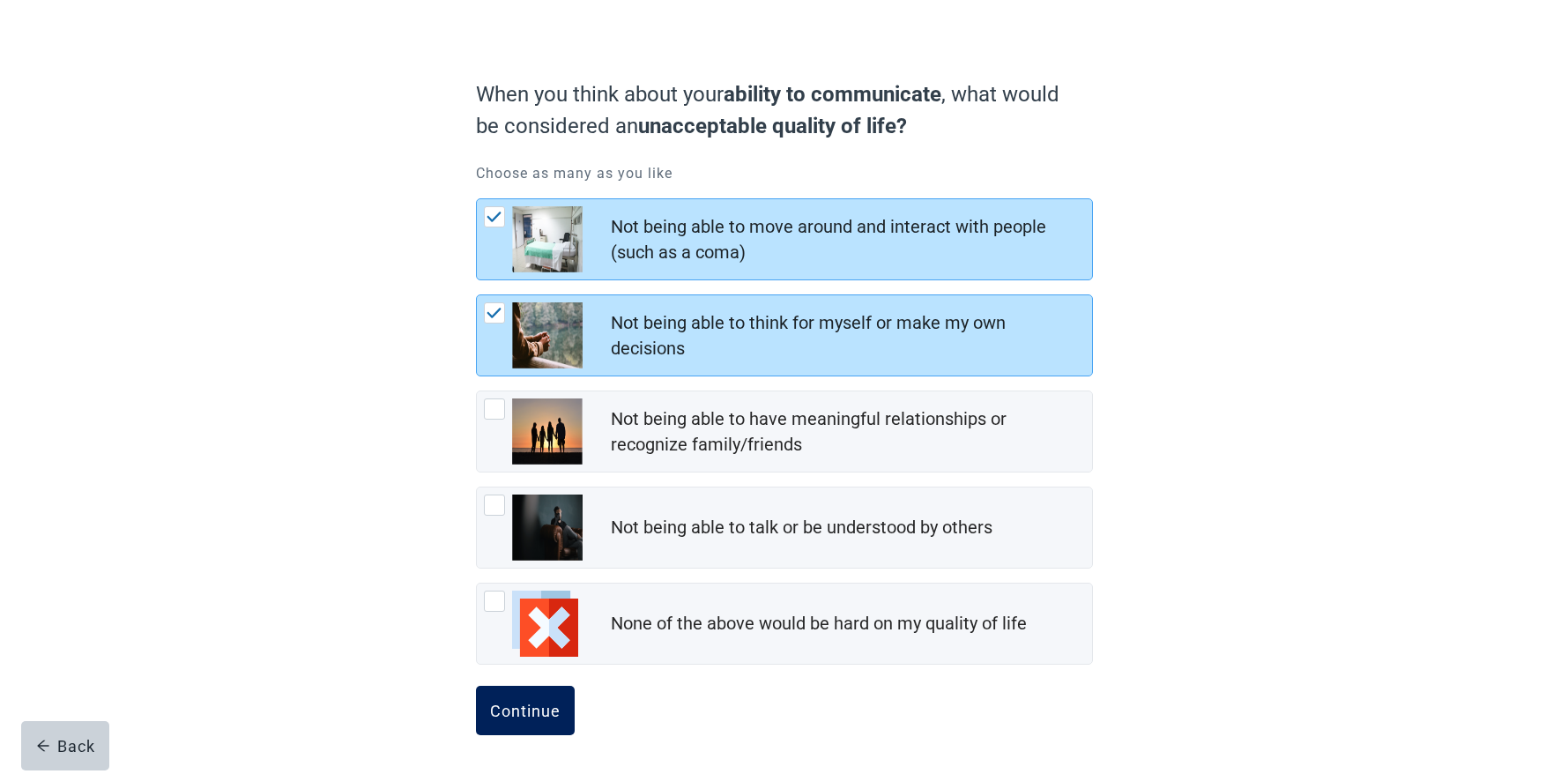
click at [550, 707] on div "Continue" at bounding box center [525, 711] width 71 height 18
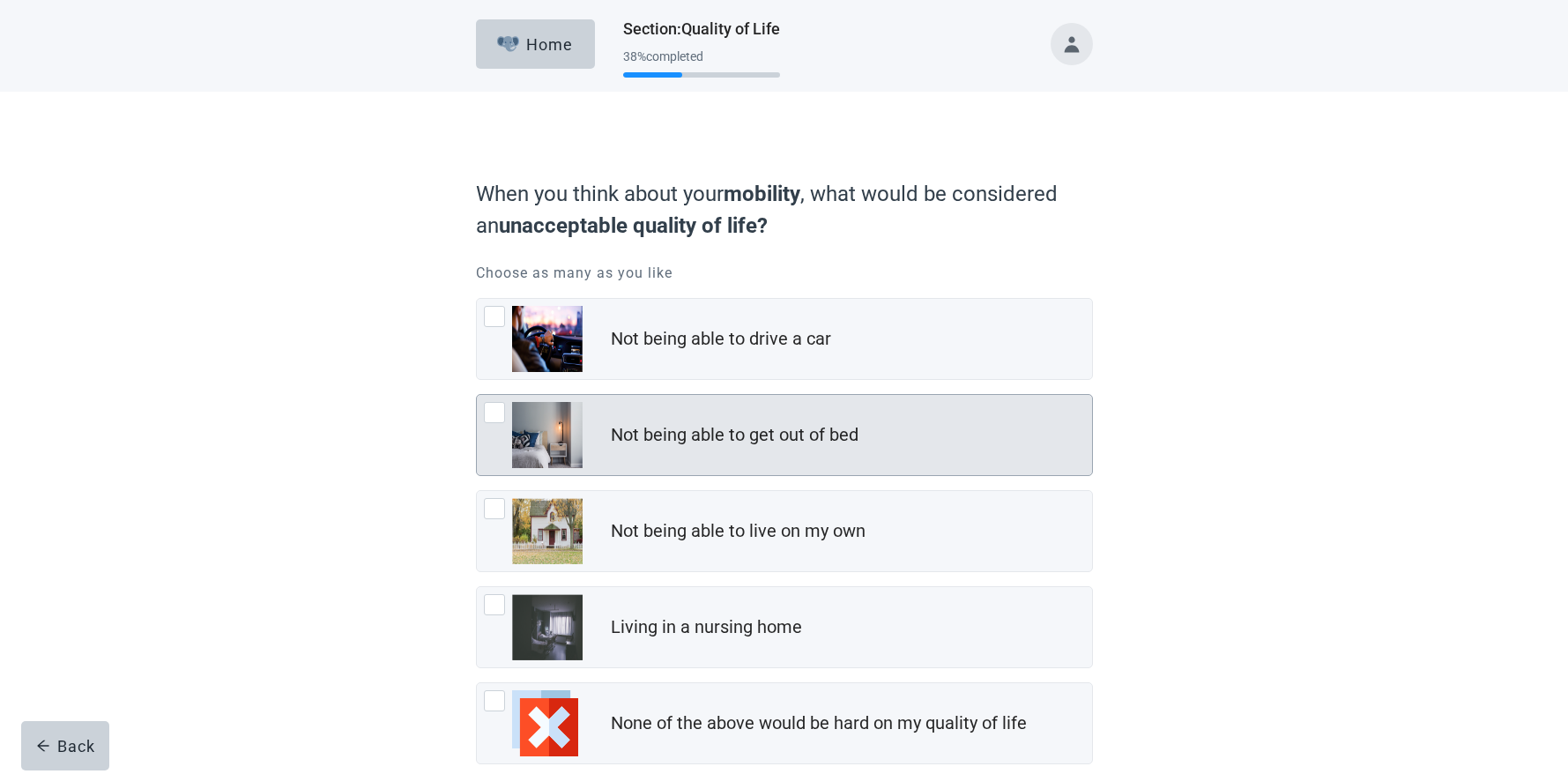
click at [492, 409] on div "Not being able to get out of bed, checkbox, not checked" at bounding box center [494, 412] width 21 height 21
click at [477, 395] on input "Not being able to get out of bed" at bounding box center [476, 394] width 1 height 1
checkbox input "true"
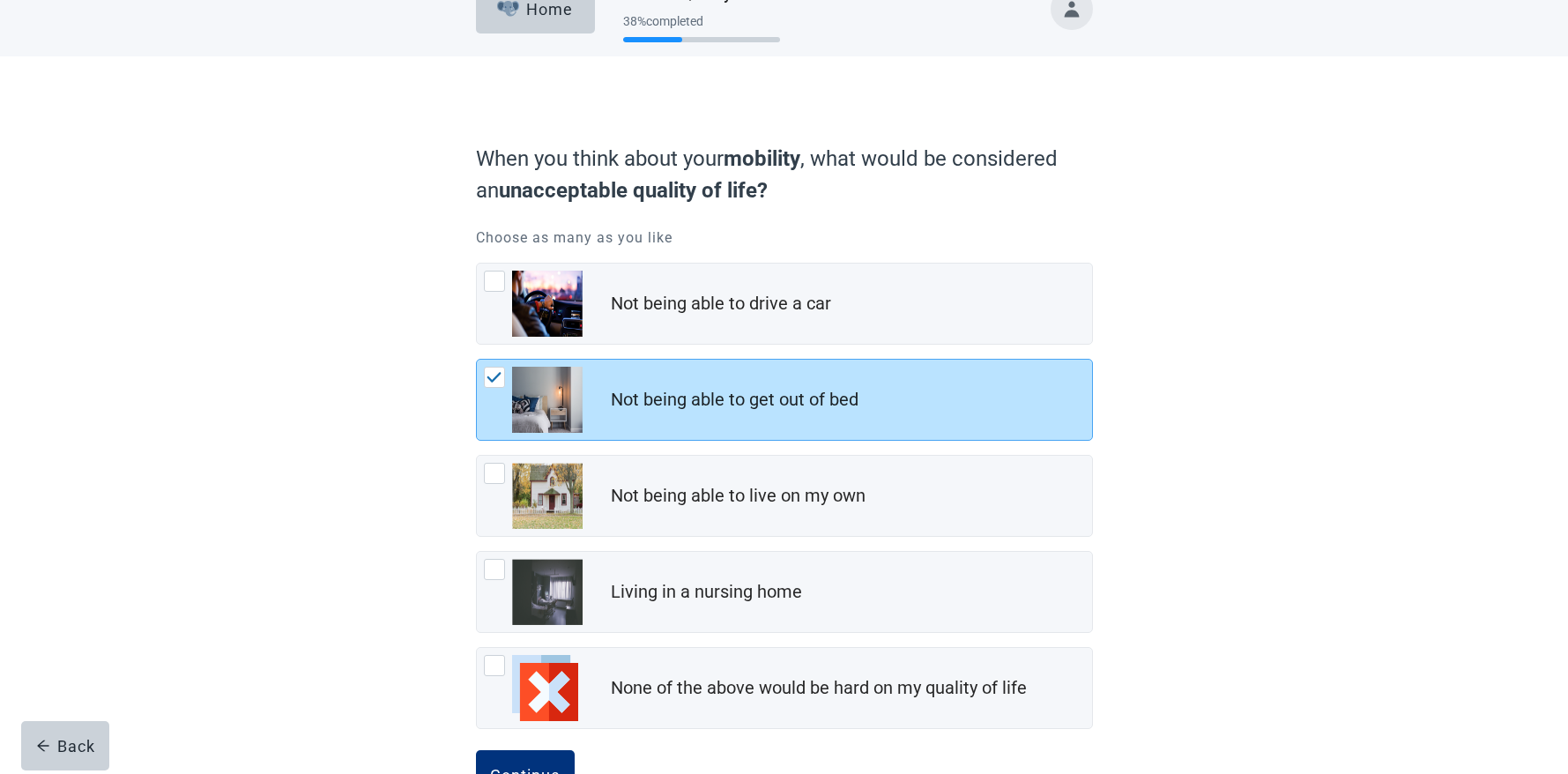
scroll to position [100, 0]
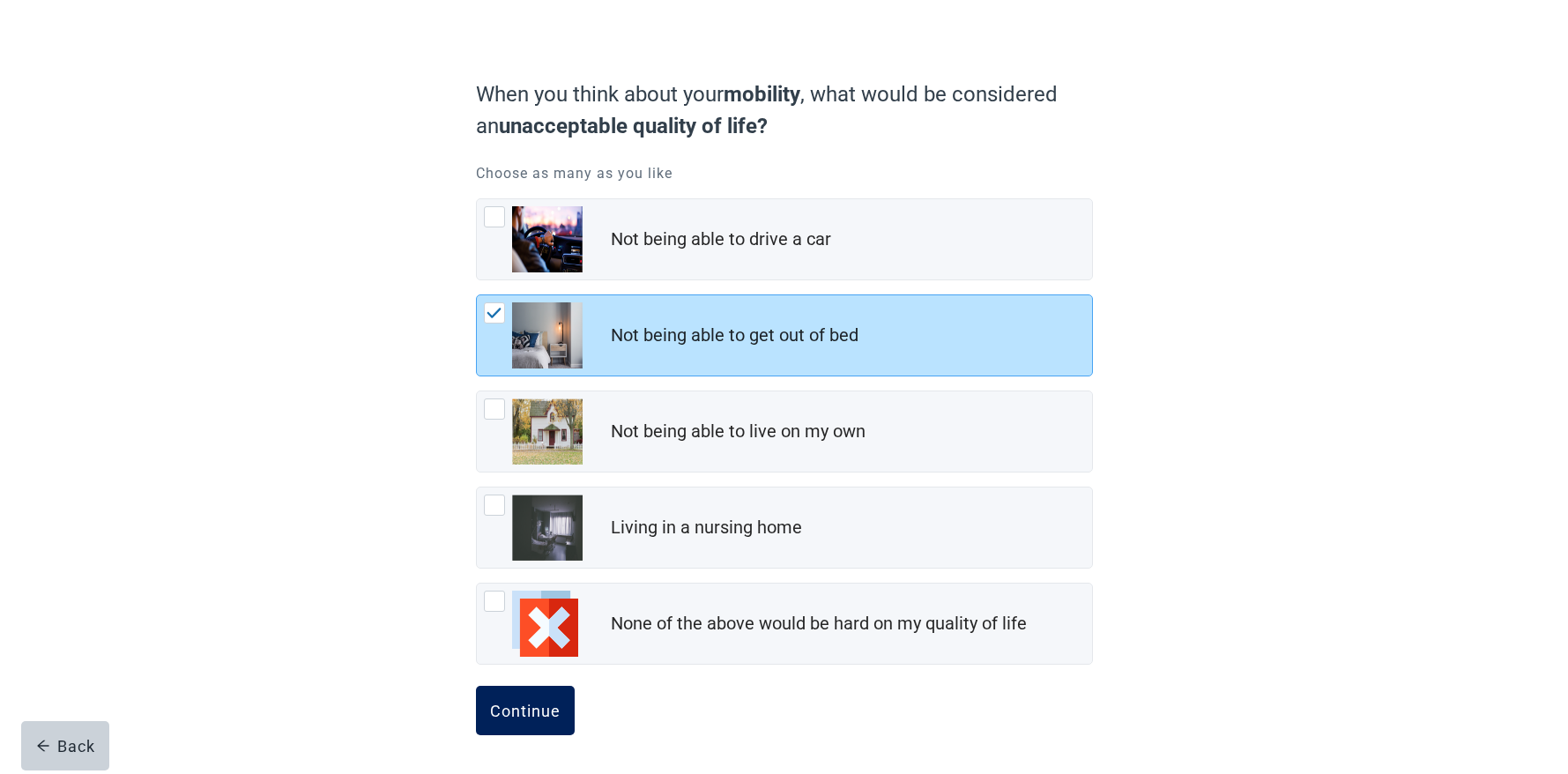
click at [532, 706] on div "Continue" at bounding box center [525, 711] width 71 height 18
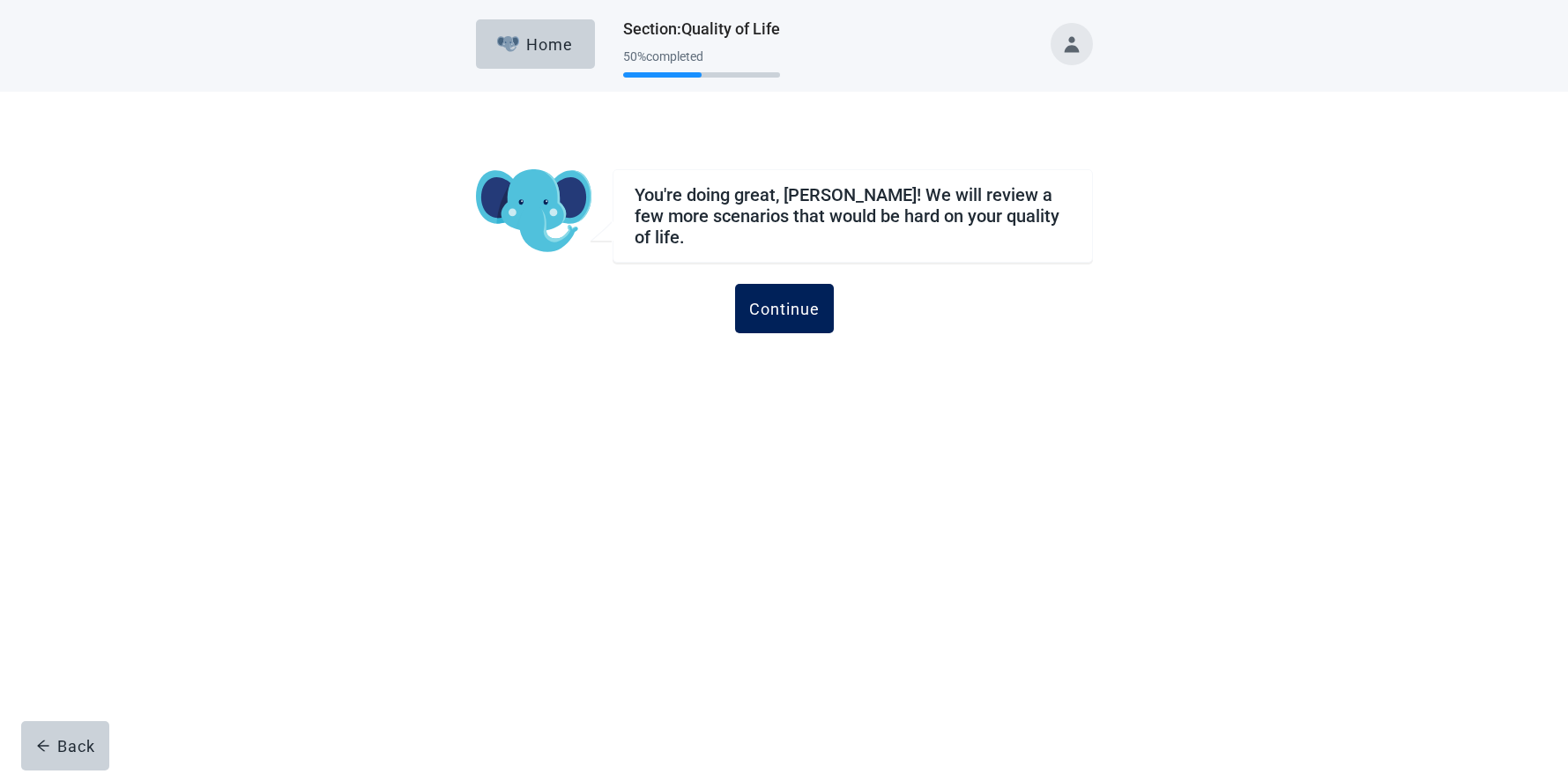
click at [790, 300] on div "Continue" at bounding box center [784, 309] width 71 height 18
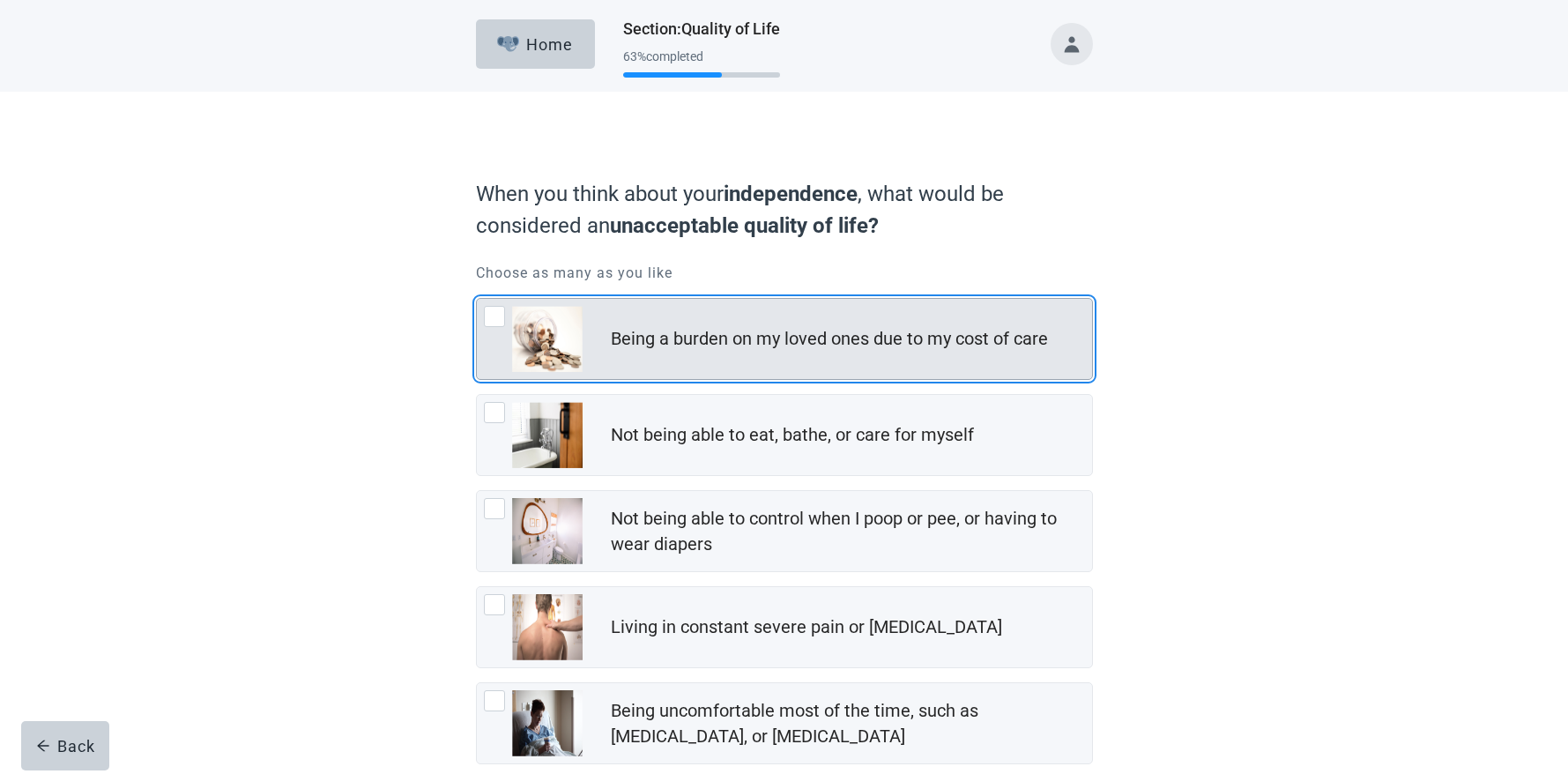
click at [493, 314] on div "Being a burden on my loved ones due to my cost of care, checkbox, not checked" at bounding box center [494, 316] width 21 height 21
click at [477, 299] on input "Being a burden on my loved ones due to my cost of care" at bounding box center [476, 298] width 1 height 1
checkbox input "true"
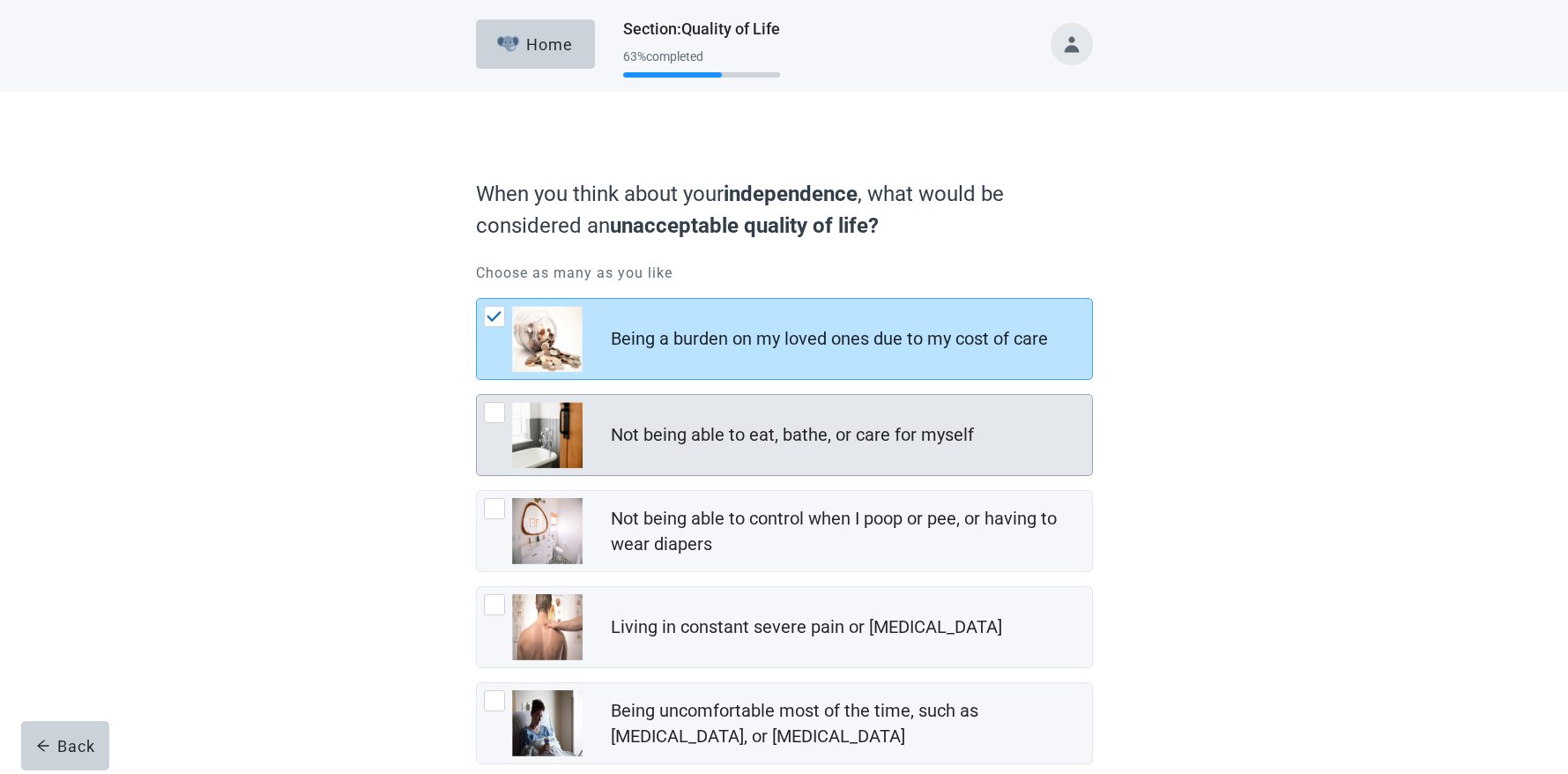
click at [491, 413] on div "Not being able to eat, bathe, or care for myself, checkbox, not checked" at bounding box center [494, 412] width 21 height 21
click at [477, 395] on input "Not being able to eat, bathe, or care for myself" at bounding box center [476, 394] width 1 height 1
checkbox input "true"
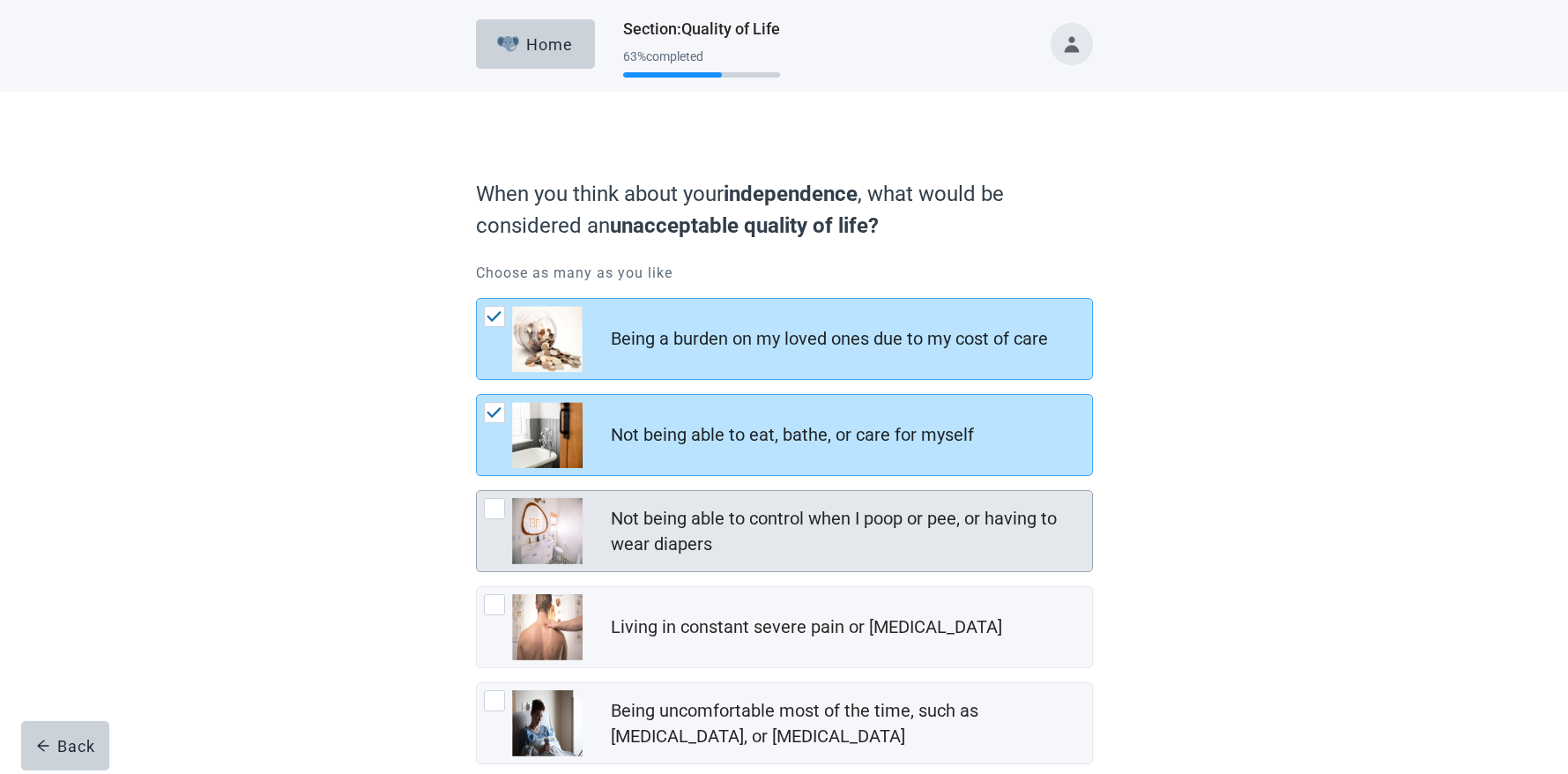
click at [493, 511] on div "Not being able to control when I poop or pee, or having to wear diapers, checkb…" at bounding box center [494, 508] width 21 height 21
click at [477, 491] on input "Not being able to control when I poop or pee, or having to wear diapers" at bounding box center [476, 490] width 1 height 1
checkbox input "true"
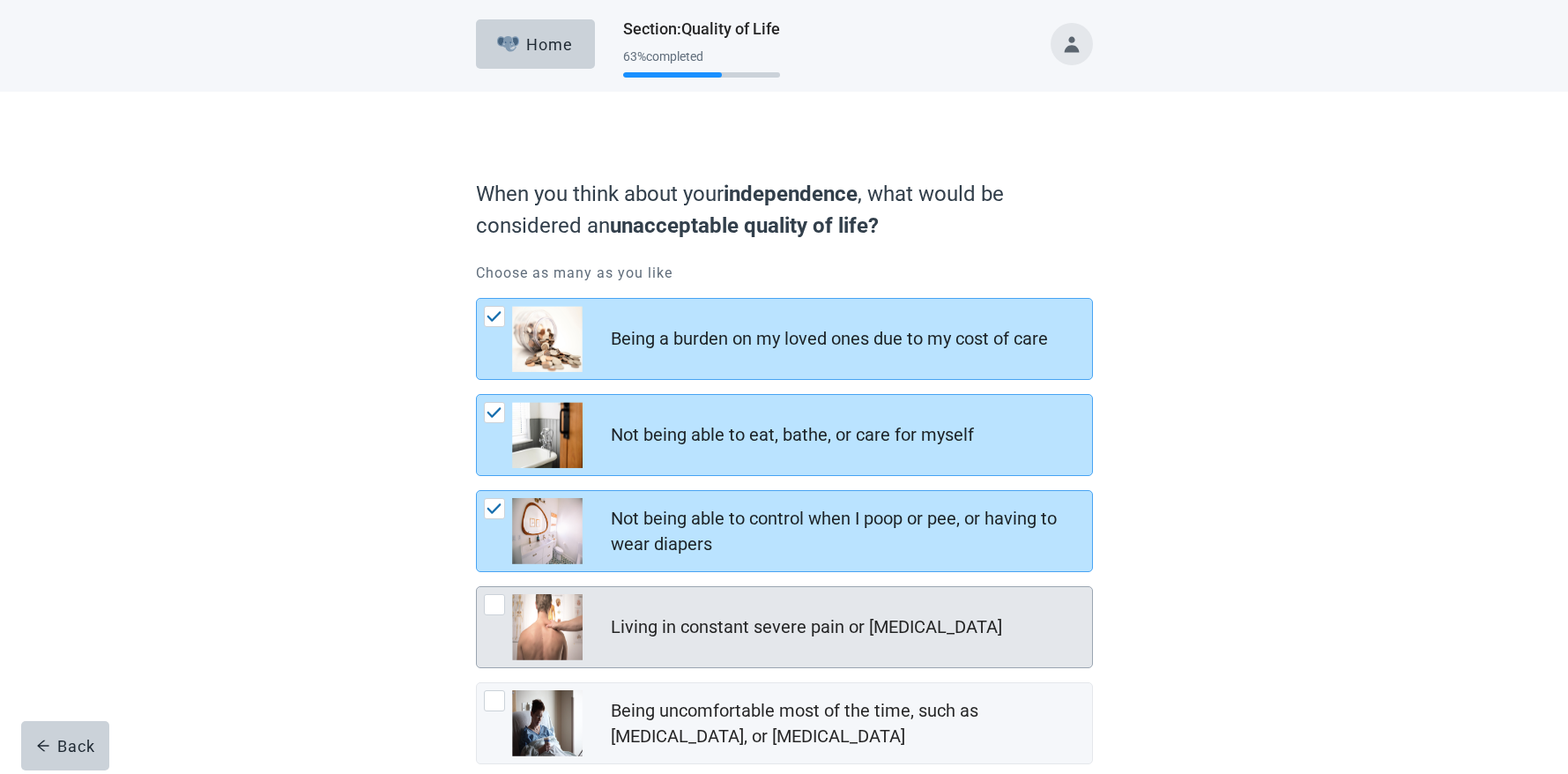
click at [490, 604] on div "Living in constant severe pain or shortness of breath, checkbox, not checked" at bounding box center [494, 605] width 21 height 21
click at [477, 588] on input "Living in constant severe pain or [MEDICAL_DATA]" at bounding box center [476, 587] width 1 height 1
checkbox input "true"
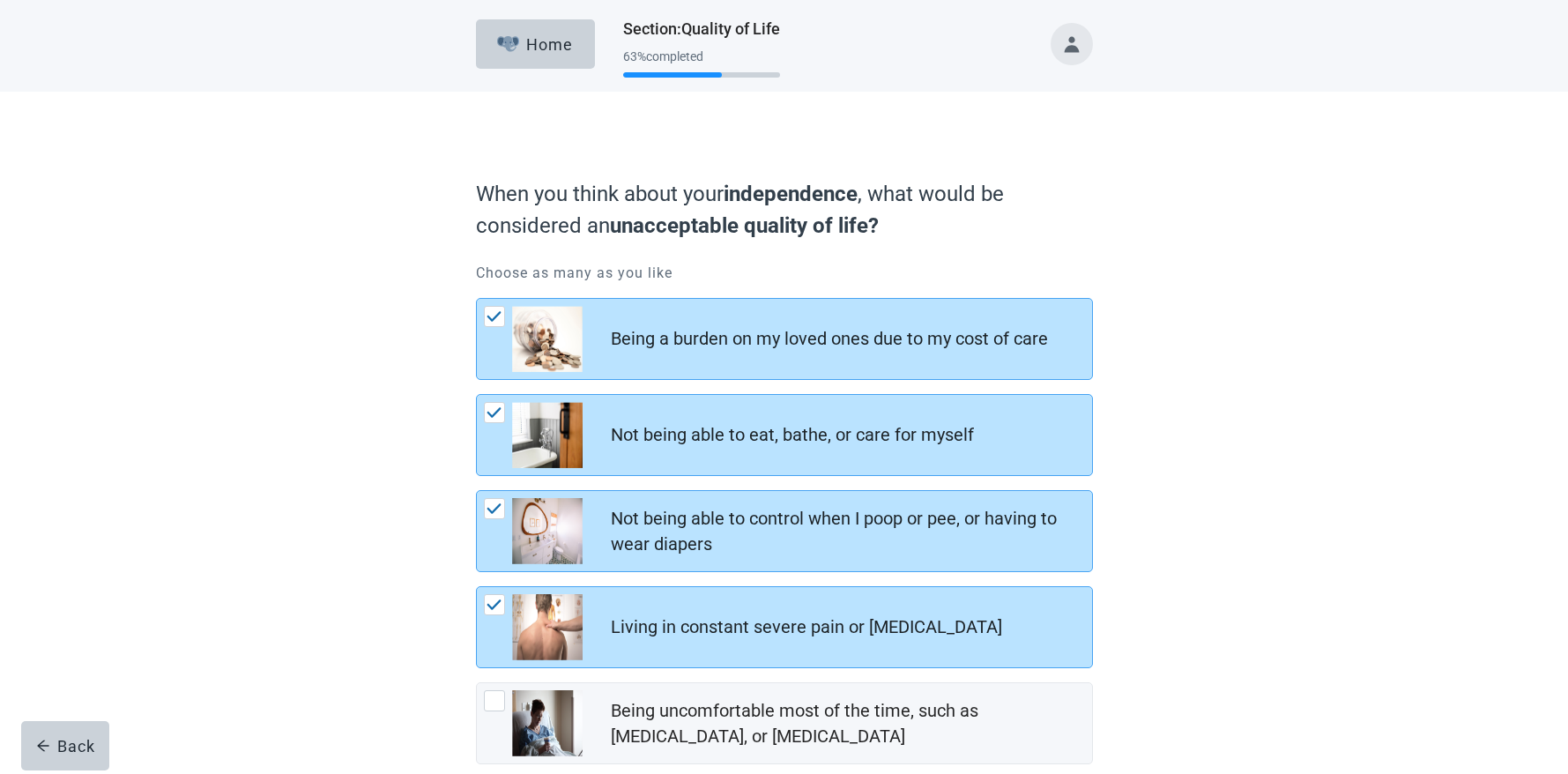
click at [358, 641] on div "When you think about your independence , what would be considered an unacceptab…" at bounding box center [784, 531] width 1412 height 879
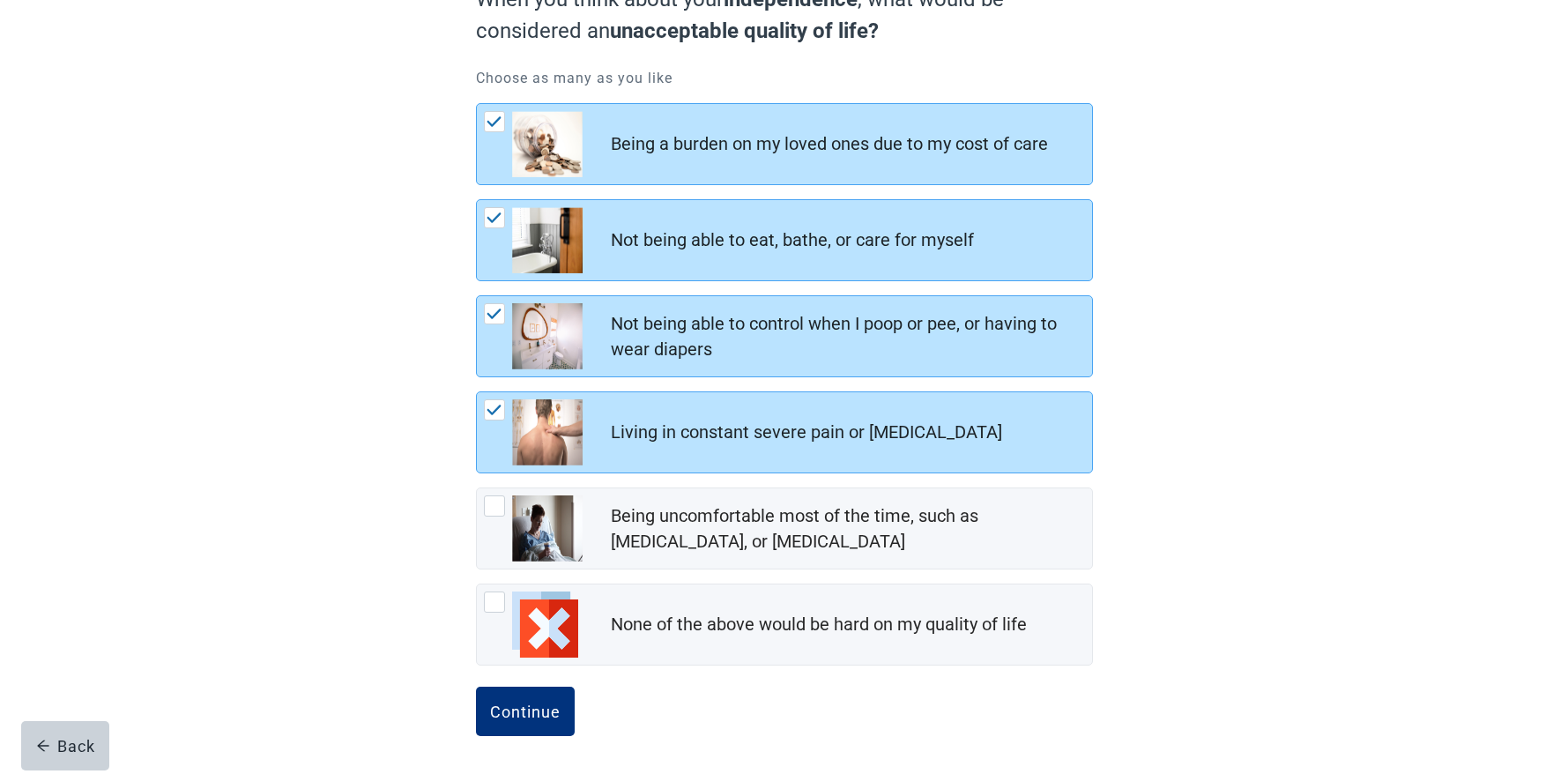
scroll to position [196, 0]
click at [506, 702] on div "Continue" at bounding box center [525, 711] width 71 height 18
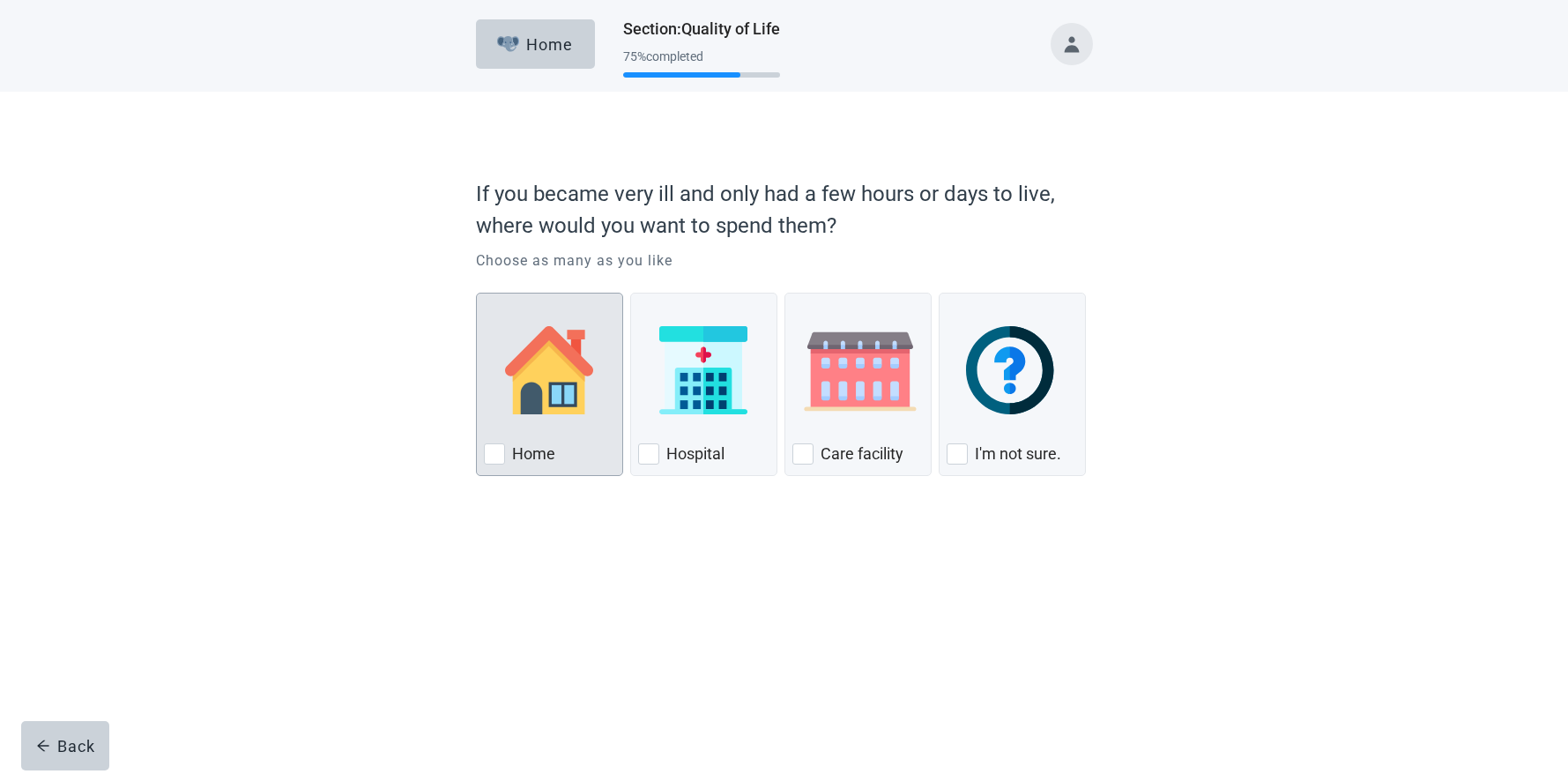
click at [497, 452] on div "Home, checkbox, not checked" at bounding box center [494, 453] width 21 height 21
click at [477, 294] on input "Home" at bounding box center [476, 293] width 1 height 1
checkbox input "true"
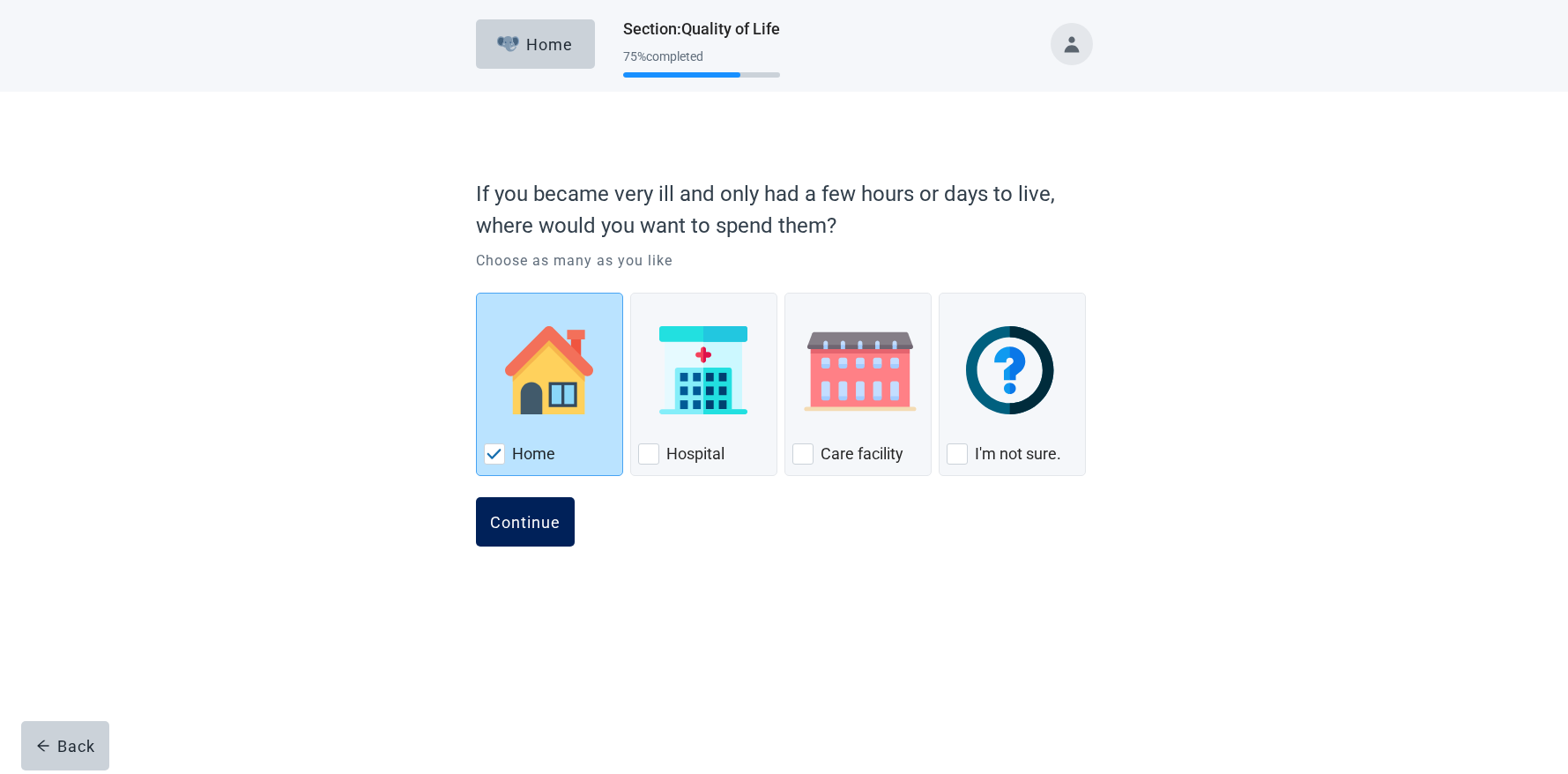
click at [530, 522] on div "Continue" at bounding box center [525, 522] width 71 height 18
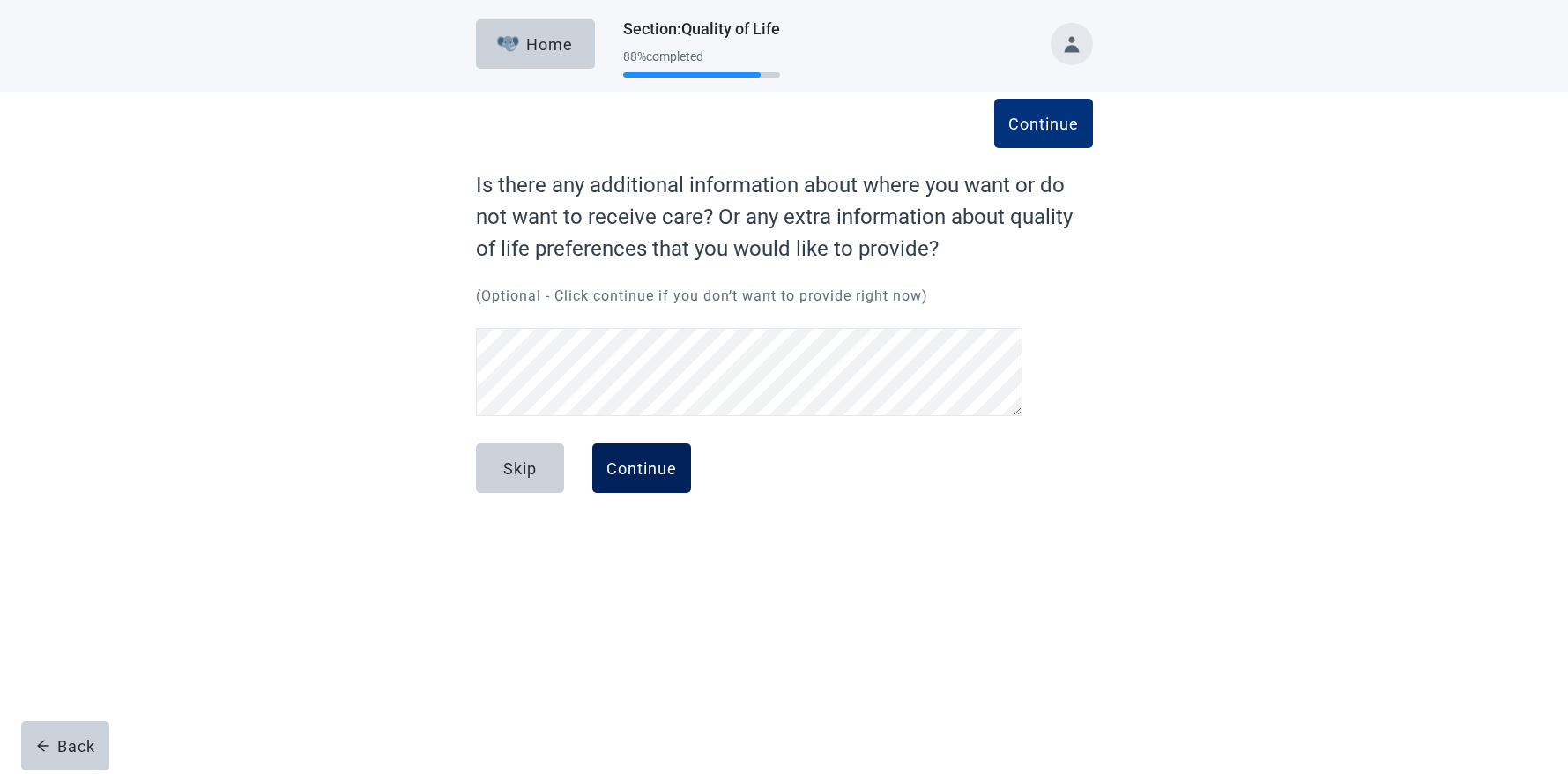
click at [658, 468] on div "Continue" at bounding box center [641, 468] width 71 height 18
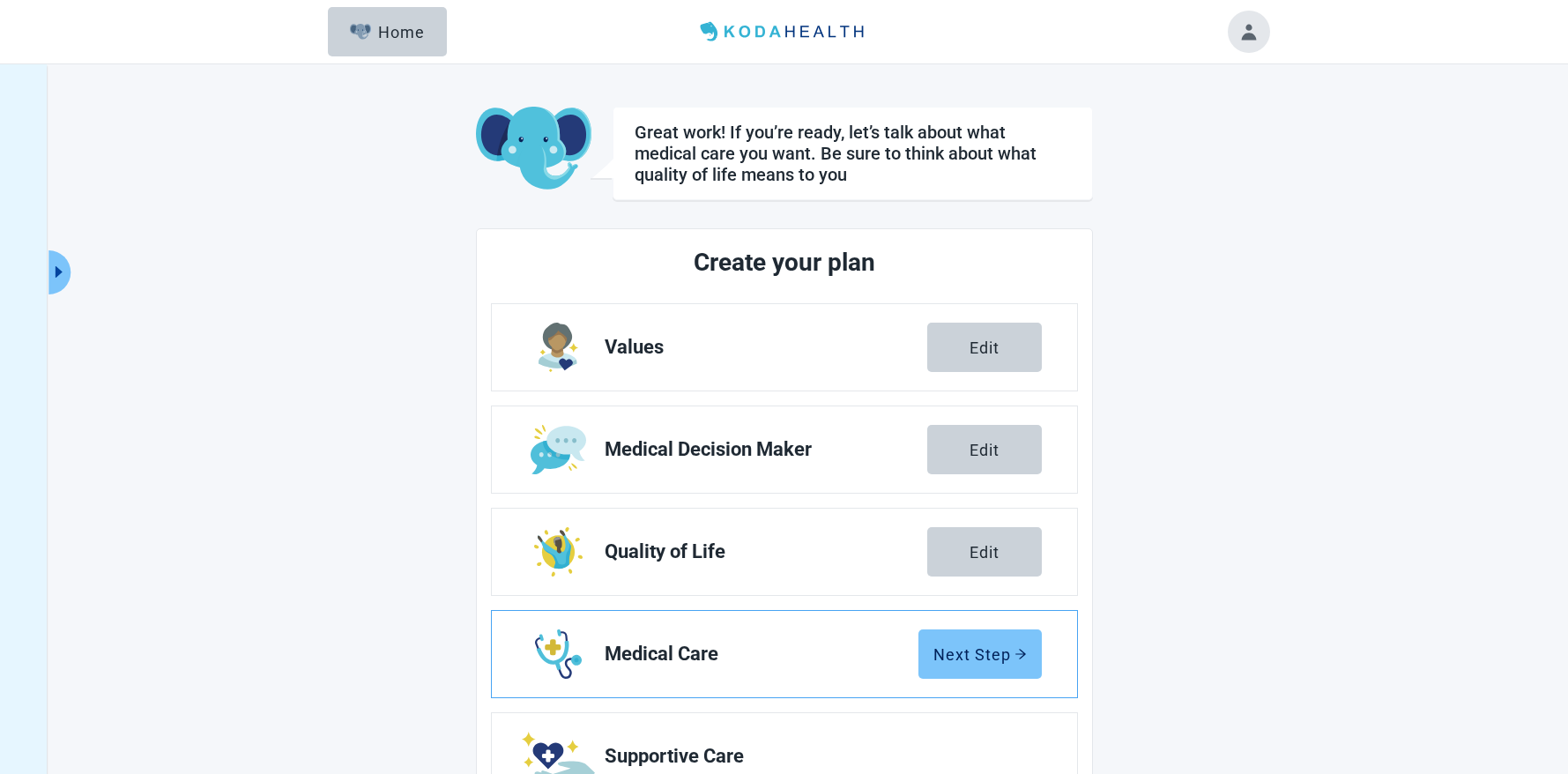
click at [956, 644] on button "Next Step" at bounding box center [981, 654] width 123 height 50
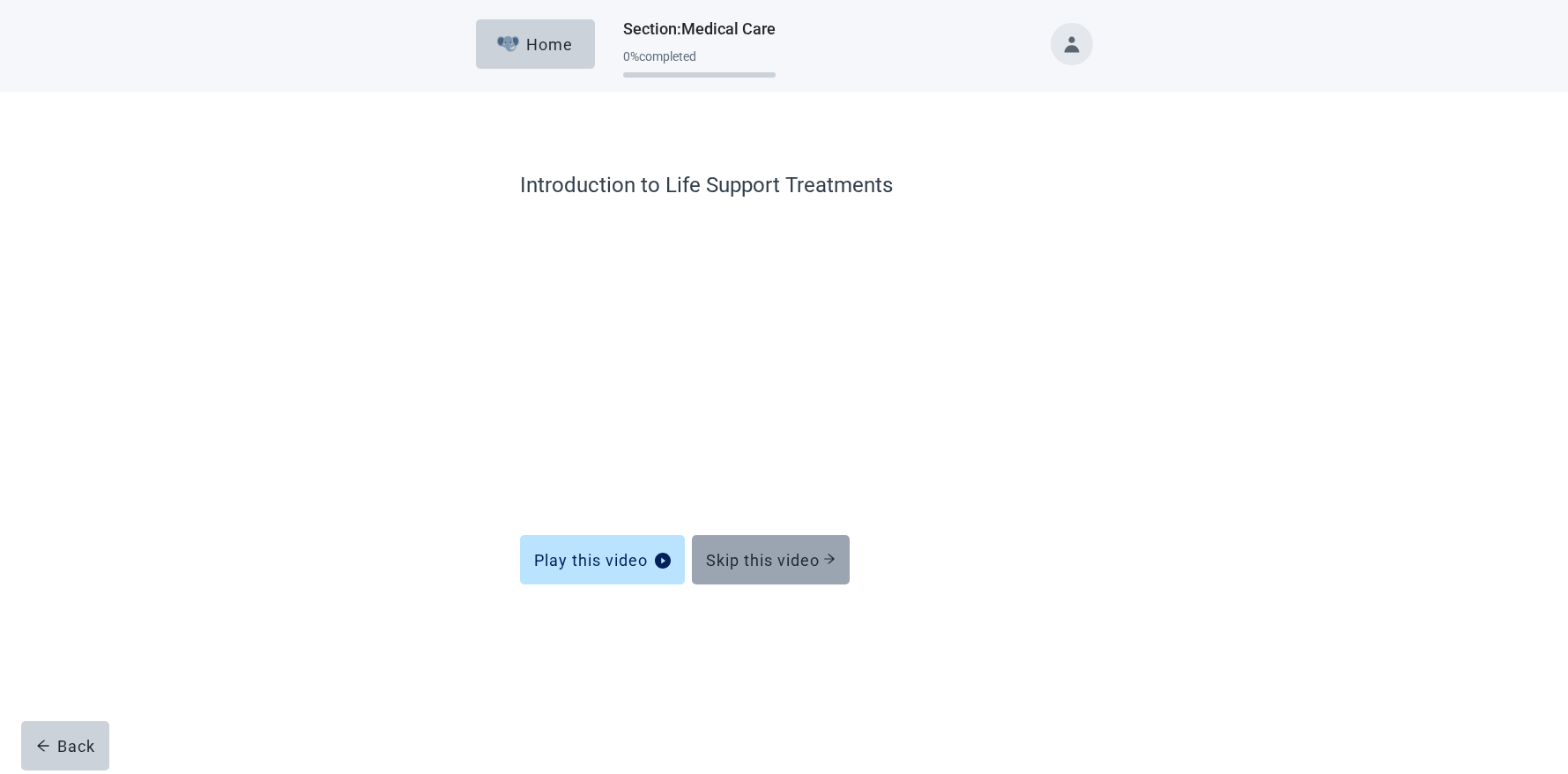
click at [794, 571] on button "Skip this video" at bounding box center [771, 561] width 158 height 50
click at [791, 555] on div "Skip this video" at bounding box center [771, 560] width 129 height 18
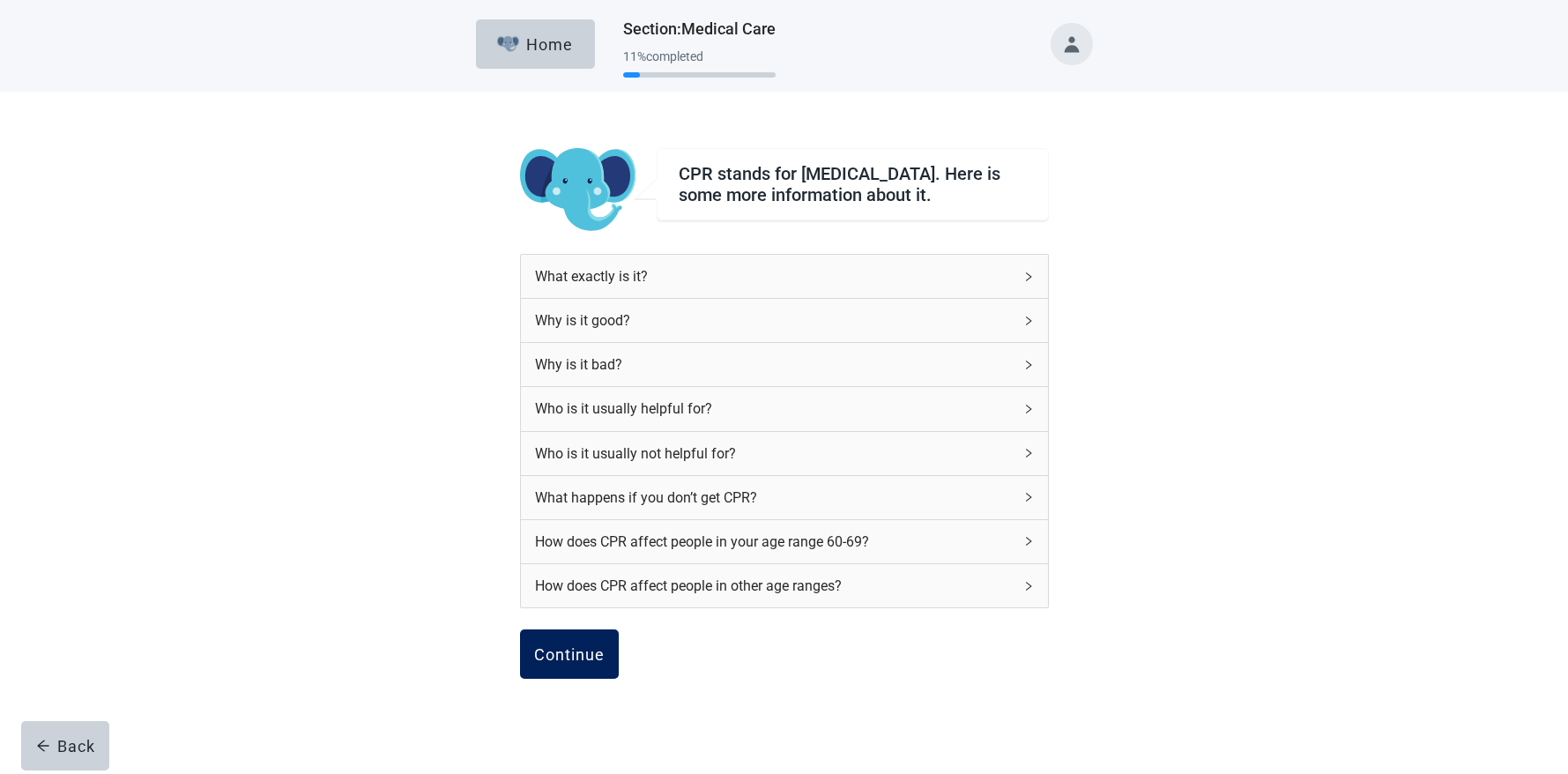
click at [576, 654] on div "Continue" at bounding box center [569, 654] width 71 height 18
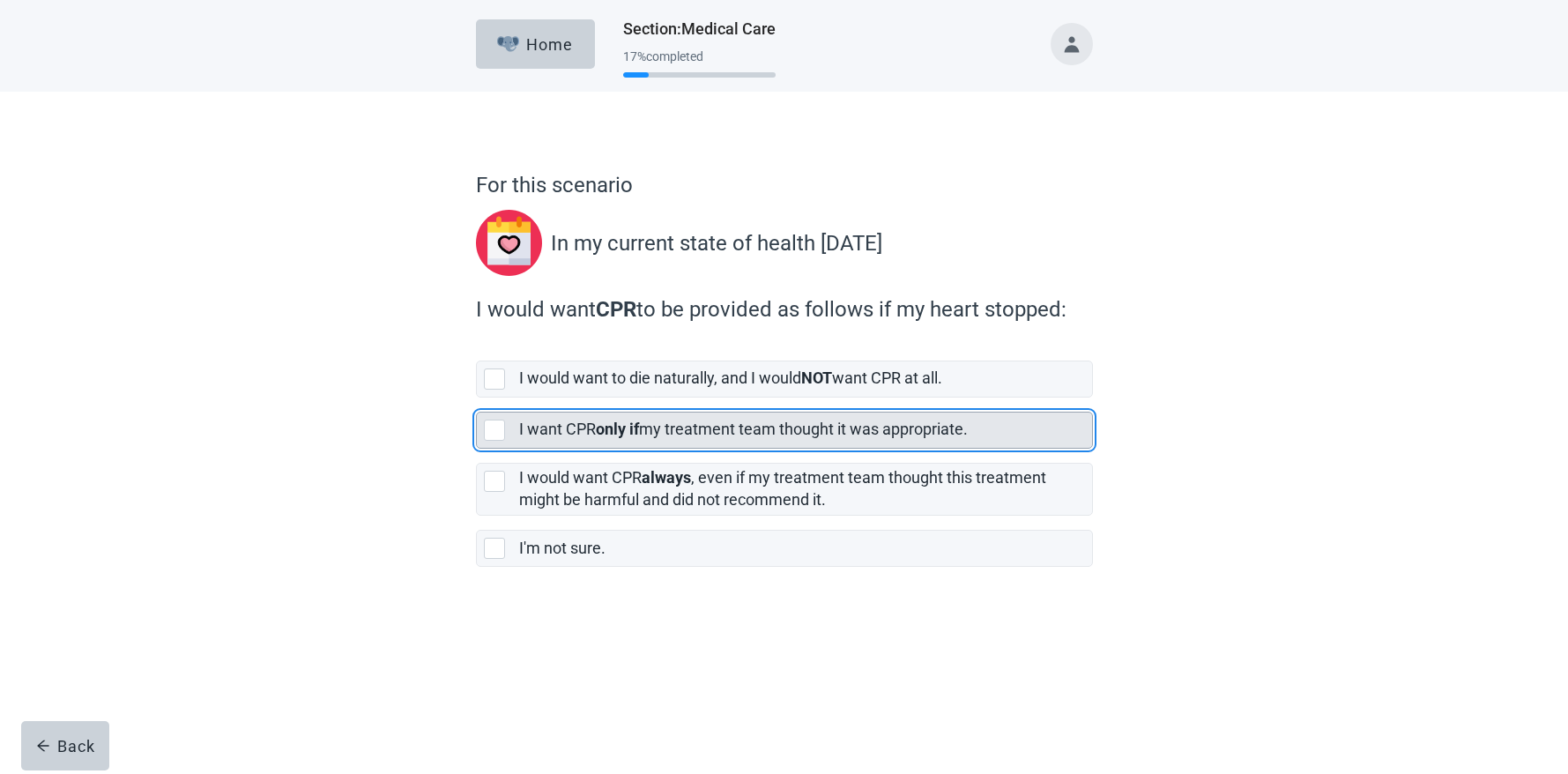
click at [499, 428] on div "[object Object], checkbox, not selected" at bounding box center [494, 430] width 21 height 21
click at [477, 398] on input "I want CPR only if my treatment team thought it was appropriate." at bounding box center [476, 397] width 1 height 1
checkbox input "true"
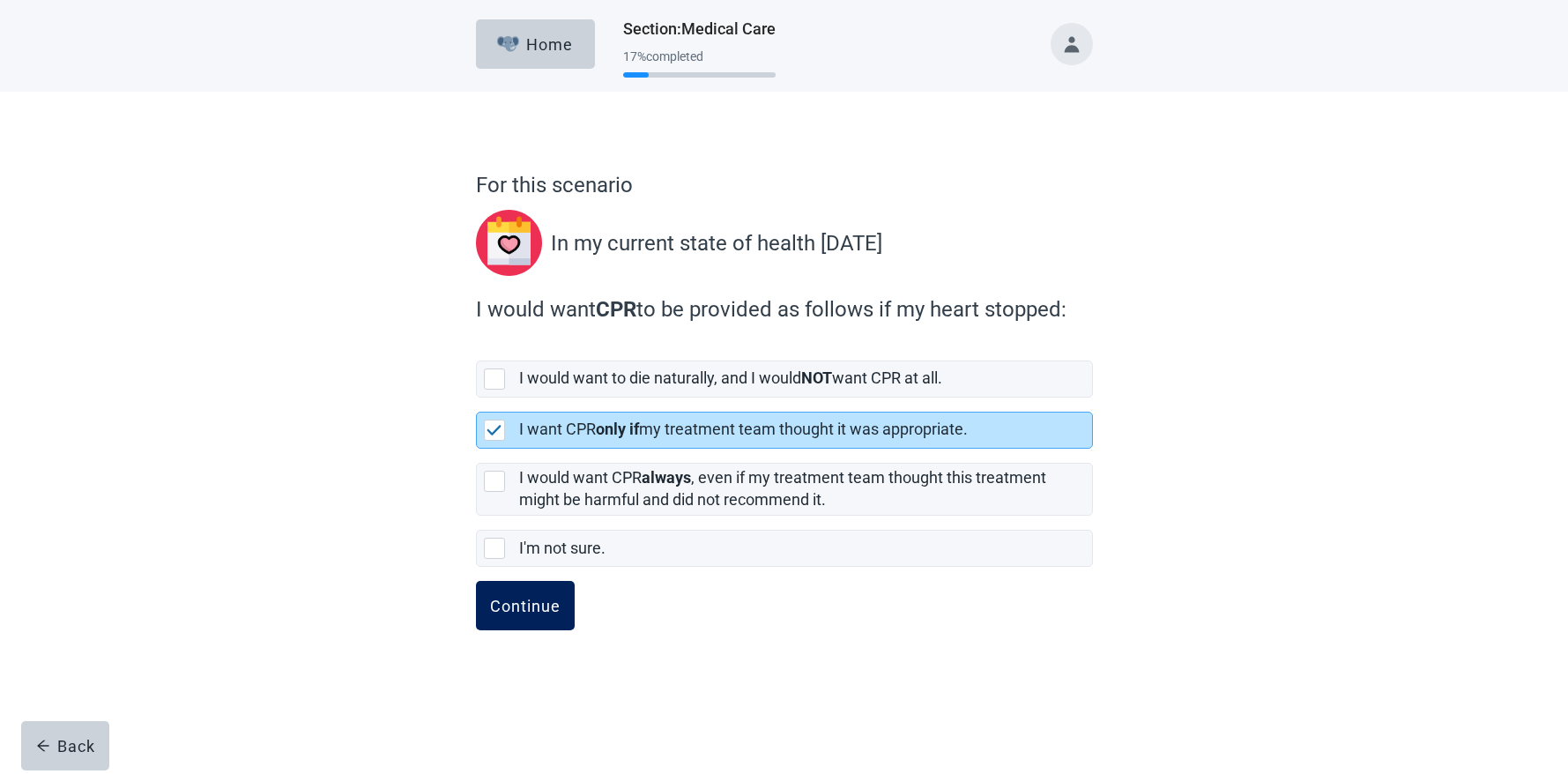
click at [529, 608] on div "Continue" at bounding box center [525, 607] width 71 height 18
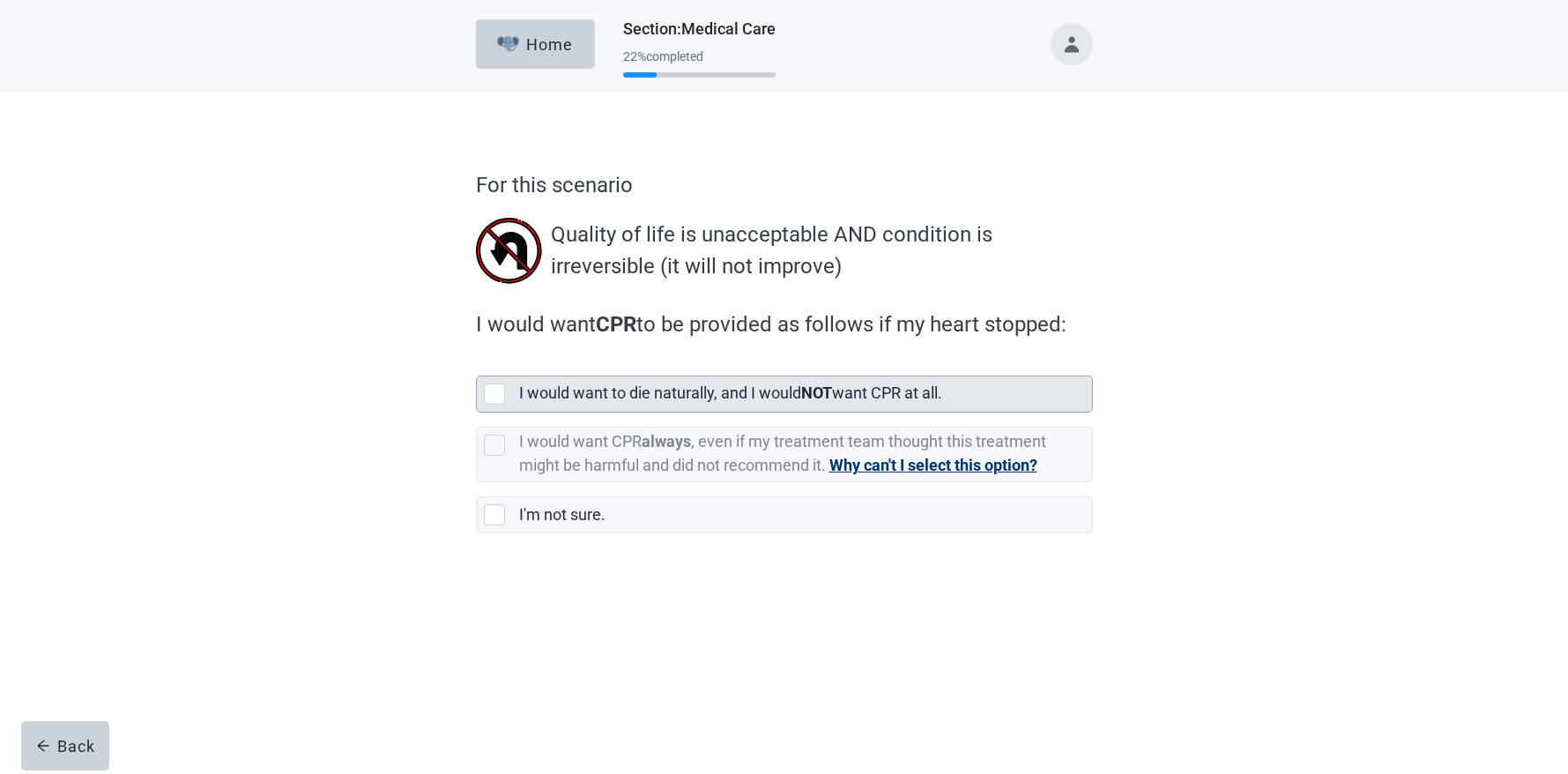
click at [492, 394] on div "[object Object], checkbox, not selected" at bounding box center [494, 393] width 21 height 21
click at [477, 363] on input "I would want to die naturally, and I would NOT want CPR at all." at bounding box center [476, 362] width 1 height 1
checkbox input "true"
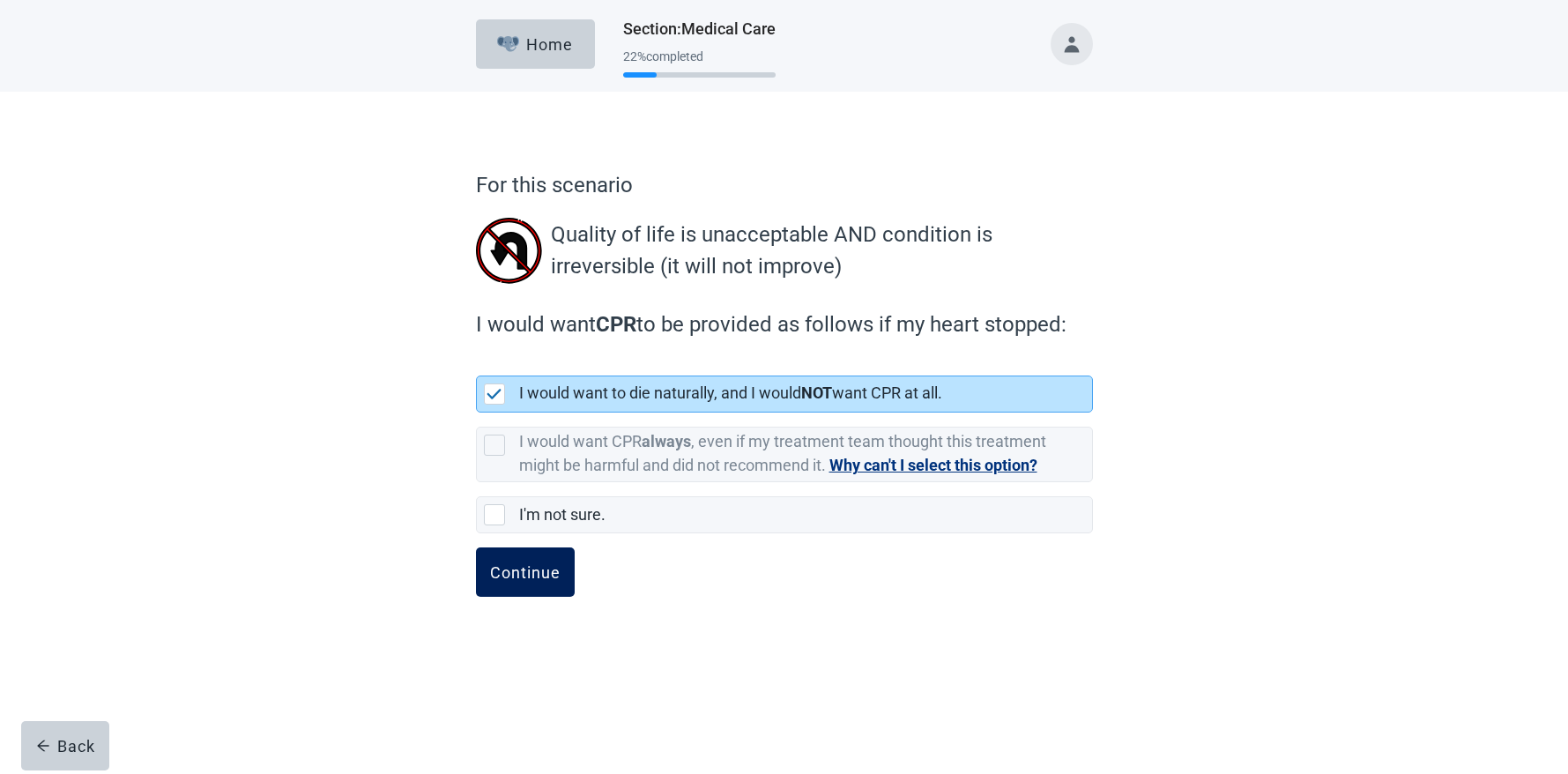
click at [512, 576] on div "Continue" at bounding box center [525, 573] width 71 height 18
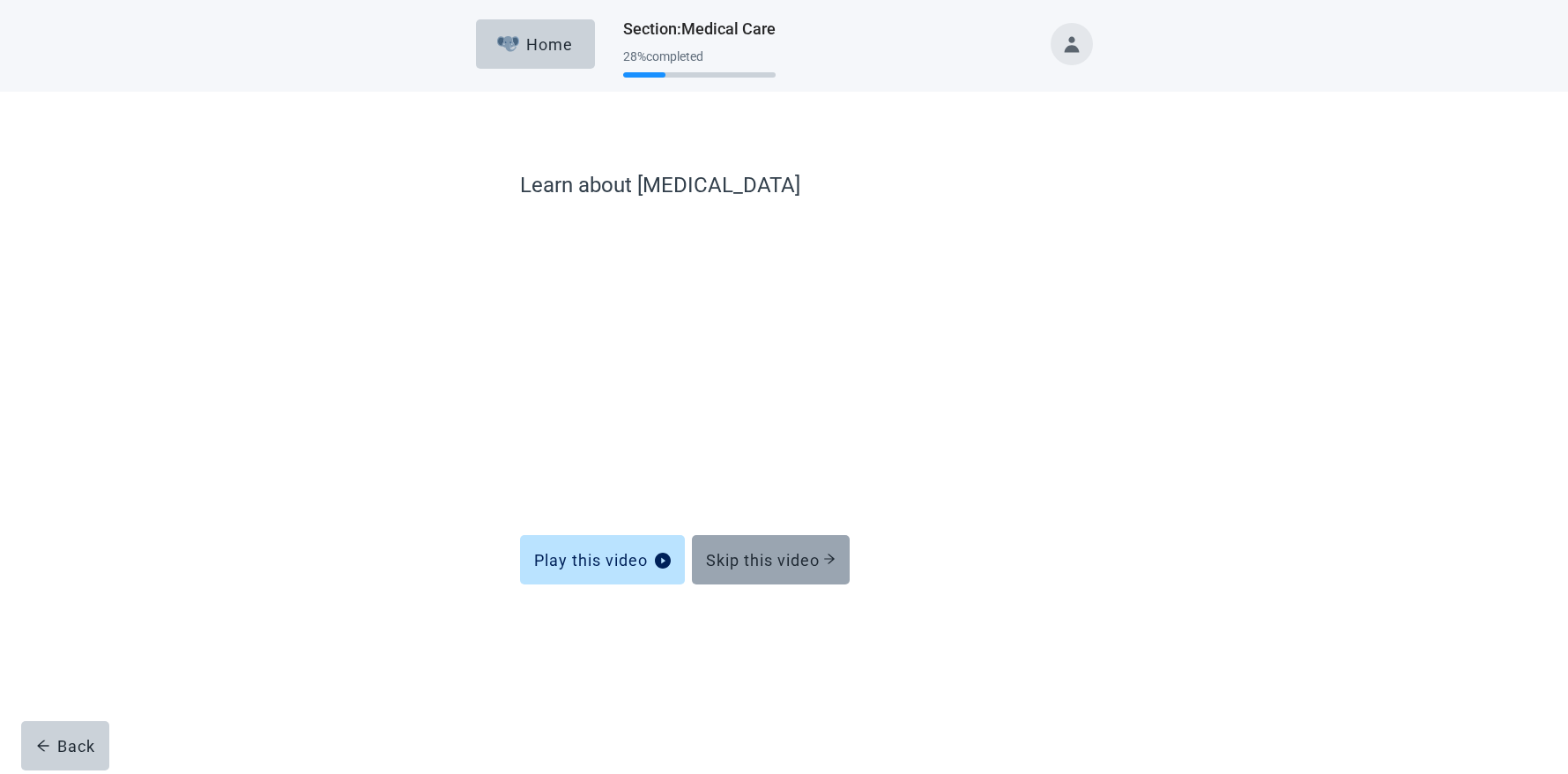
click at [782, 557] on div "Skip this video" at bounding box center [771, 560] width 129 height 18
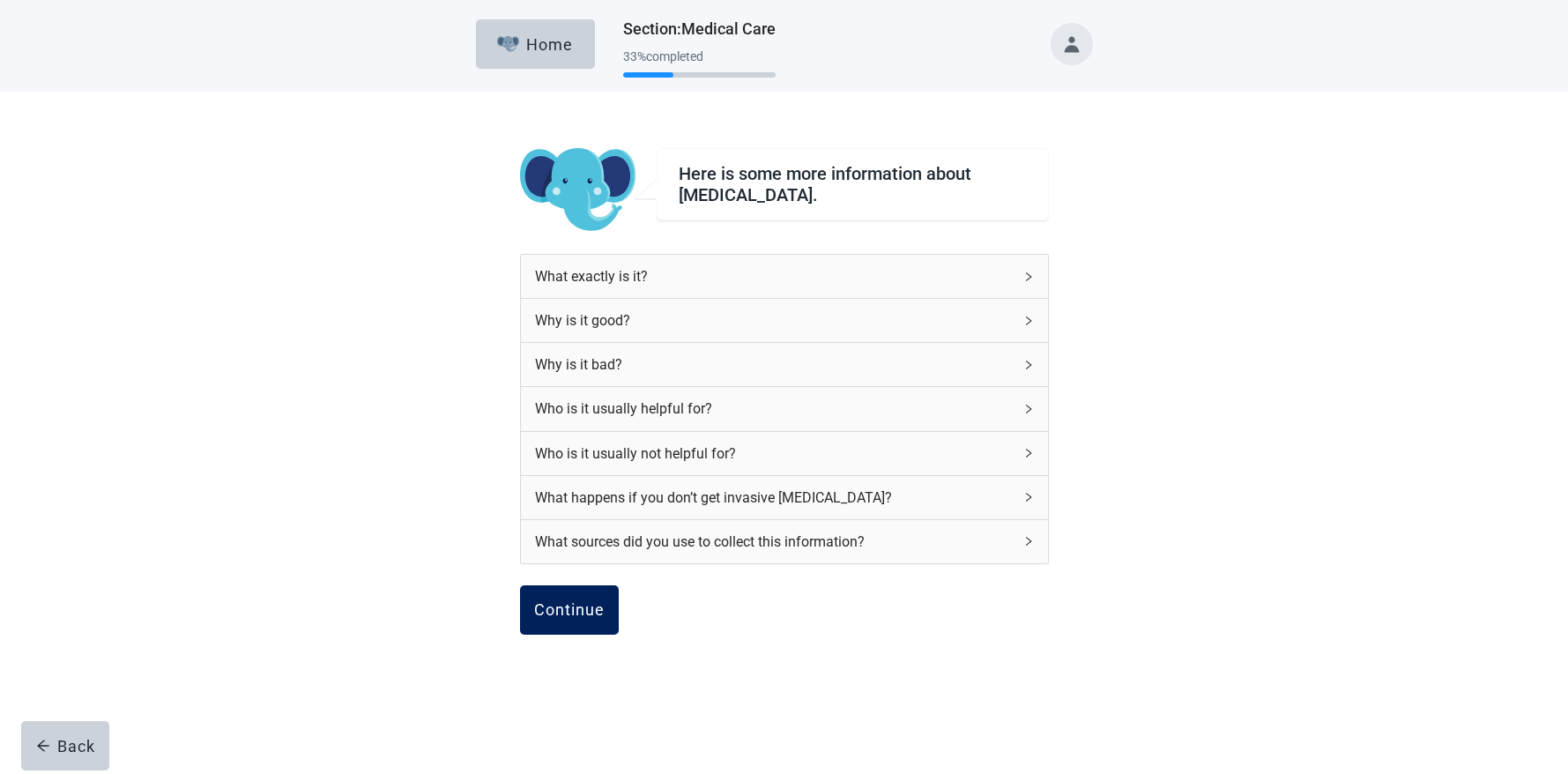
click at [581, 609] on div "Continue" at bounding box center [569, 611] width 71 height 18
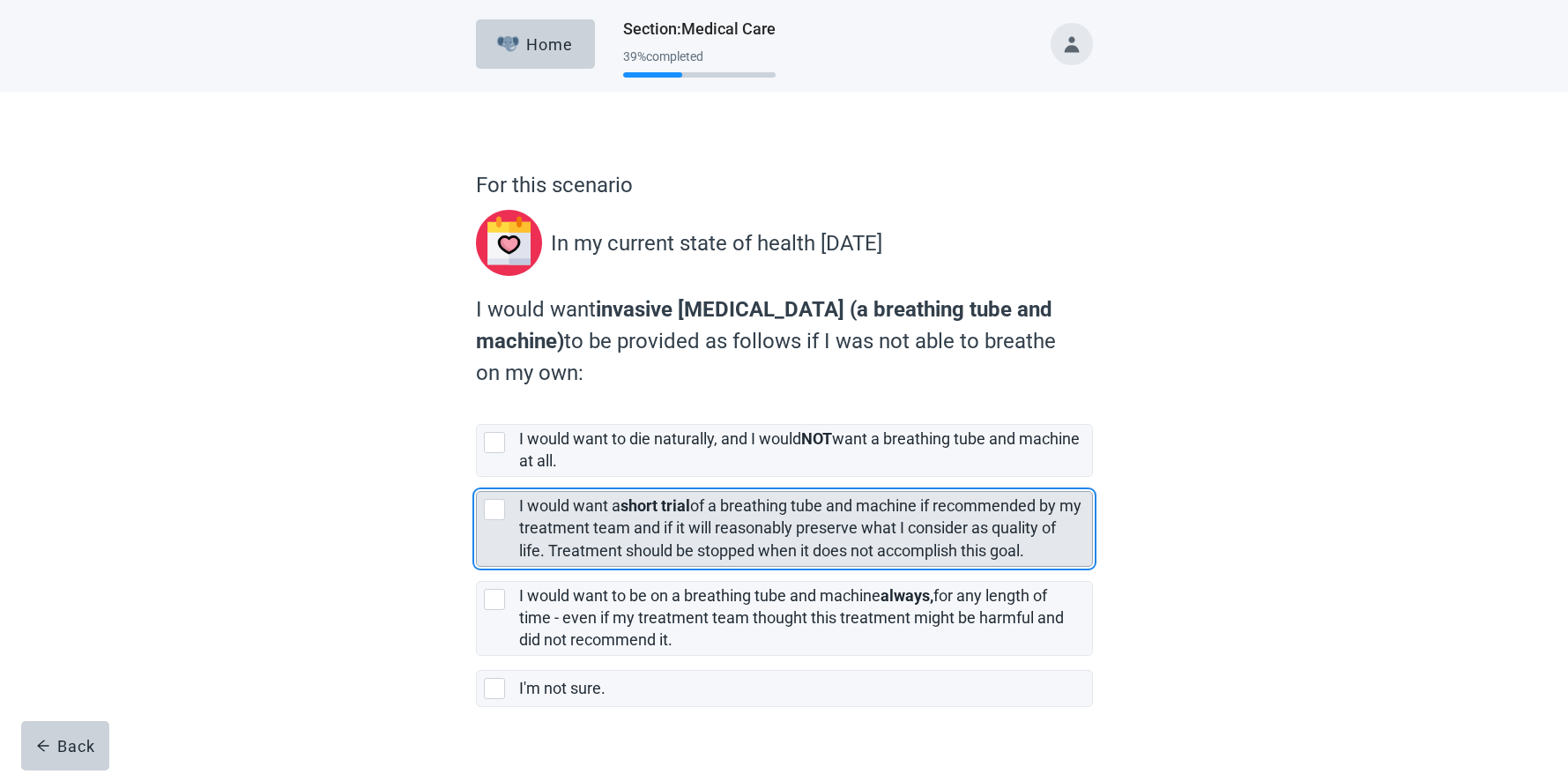
click at [492, 512] on div "[object Object], checkbox, not selected" at bounding box center [494, 509] width 21 height 21
click at [477, 478] on input "I would want a short trial of a breathing tube and machine if recommended by my…" at bounding box center [476, 477] width 1 height 1
checkbox input "true"
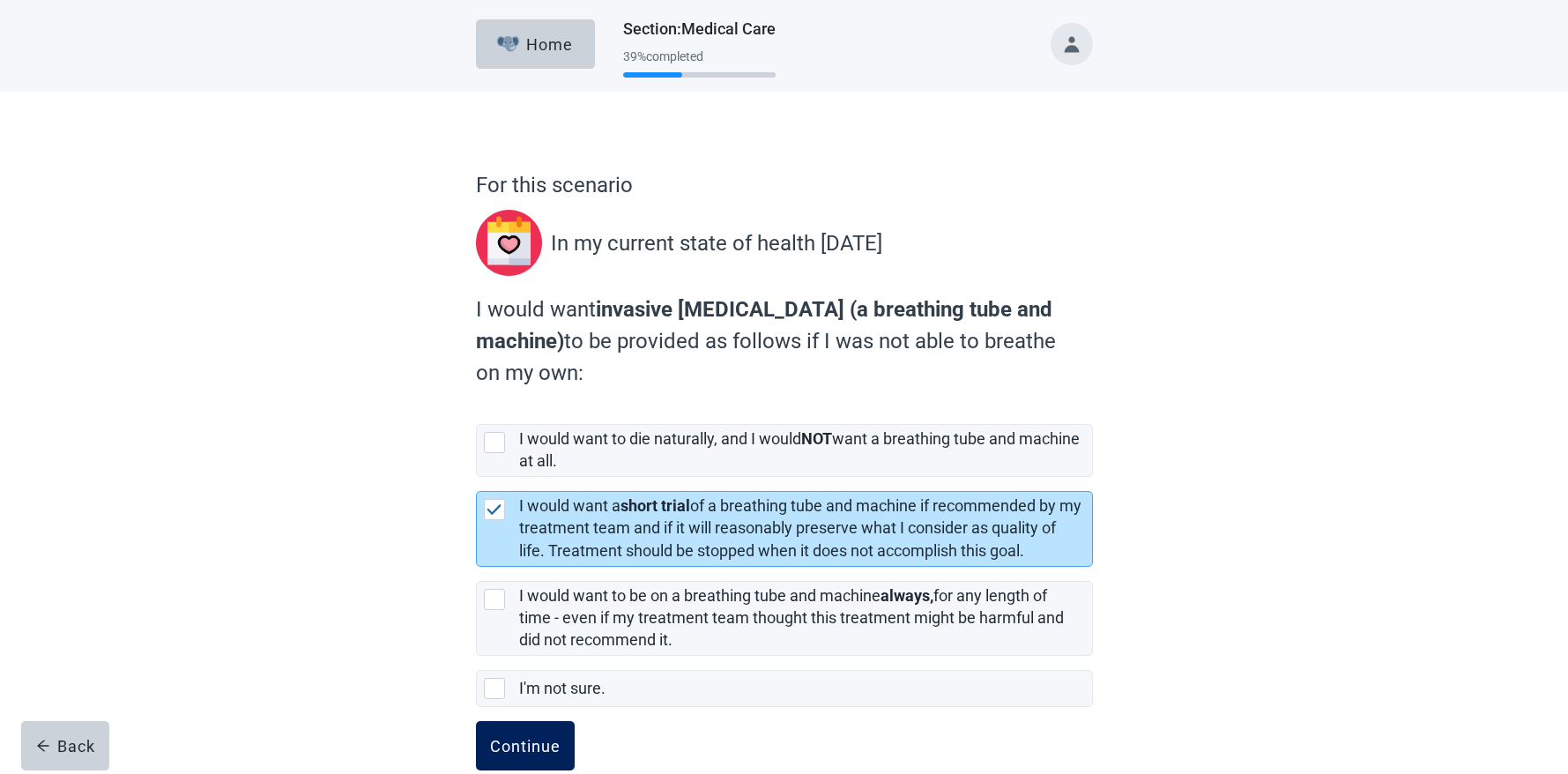
click at [534, 744] on div "Continue" at bounding box center [525, 746] width 71 height 18
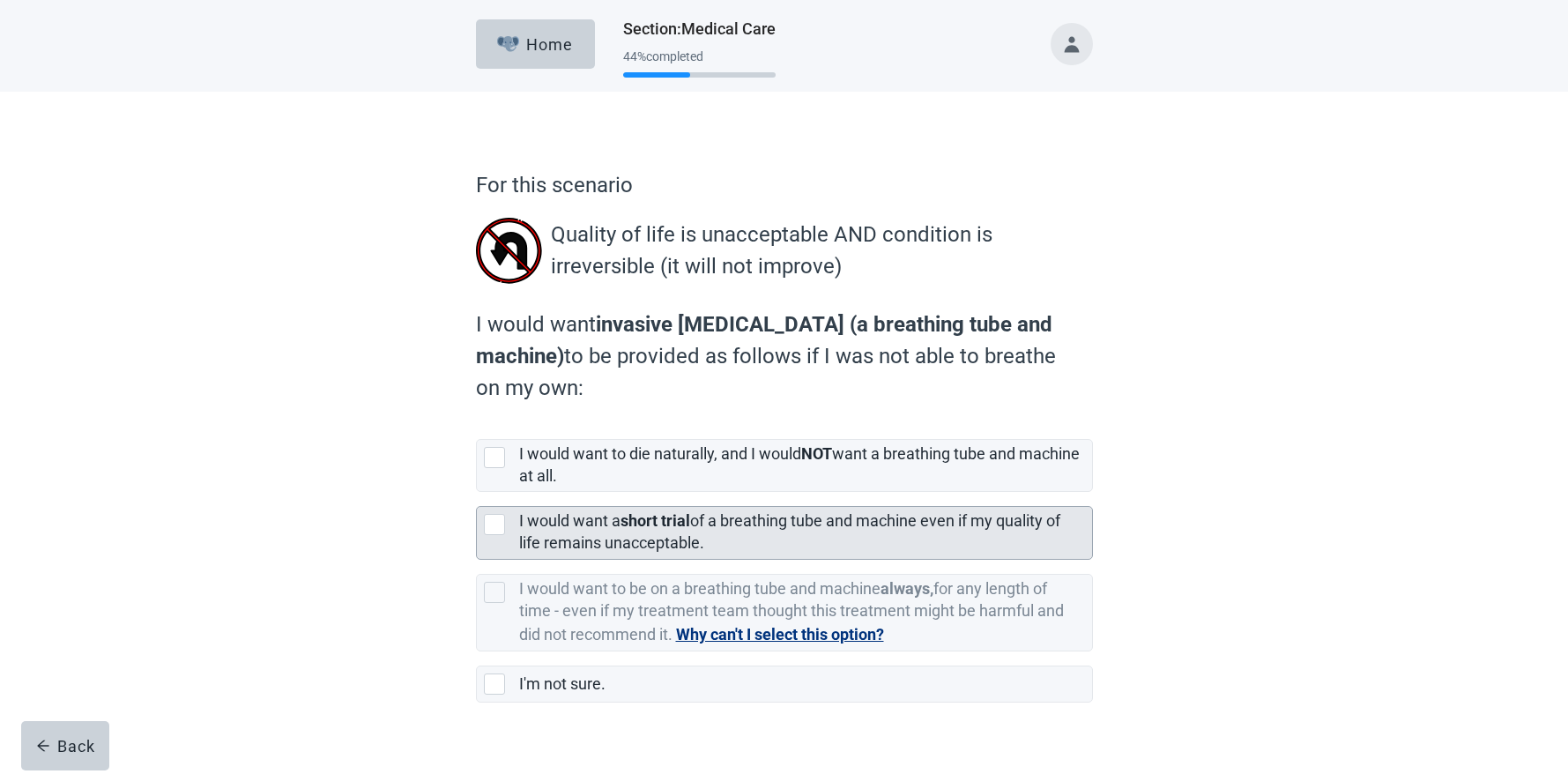
click at [494, 523] on div "[object Object], checkbox, not selected" at bounding box center [494, 524] width 21 height 21
click at [477, 493] on input "I would want a short trial of a breathing tube and machine even if my quality o…" at bounding box center [476, 492] width 1 height 1
checkbox input "true"
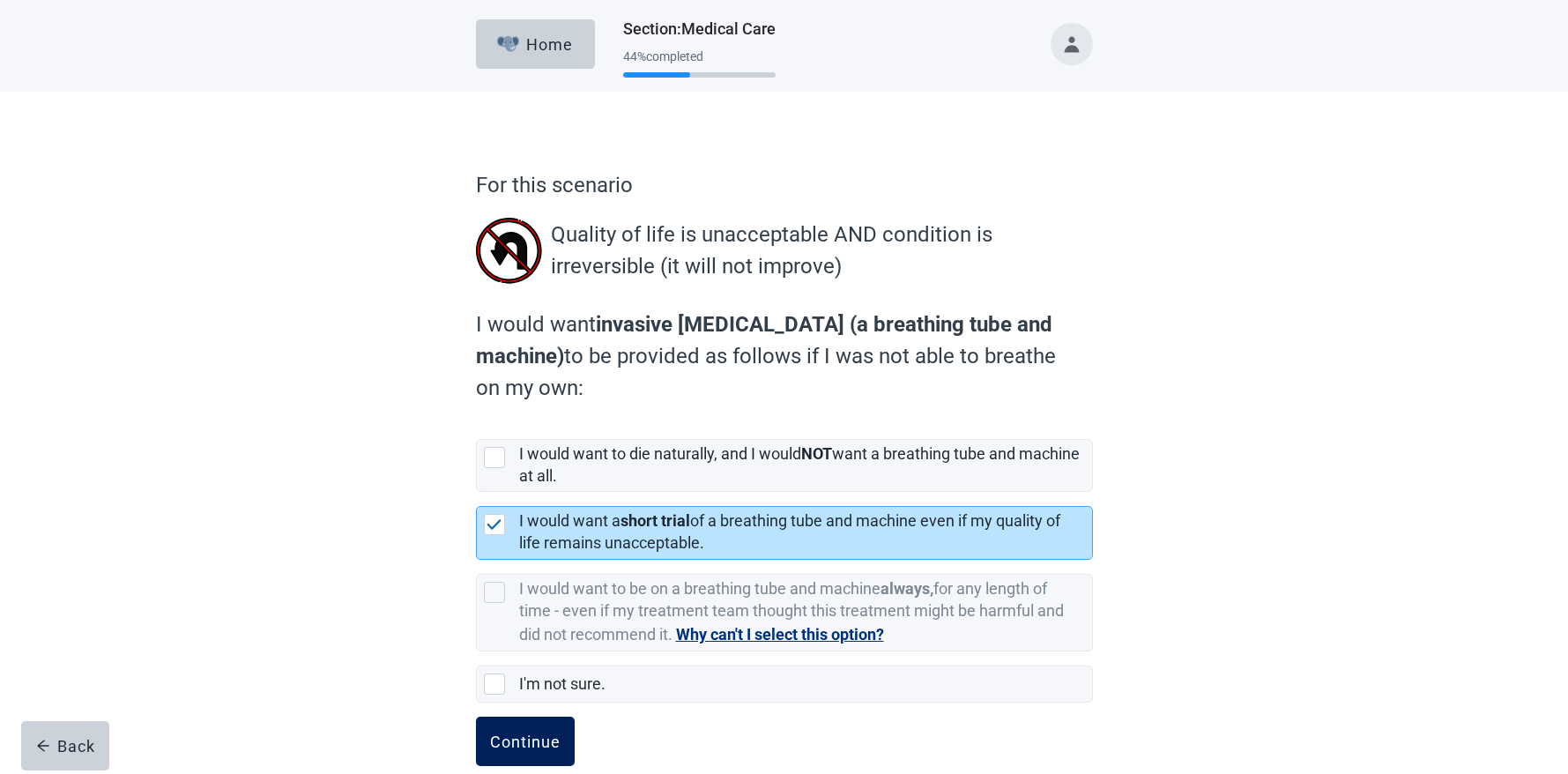
click at [525, 739] on div "Continue" at bounding box center [525, 742] width 71 height 18
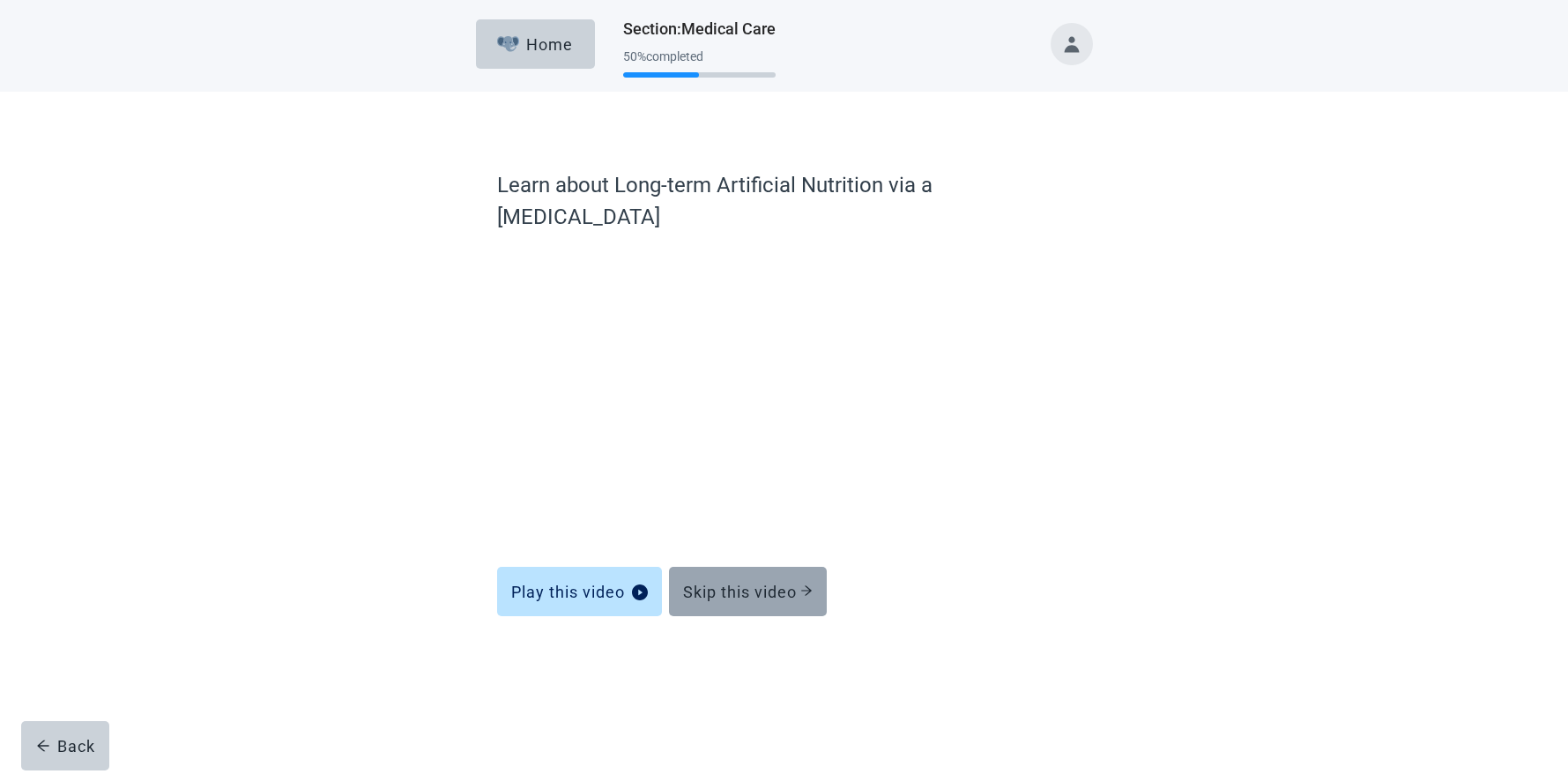
click at [773, 583] on div "Skip this video" at bounding box center [748, 592] width 129 height 18
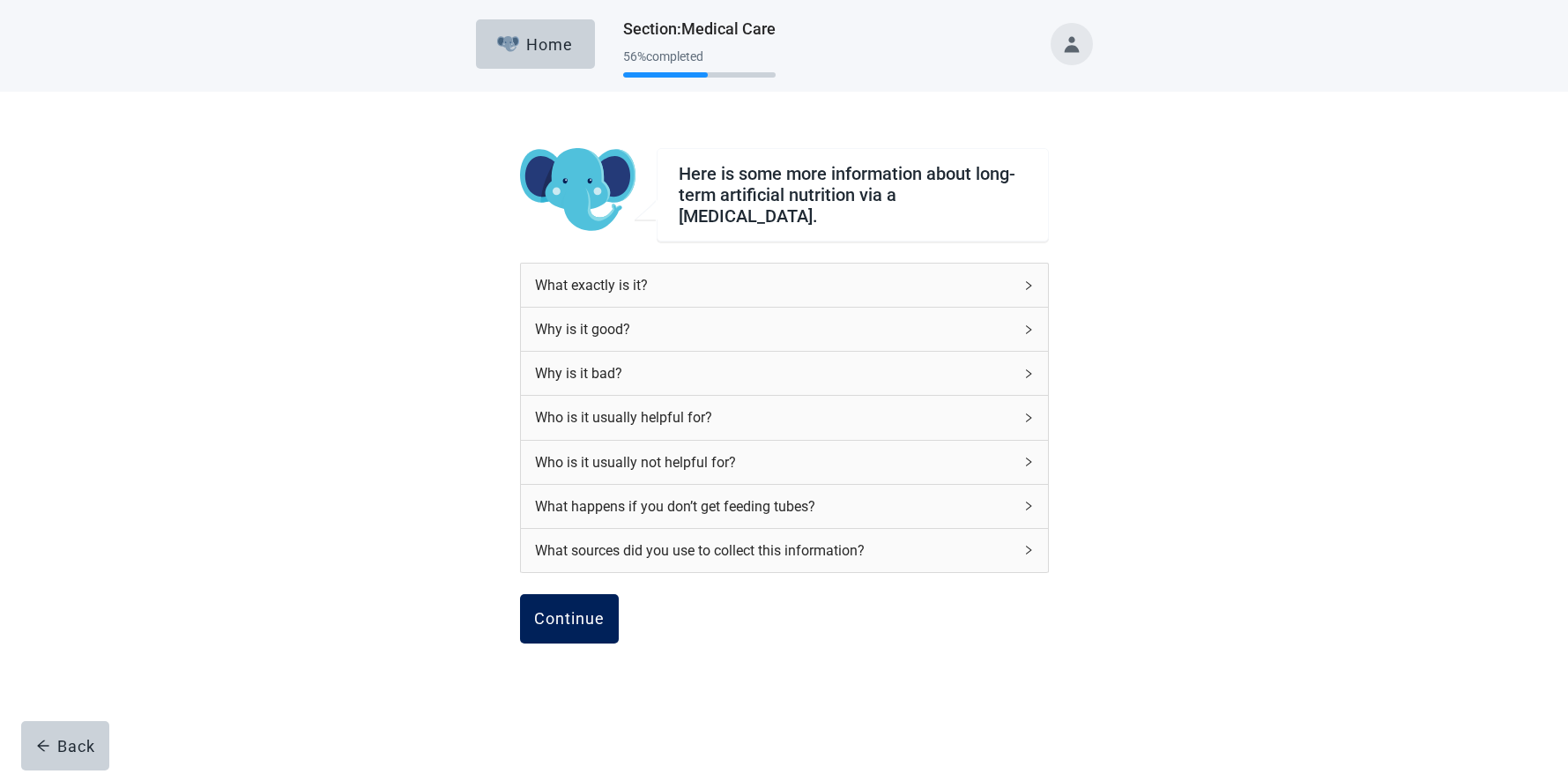
click at [582, 611] on div "Continue" at bounding box center [569, 620] width 71 height 18
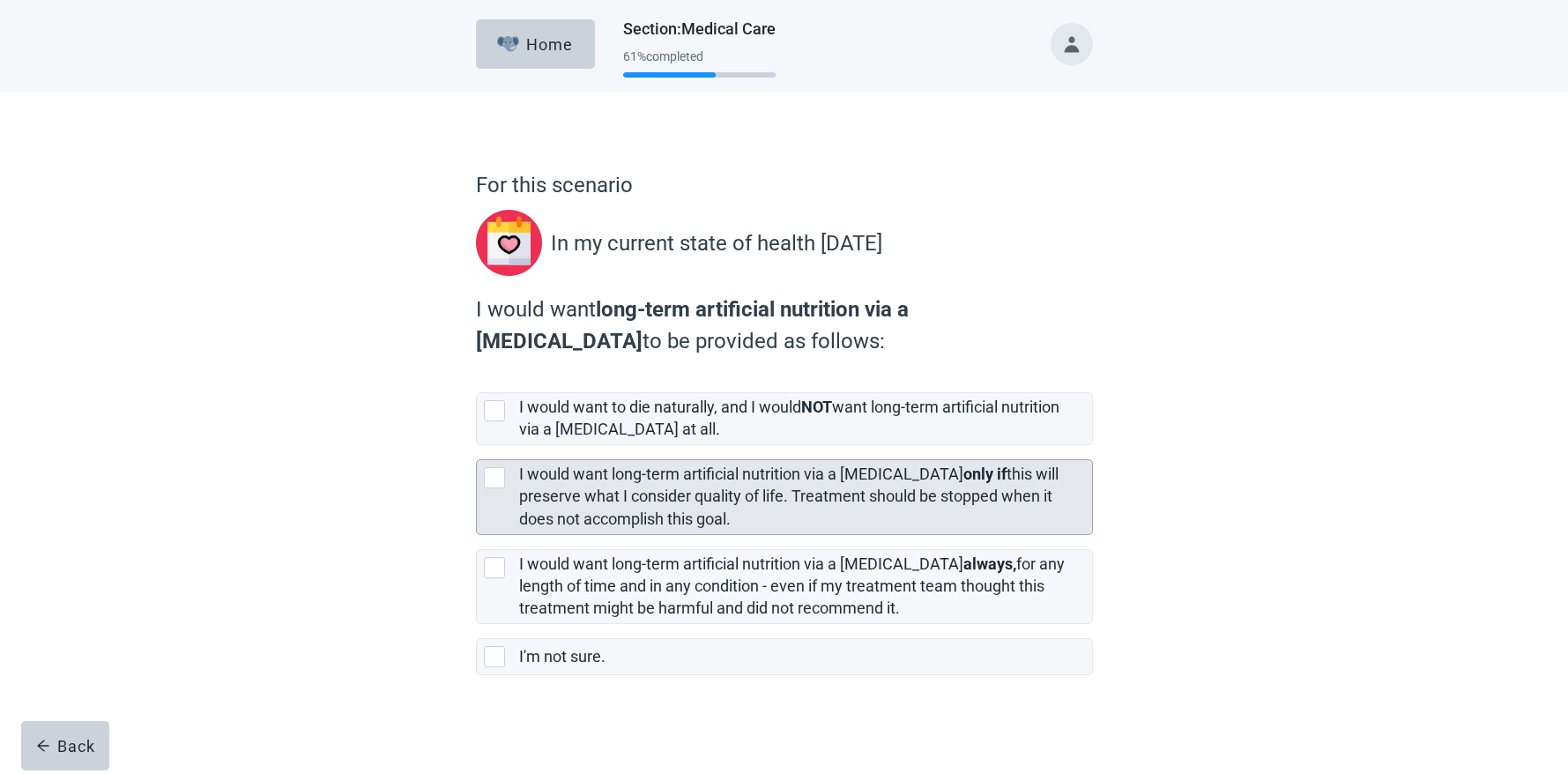
click at [494, 474] on div "[object Object], checkbox, not selected" at bounding box center [494, 477] width 21 height 21
click at [477, 446] on input "I would want long-term artificial nutrition via a [MEDICAL_DATA] only if this w…" at bounding box center [476, 445] width 1 height 1
checkbox input "true"
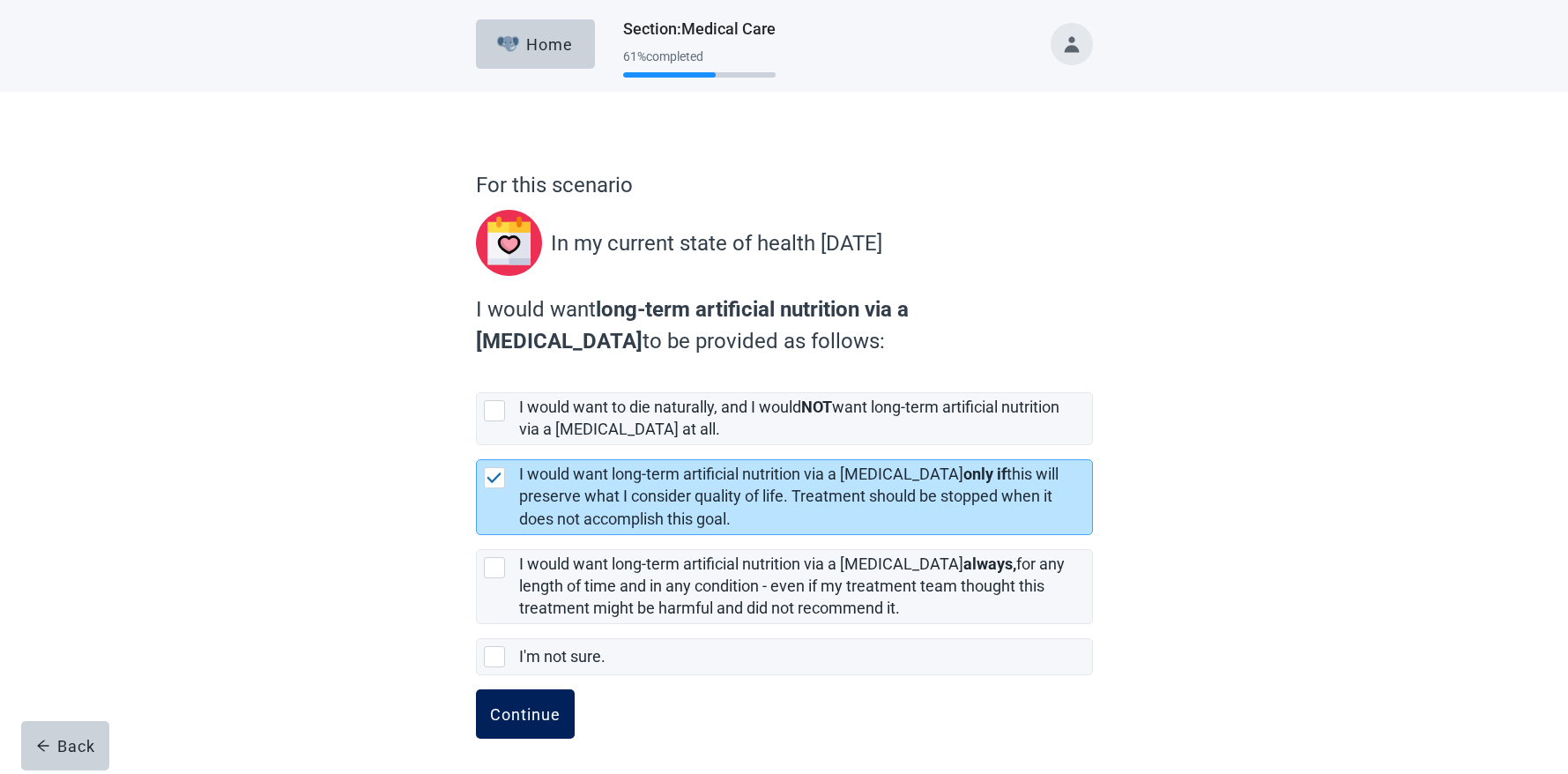
click at [535, 711] on div "Continue" at bounding box center [525, 714] width 71 height 18
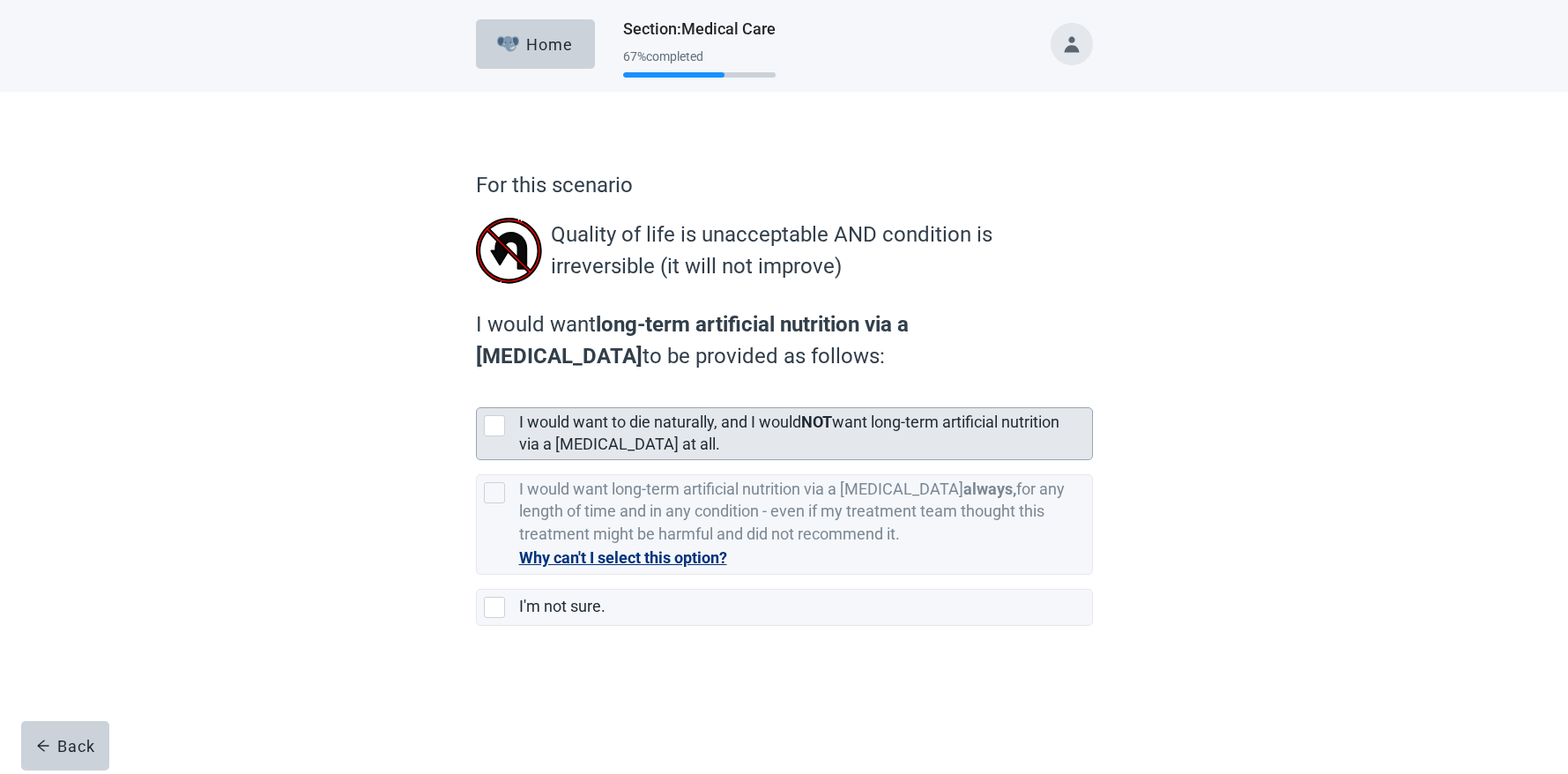
click at [496, 420] on div "[object Object], checkbox, not selected" at bounding box center [494, 425] width 21 height 21
click at [477, 394] on input "I would want to die naturally, and I would NOT want long-term artificial nutrit…" at bounding box center [476, 393] width 1 height 1
checkbox input "true"
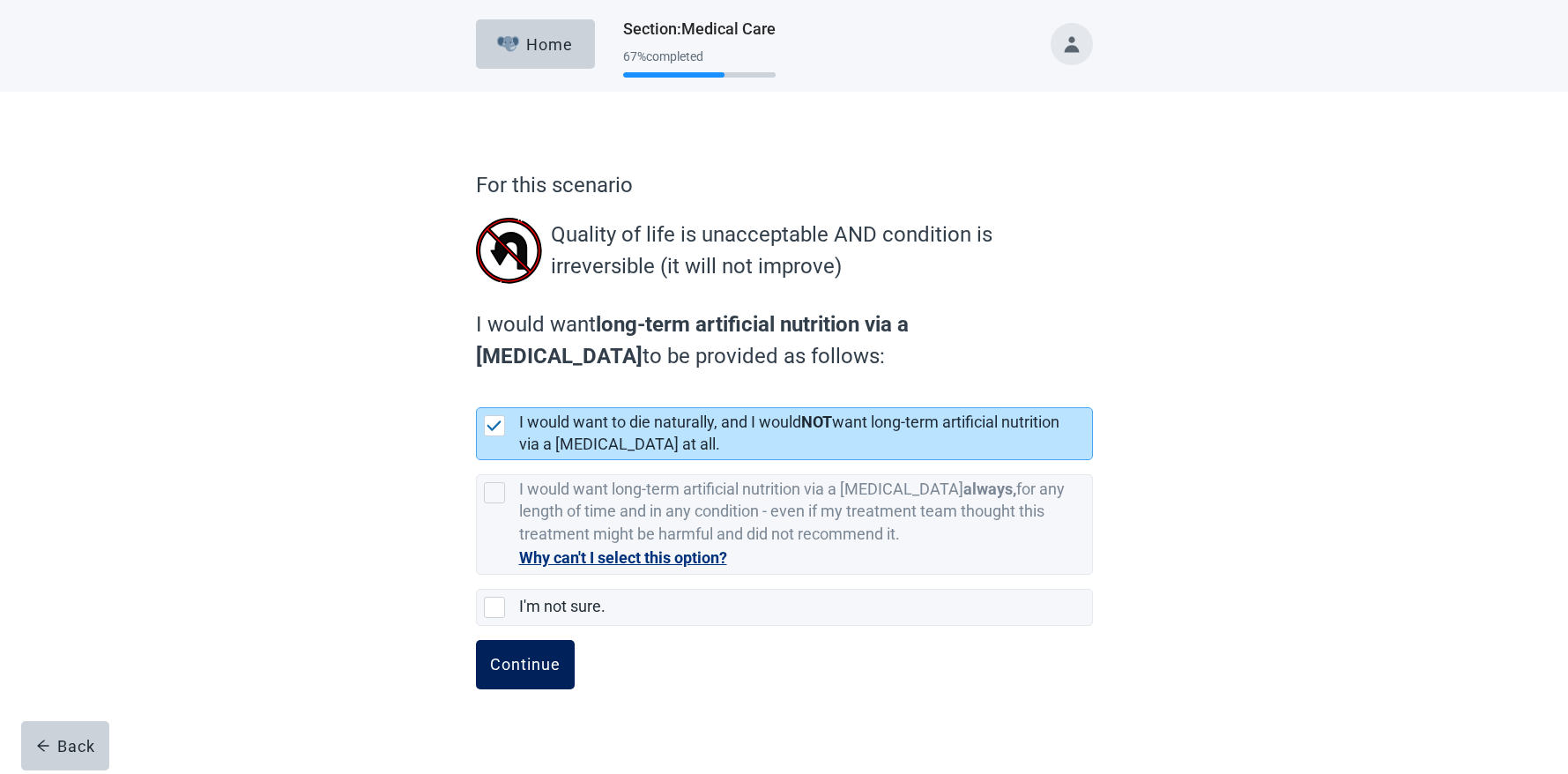
click at [526, 658] on div "Continue" at bounding box center [525, 665] width 71 height 18
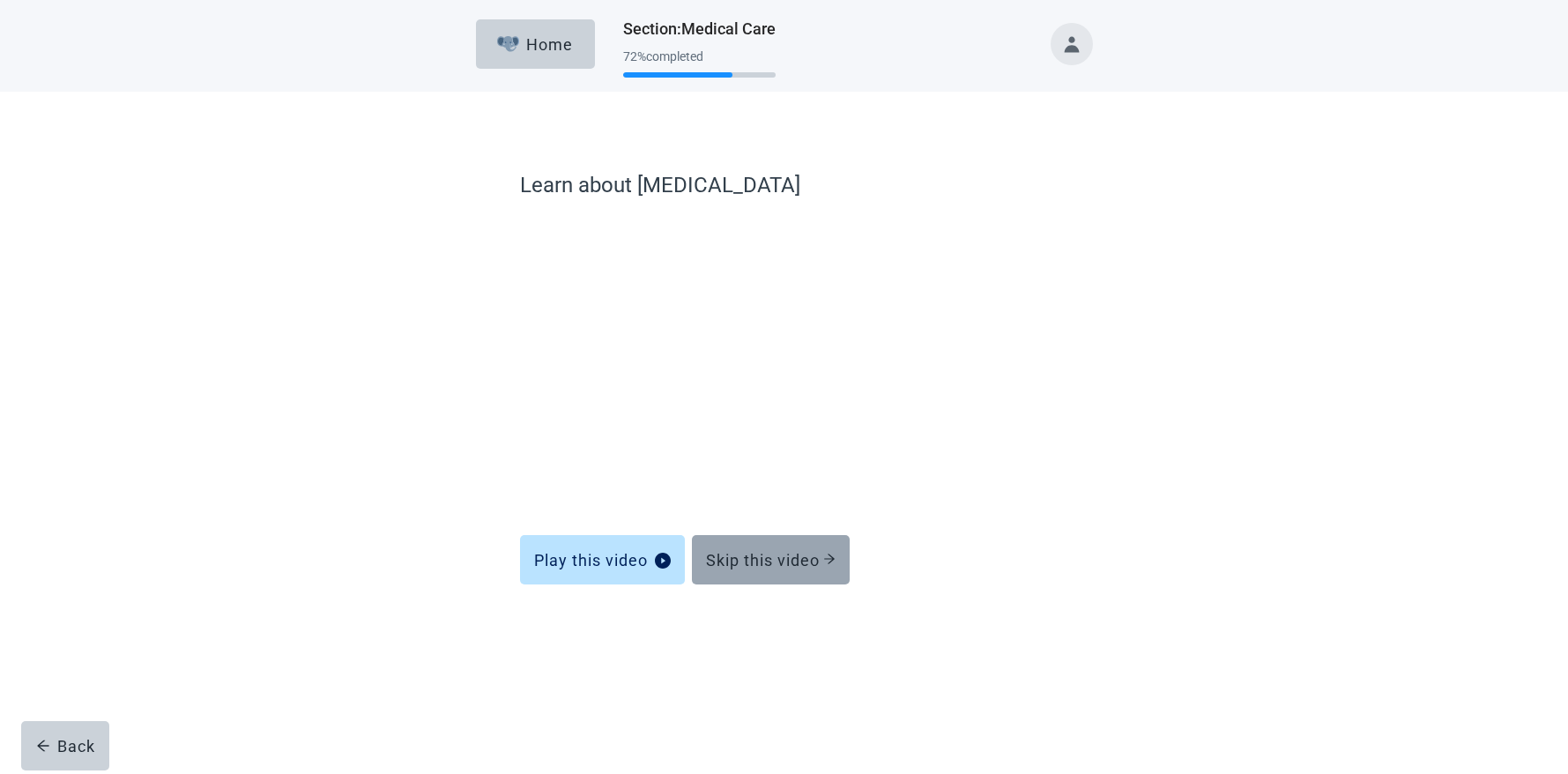
click at [748, 567] on div "Skip this video" at bounding box center [771, 560] width 129 height 18
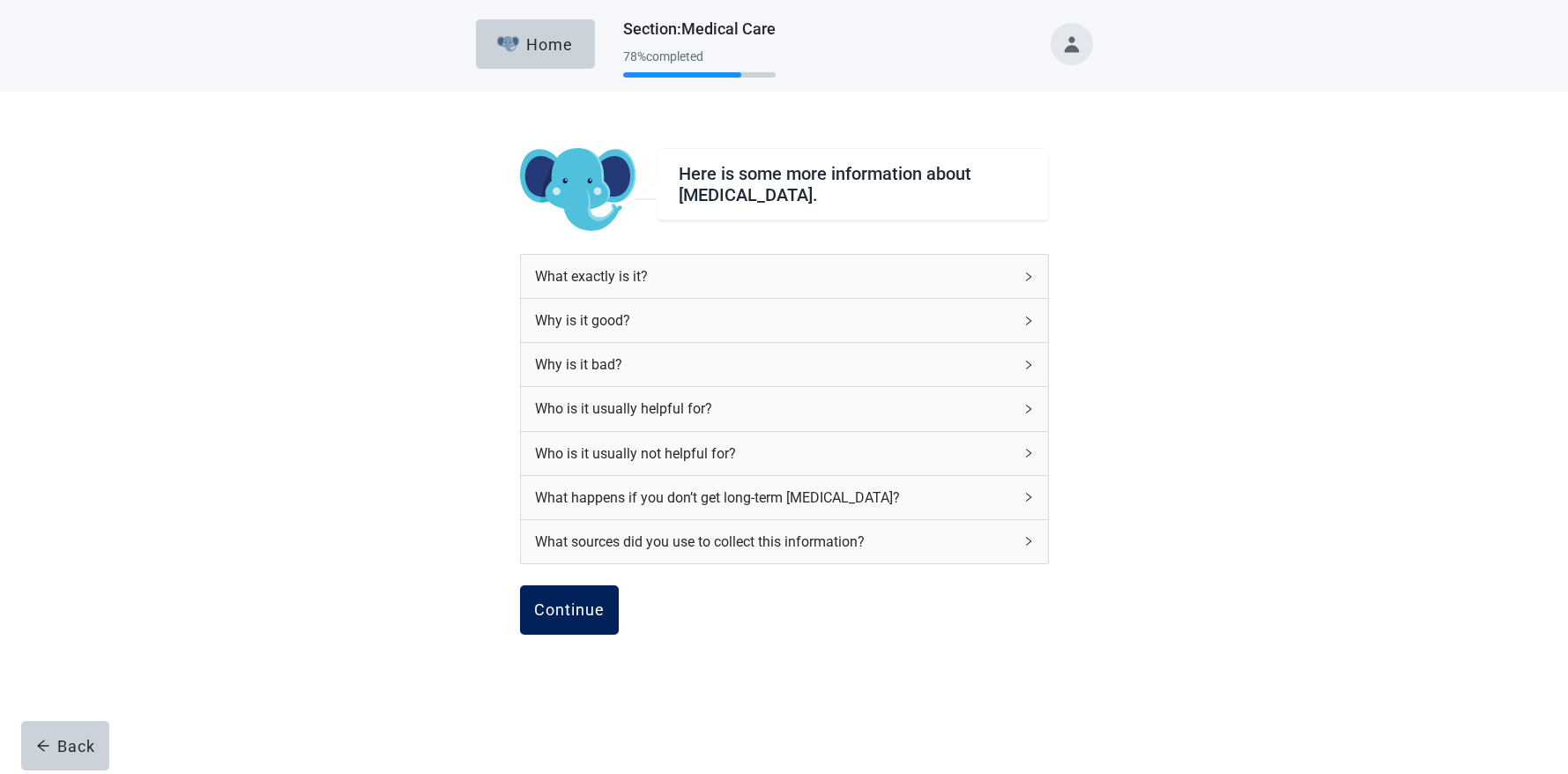
click at [544, 609] on div "Continue" at bounding box center [569, 611] width 71 height 18
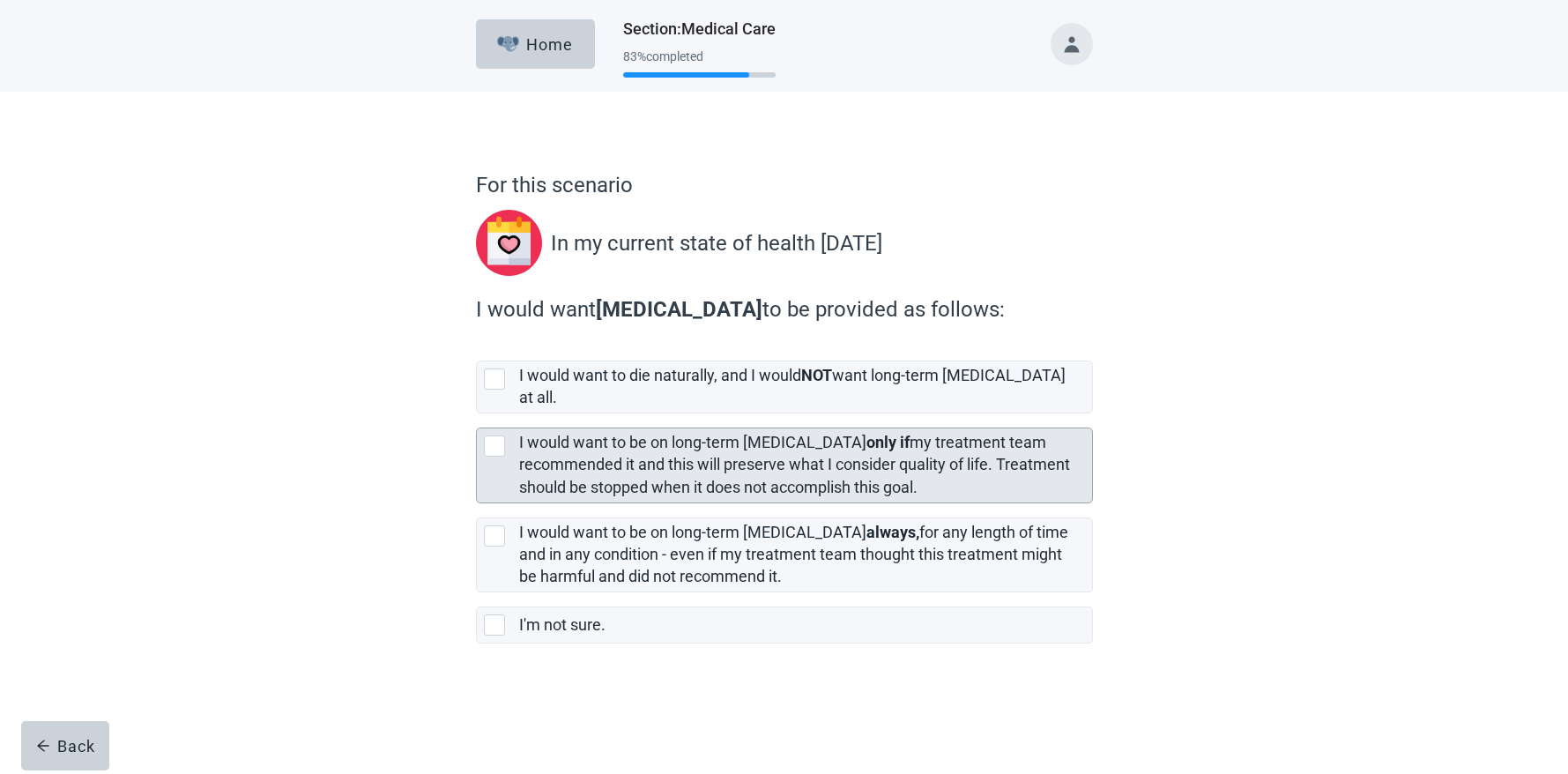
click at [492, 435] on div "[object Object], checkbox, not selected" at bounding box center [494, 445] width 21 height 21
click at [477, 414] on input "I would want to be on long-term [MEDICAL_DATA] only if my treatment team recomm…" at bounding box center [476, 413] width 1 height 1
checkbox input "true"
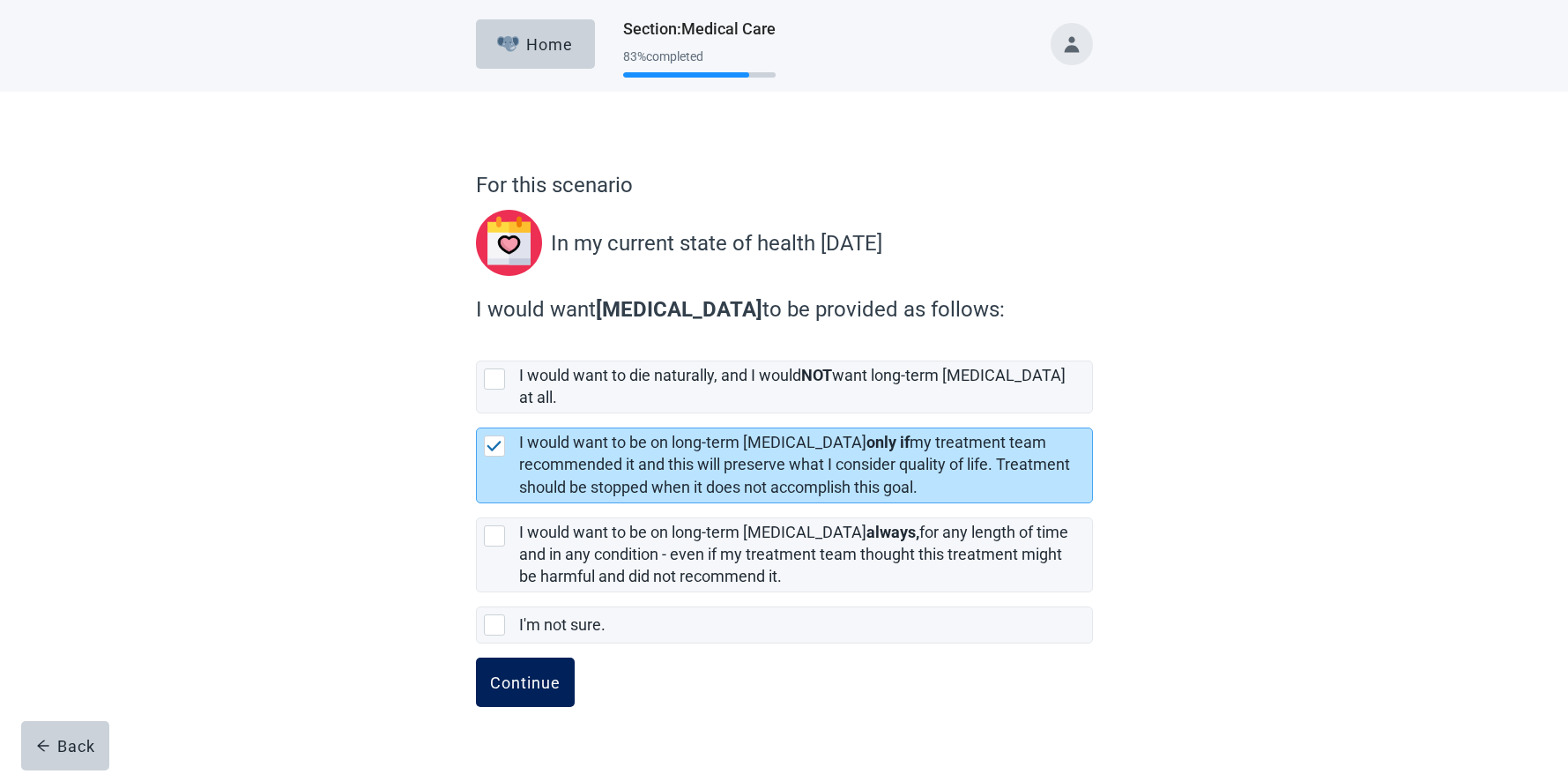
click at [518, 658] on button "Continue" at bounding box center [525, 683] width 99 height 50
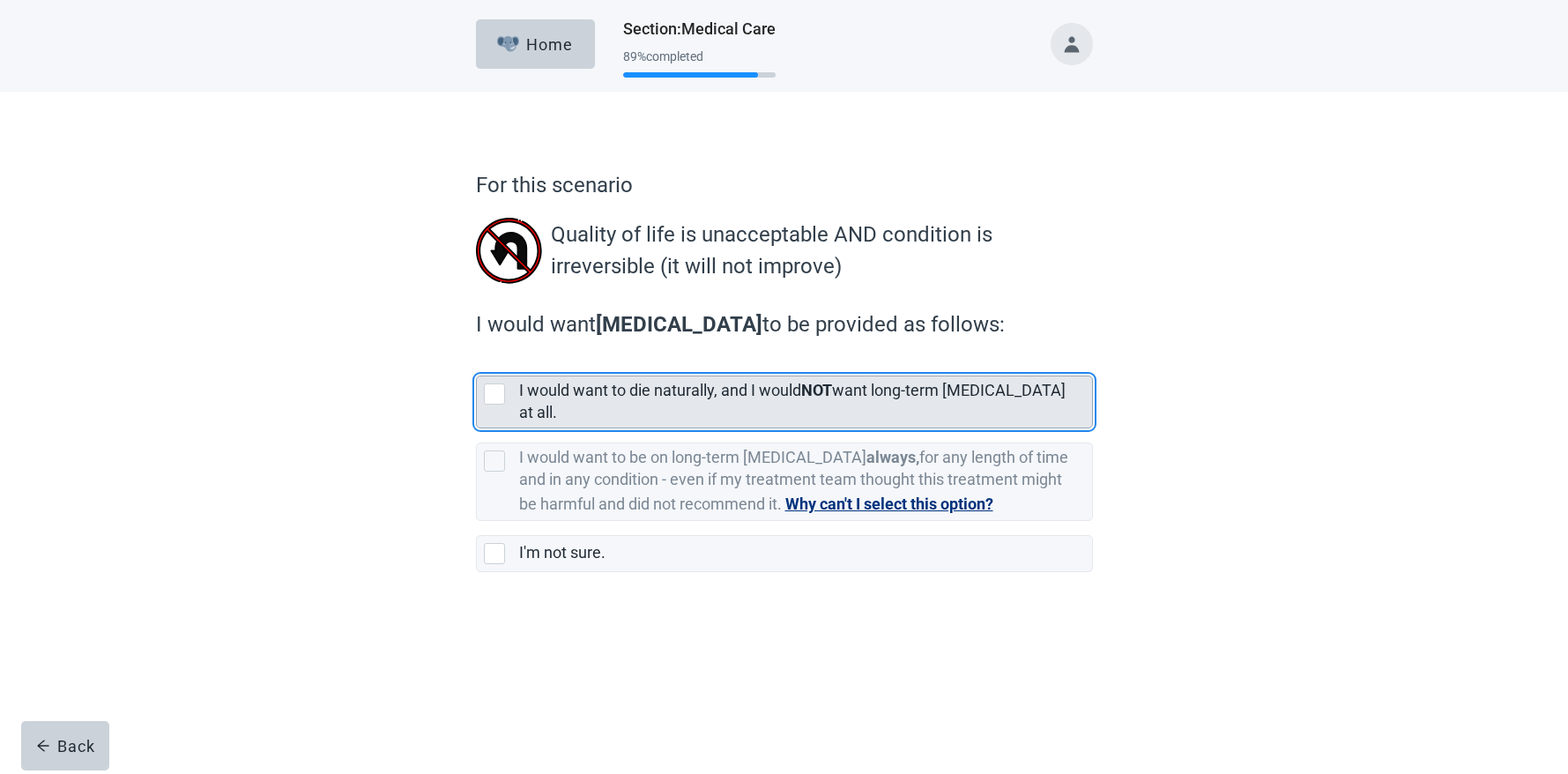
click at [497, 394] on div "[object Object], checkbox, not selected" at bounding box center [494, 393] width 21 height 21
click at [477, 363] on input "I would want to die naturally, and I would NOT want long-term [MEDICAL_DATA] at…" at bounding box center [476, 362] width 1 height 1
checkbox input "true"
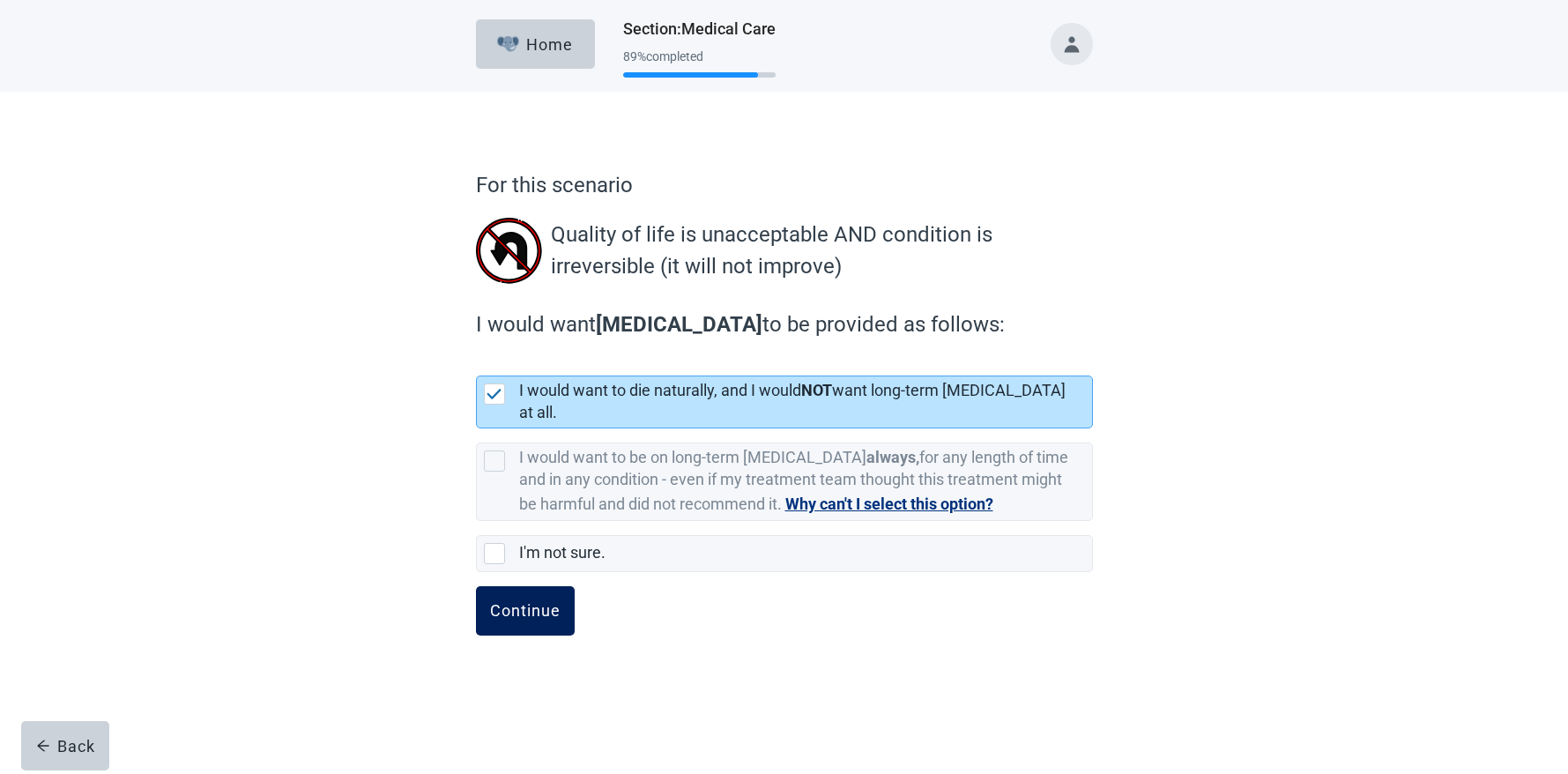
click at [522, 603] on div "Continue" at bounding box center [525, 612] width 71 height 18
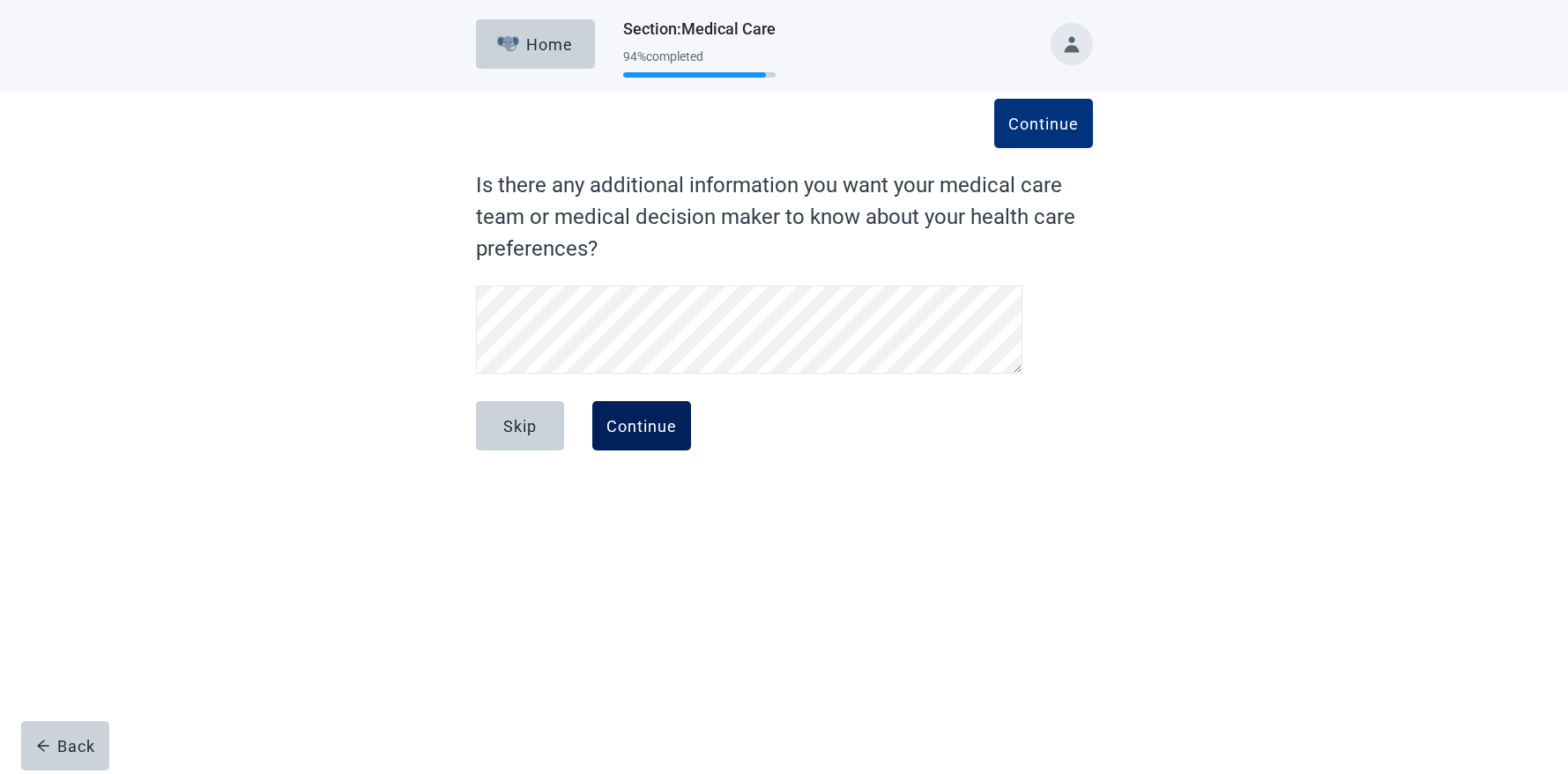
click at [635, 424] on div "Continue" at bounding box center [641, 426] width 71 height 18
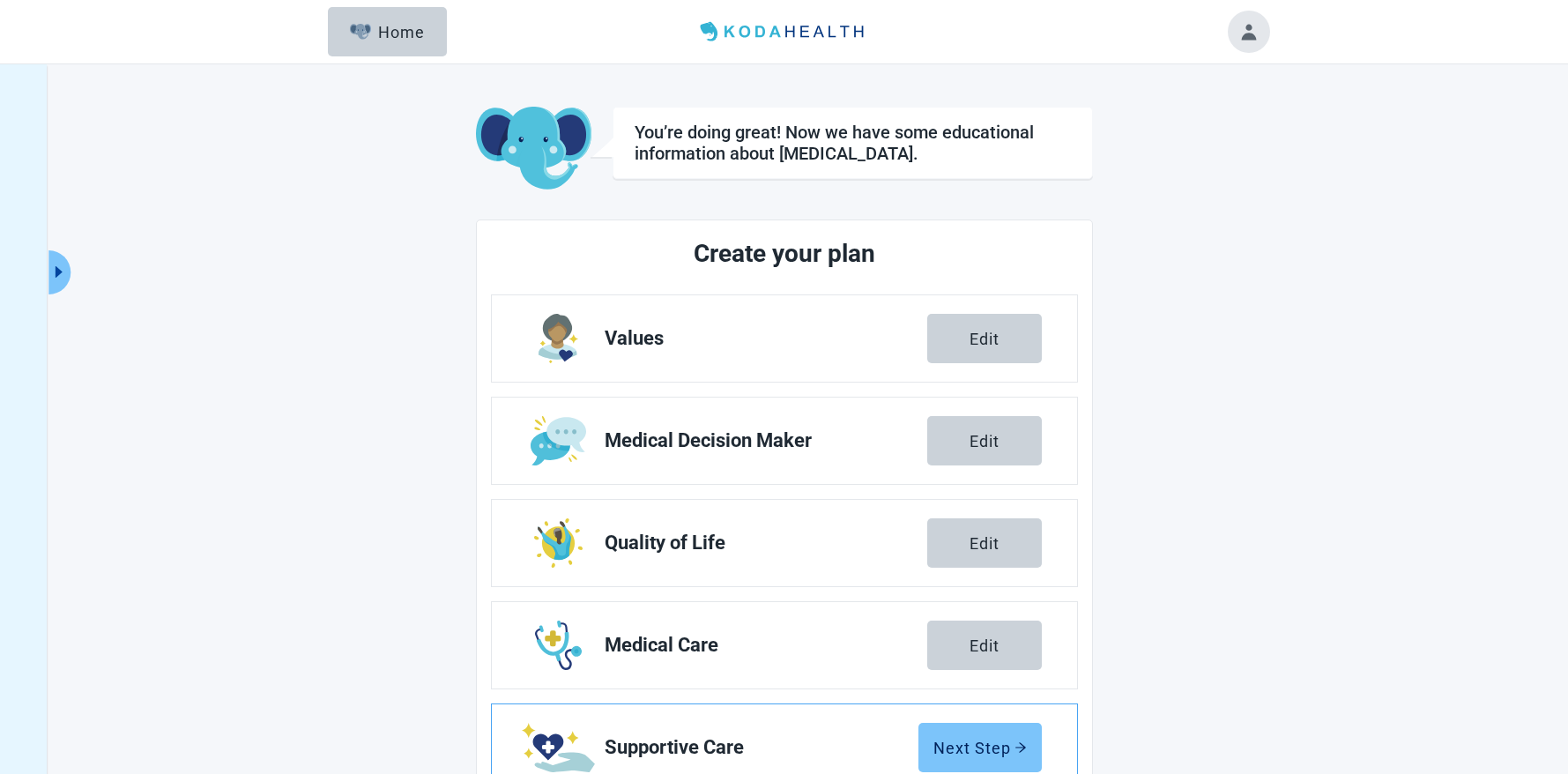
click at [964, 740] on div "Next Step" at bounding box center [981, 748] width 94 height 18
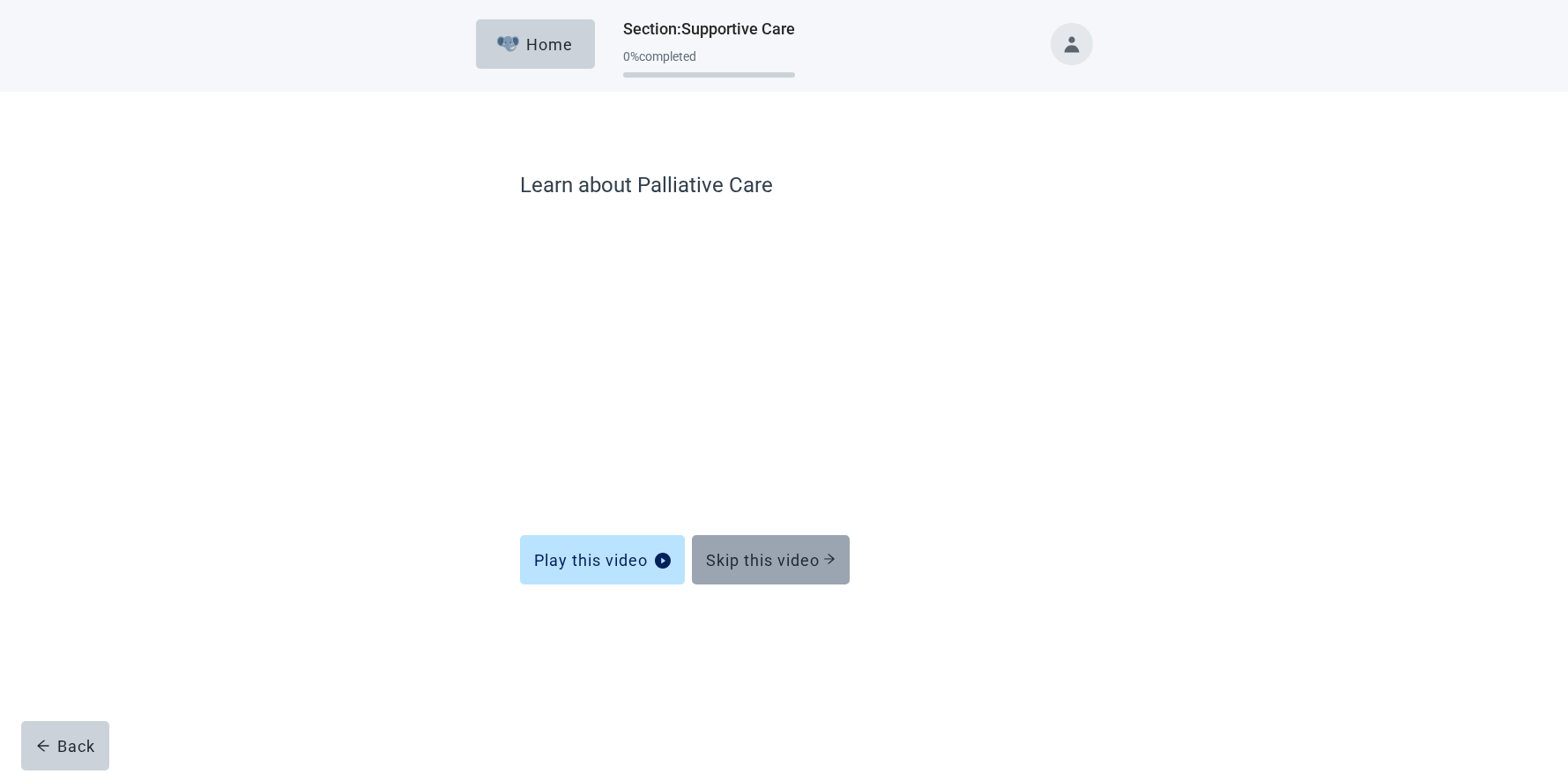
click at [789, 559] on div "Skip this video" at bounding box center [771, 560] width 129 height 18
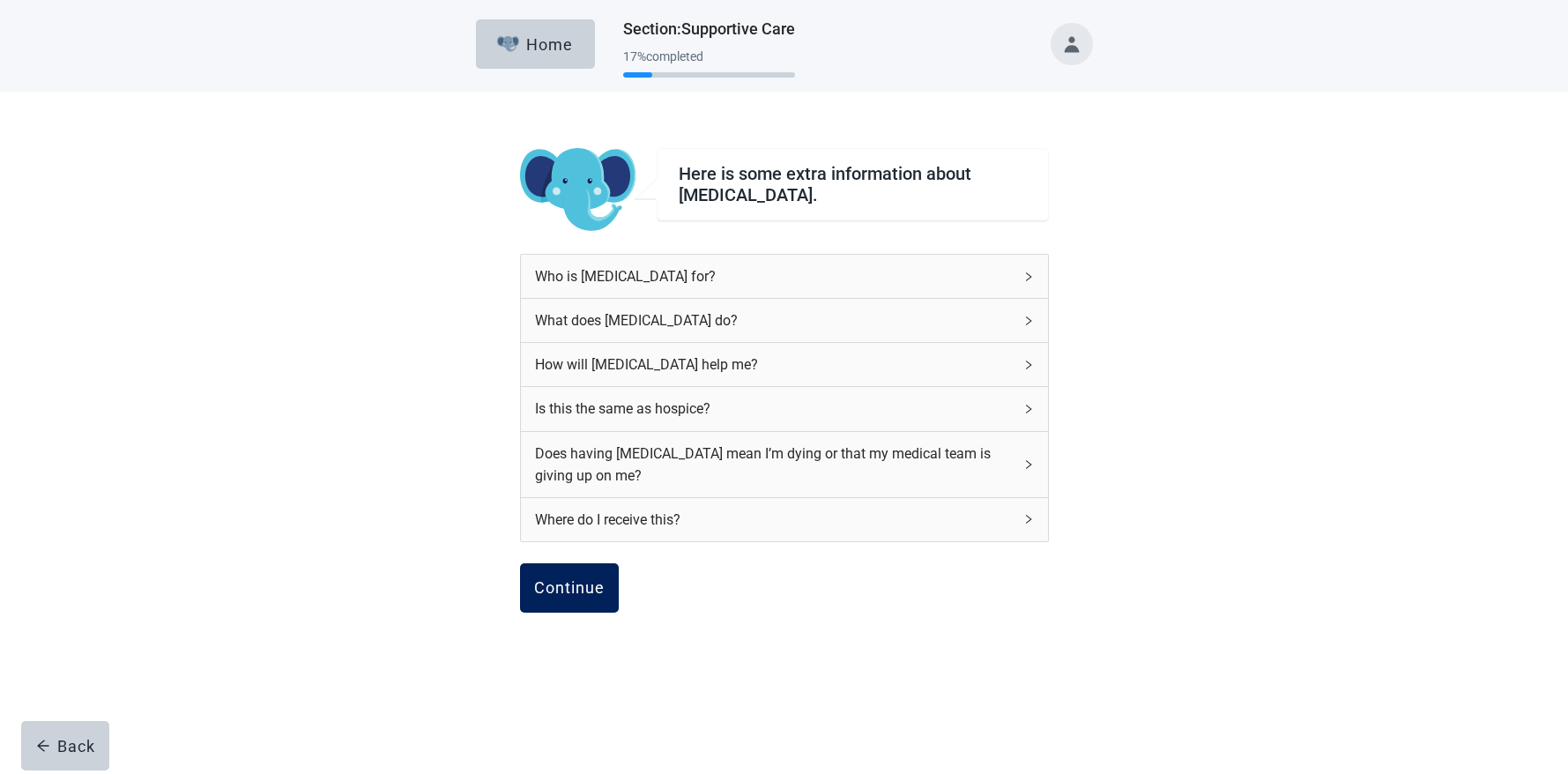
click at [585, 580] on div "Continue" at bounding box center [569, 589] width 71 height 18
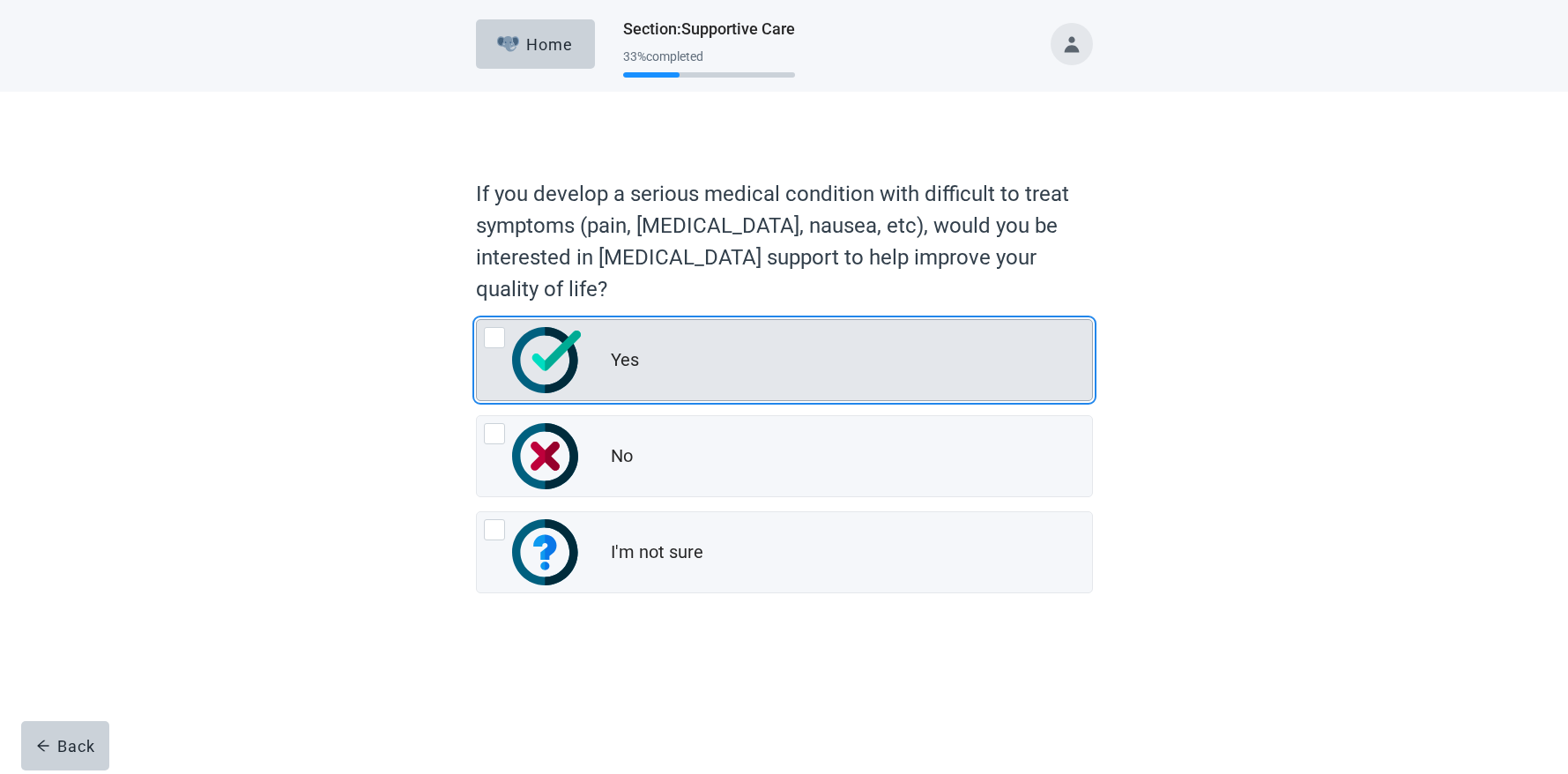
click at [493, 336] on div "Yes, radio button, not checked" at bounding box center [494, 338] width 21 height 21
click at [477, 320] on input "Yes" at bounding box center [476, 320] width 1 height 1
radio input "true"
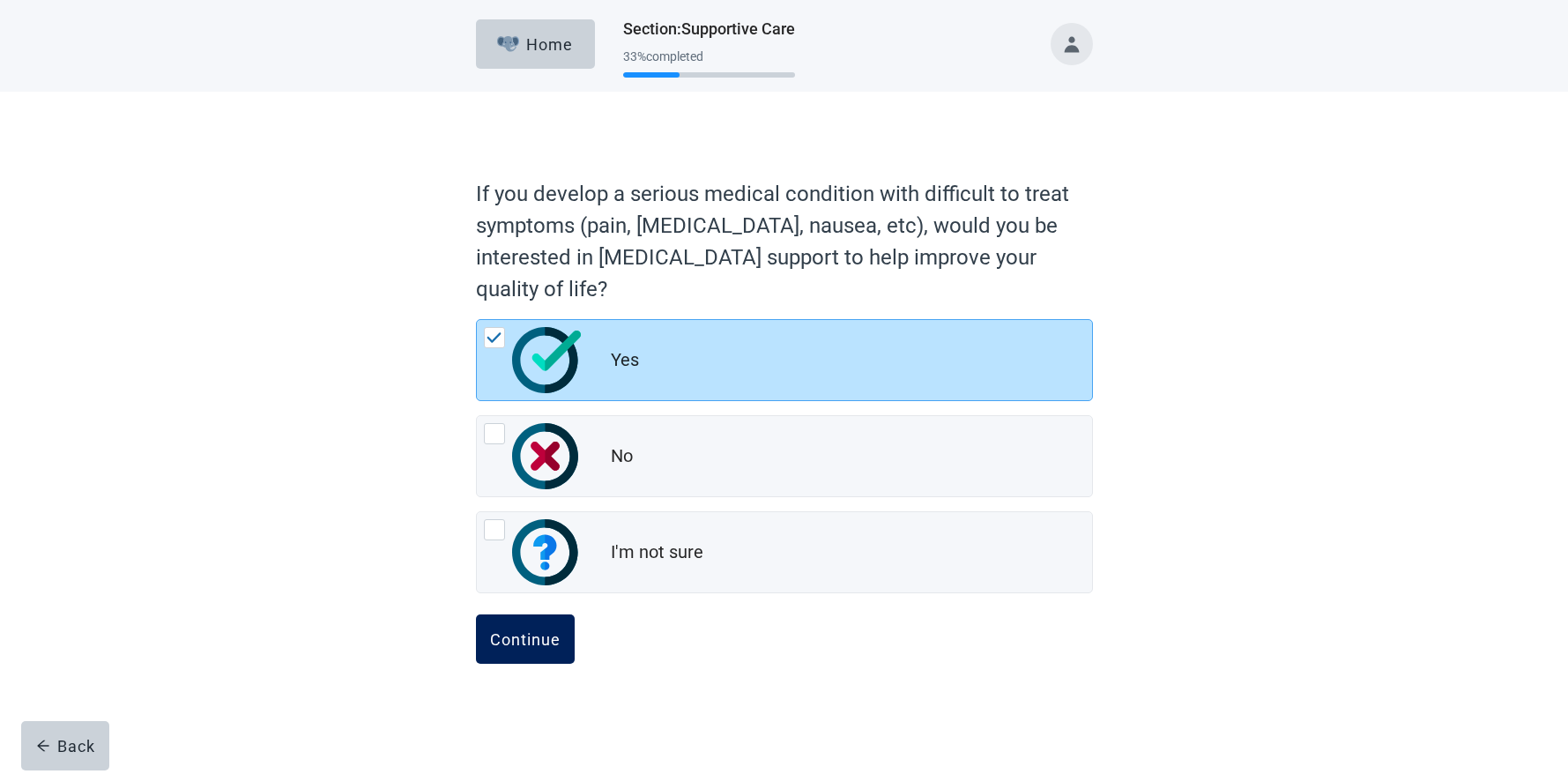
click at [517, 634] on div "Continue" at bounding box center [525, 640] width 71 height 18
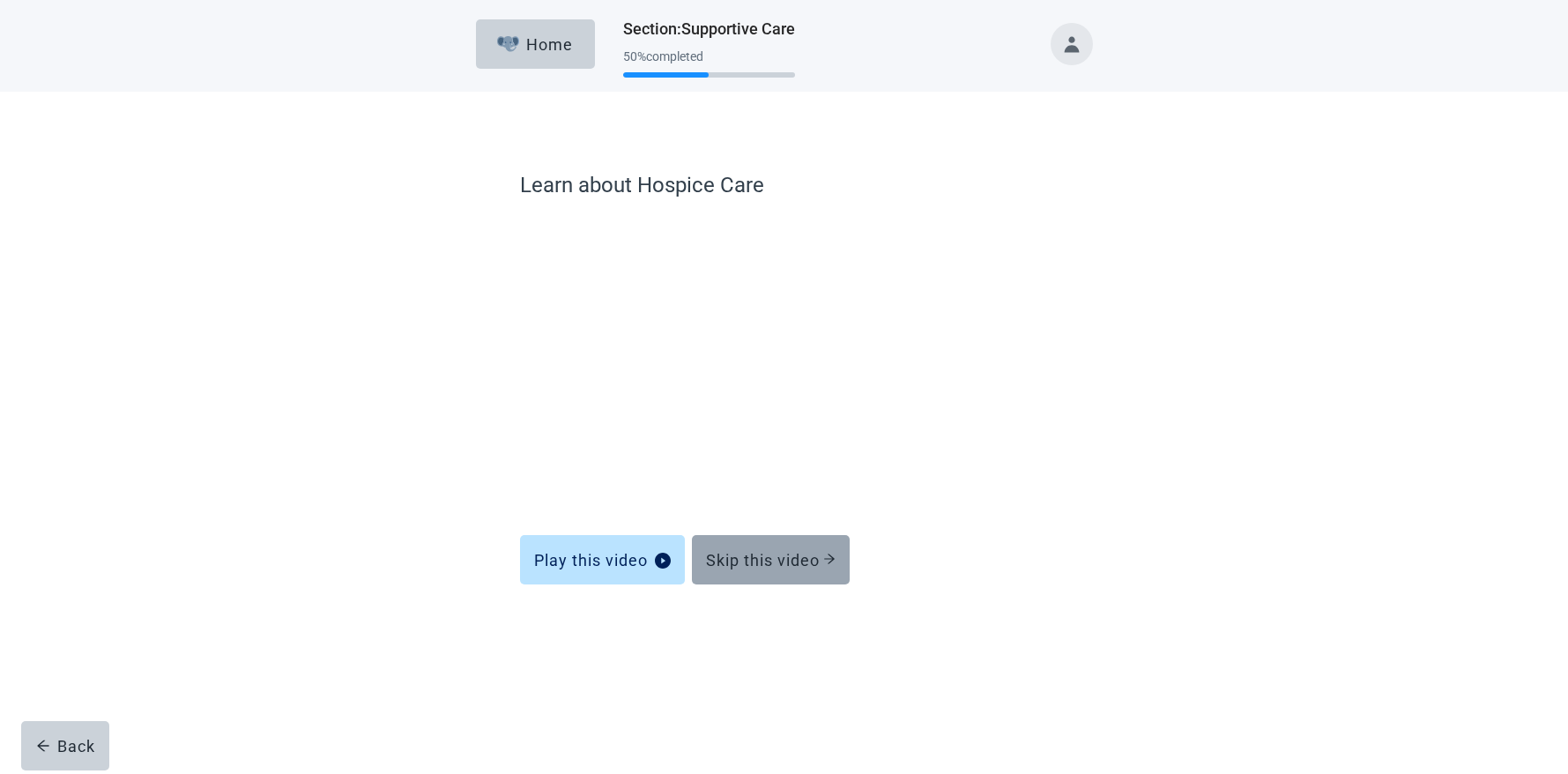
click at [745, 558] on div "Skip this video" at bounding box center [771, 560] width 129 height 18
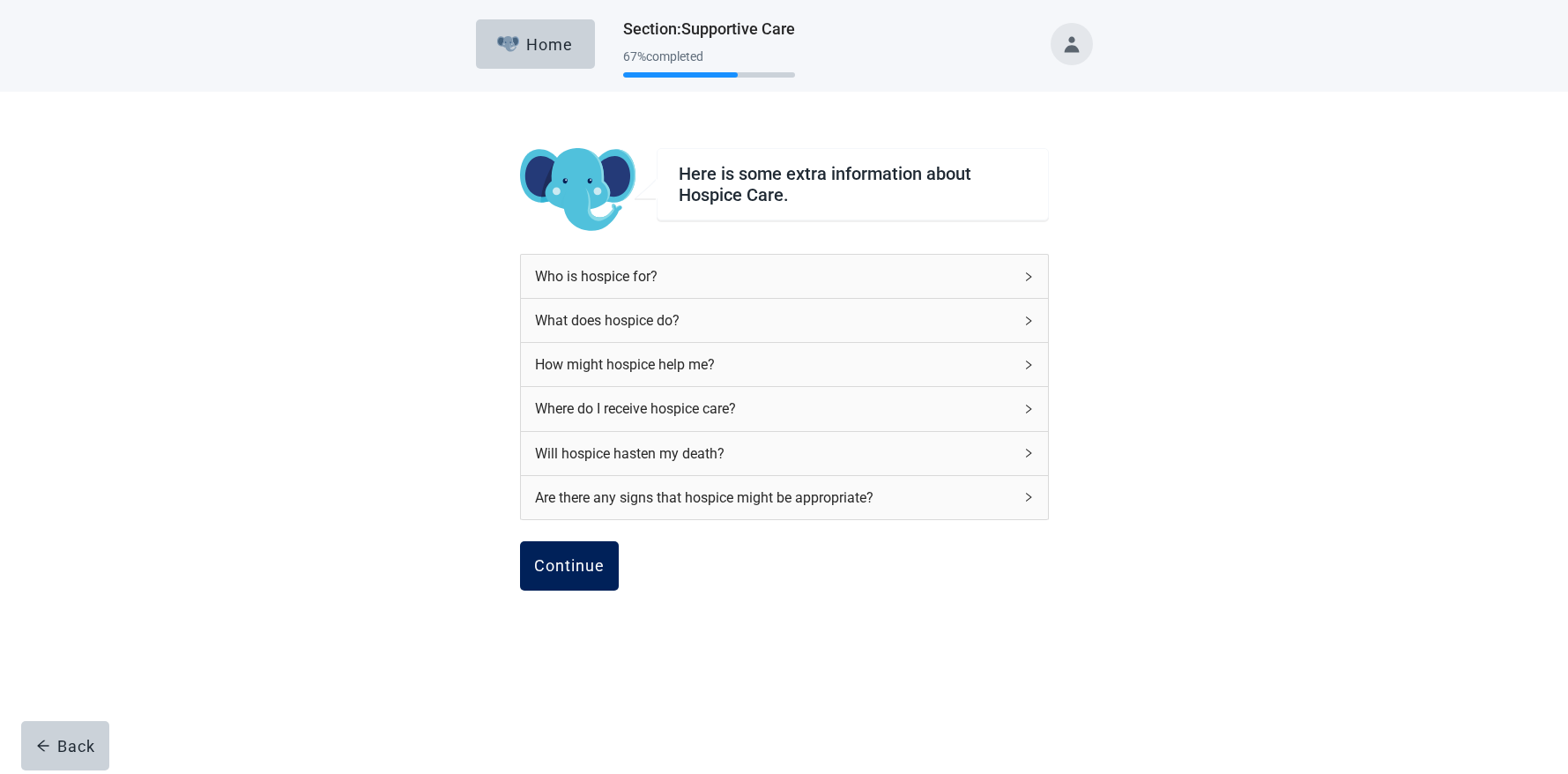
click at [559, 562] on div "Continue" at bounding box center [569, 567] width 71 height 18
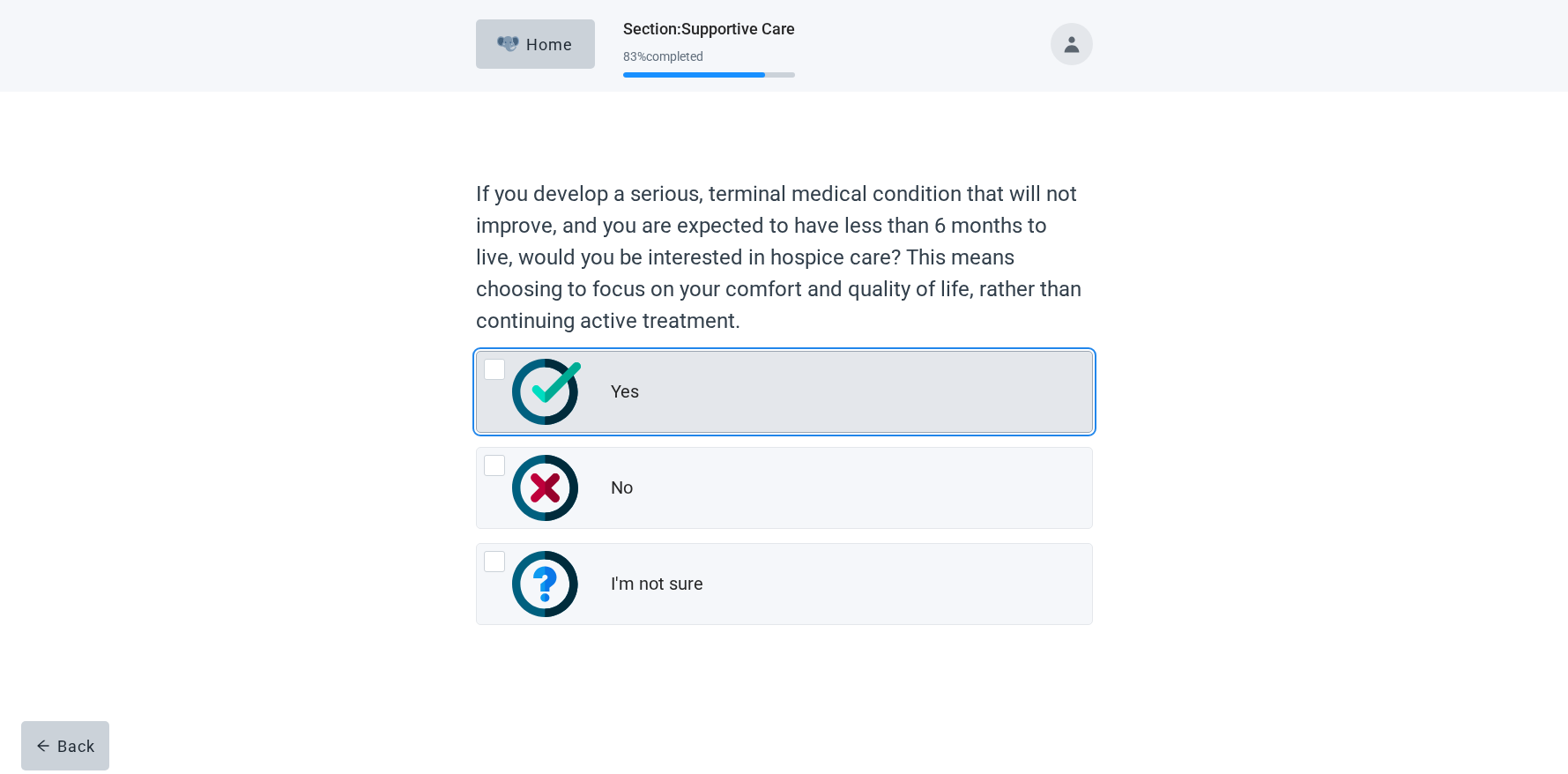
click at [494, 370] on div "Yes, radio button, not checked" at bounding box center [494, 369] width 21 height 21
click at [477, 352] on input "Yes" at bounding box center [476, 351] width 1 height 1
radio input "true"
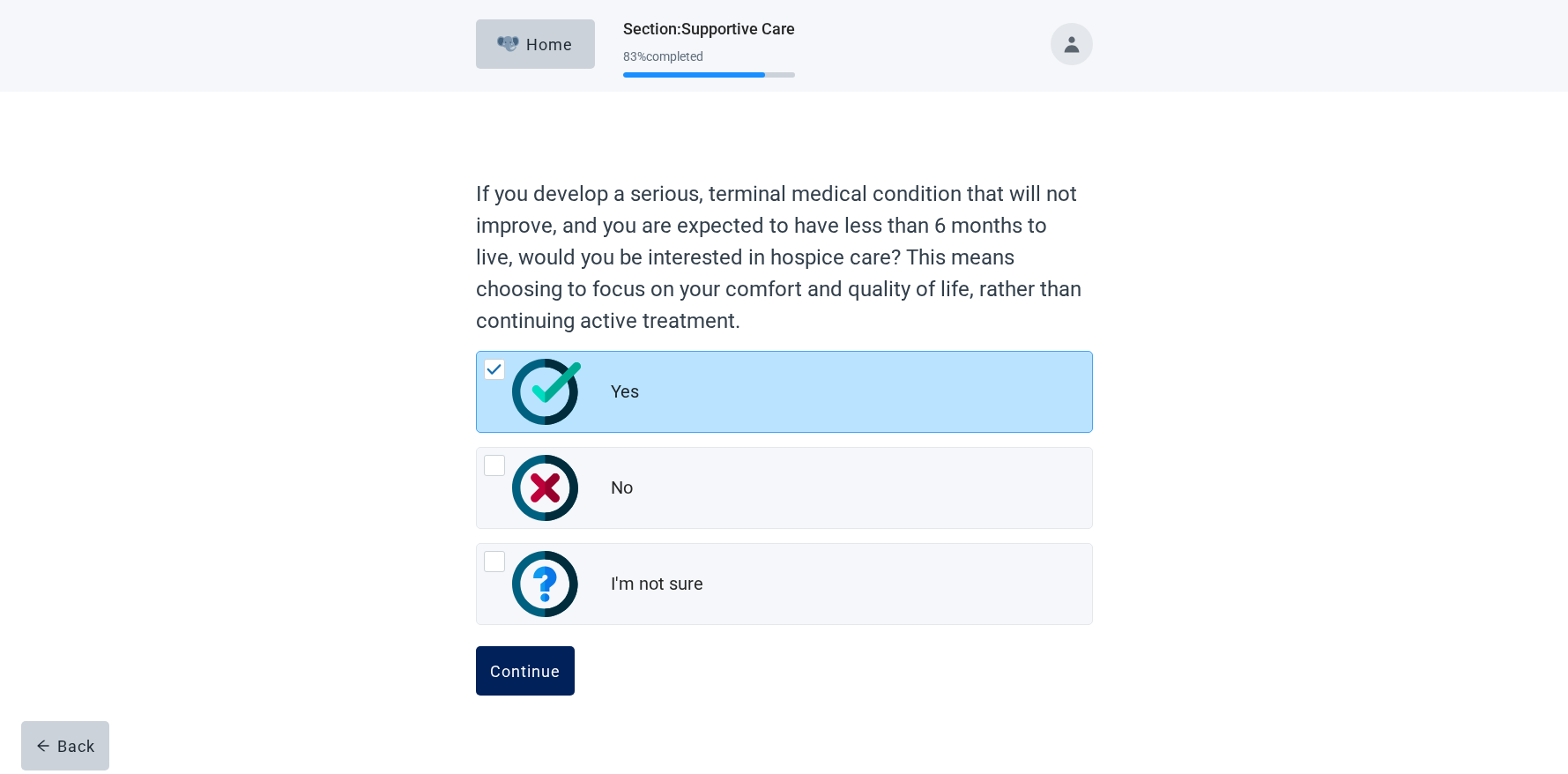
click at [552, 665] on div "Continue" at bounding box center [525, 671] width 71 height 18
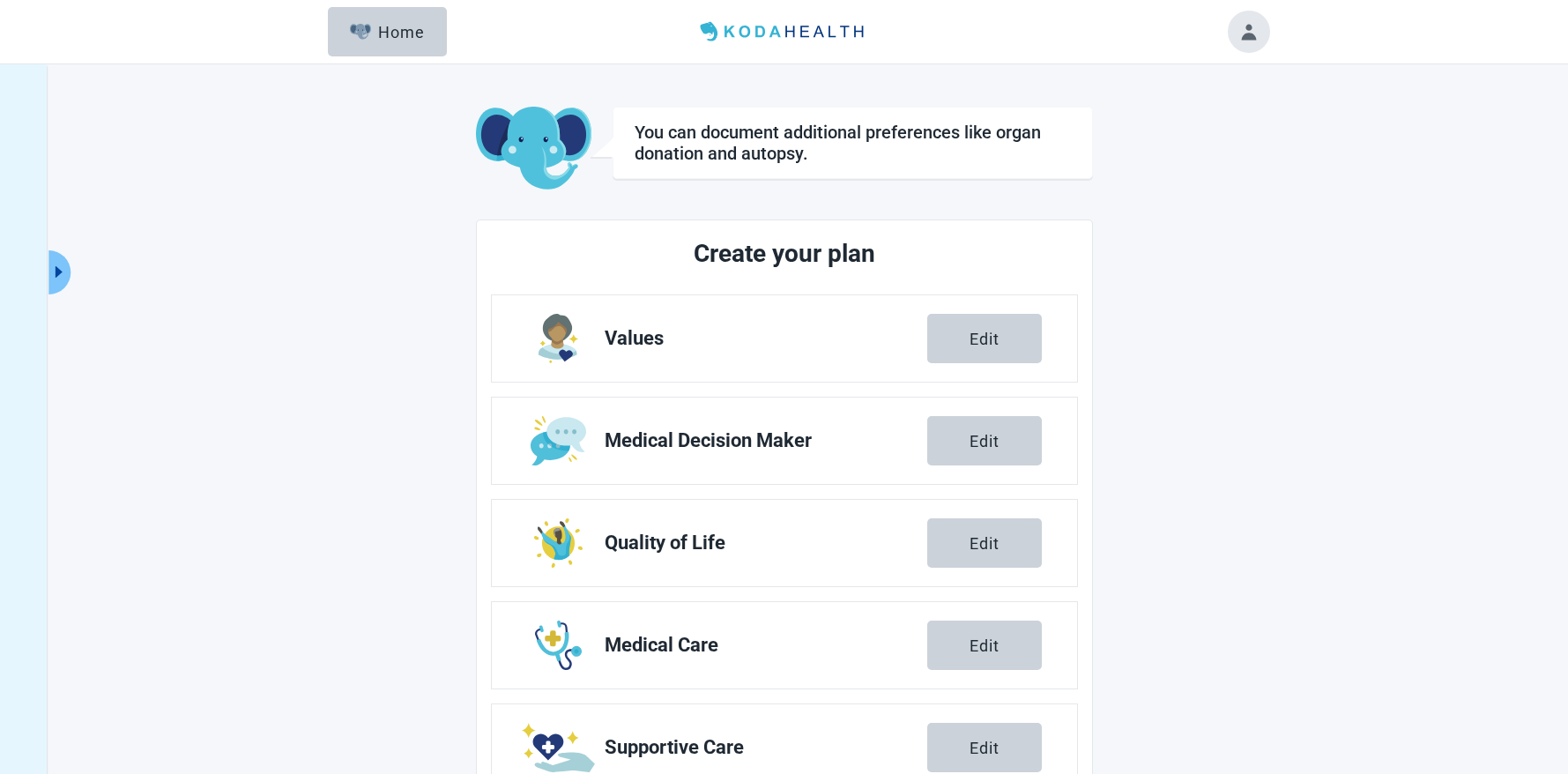
click at [1137, 658] on main "You can document additional preferences like organ donation and autopsy. Create…" at bounding box center [784, 508] width 970 height 803
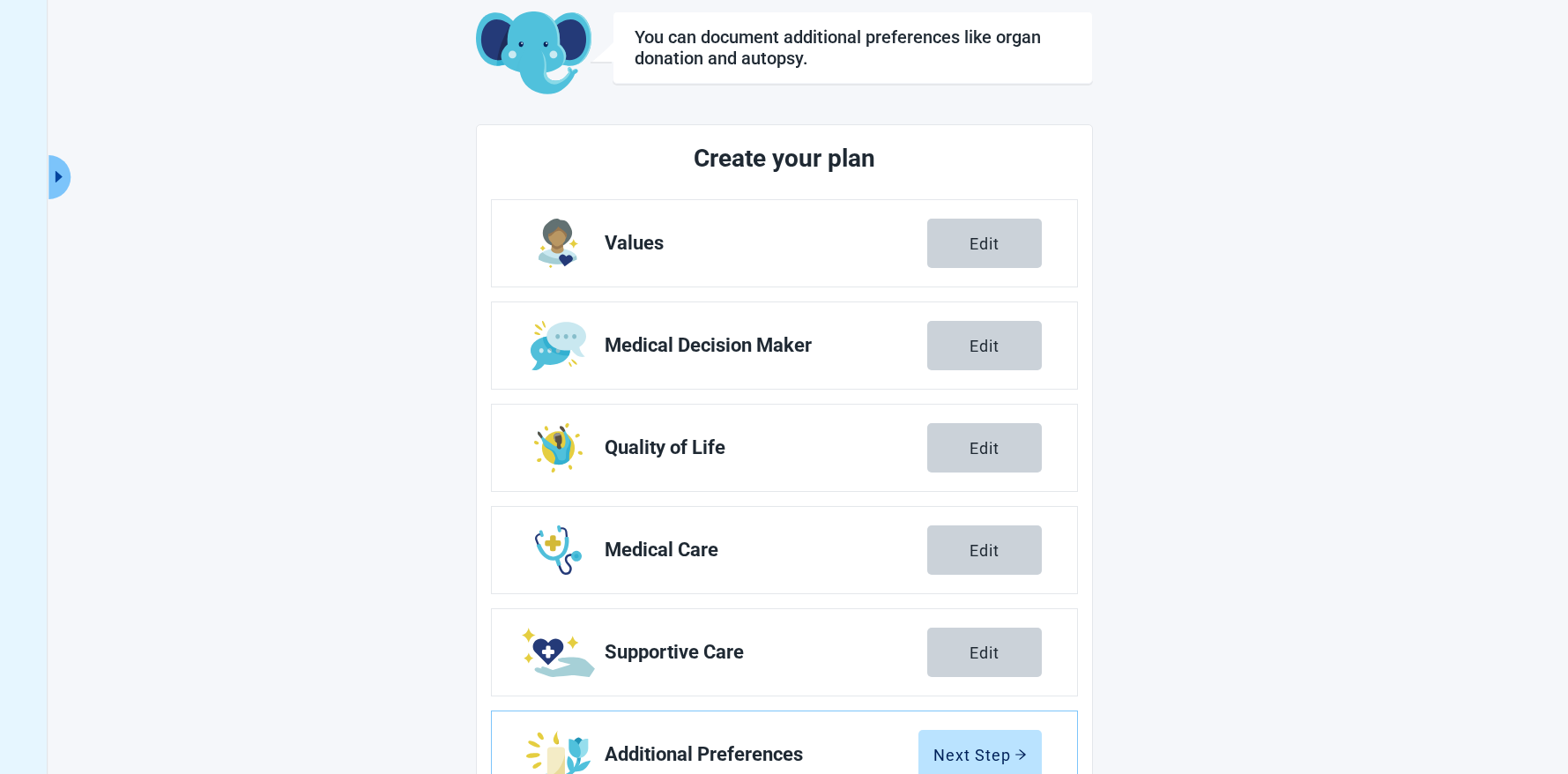
scroll to position [163, 0]
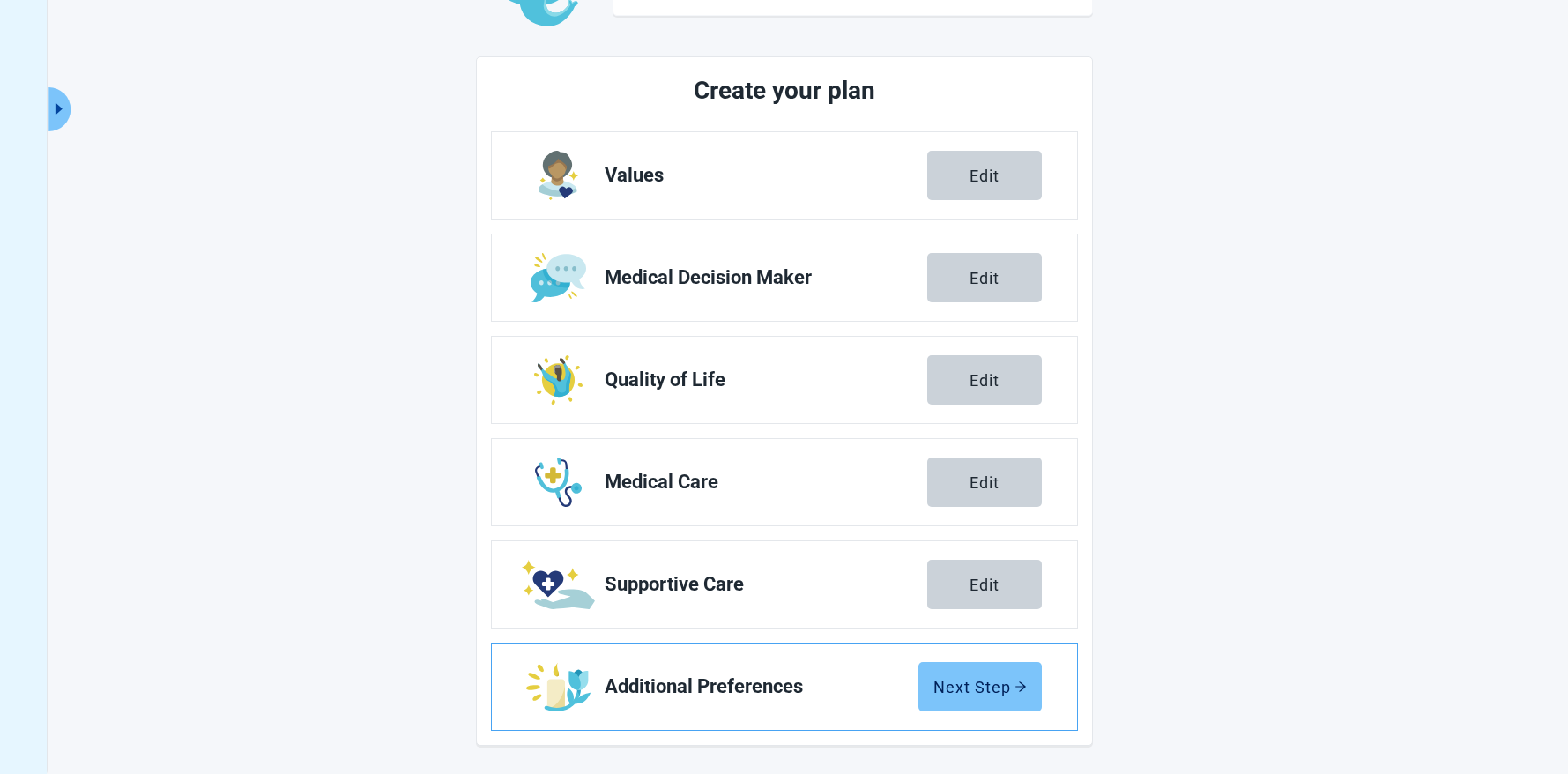
click at [1006, 683] on div "Next Step" at bounding box center [981, 687] width 94 height 18
